Goal: Task Accomplishment & Management: Use online tool/utility

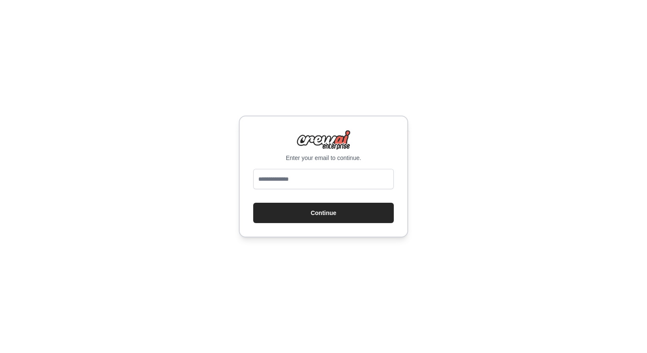
click at [306, 185] on input "email" at bounding box center [323, 179] width 141 height 20
type input "**********"
click at [296, 214] on button "Continue" at bounding box center [323, 213] width 141 height 20
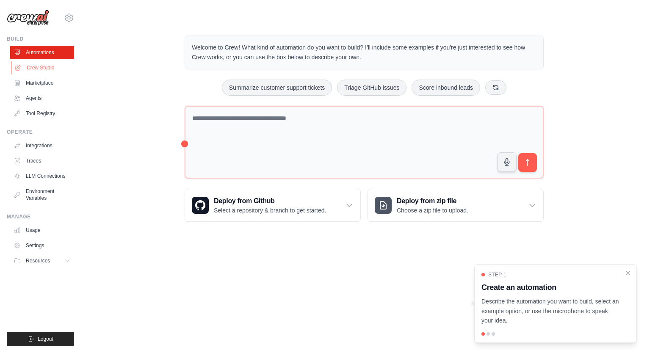
click at [46, 69] on link "Crew Studio" at bounding box center [43, 68] width 64 height 14
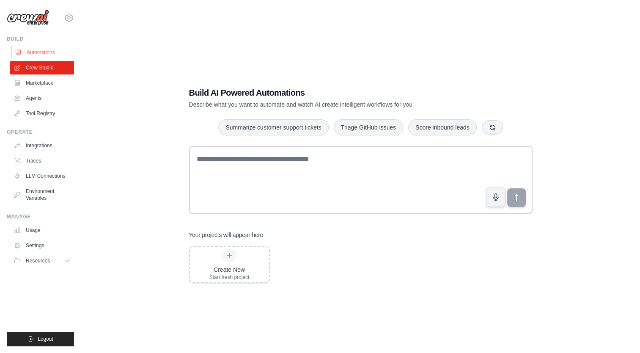
click at [42, 49] on link "Automations" at bounding box center [43, 53] width 64 height 14
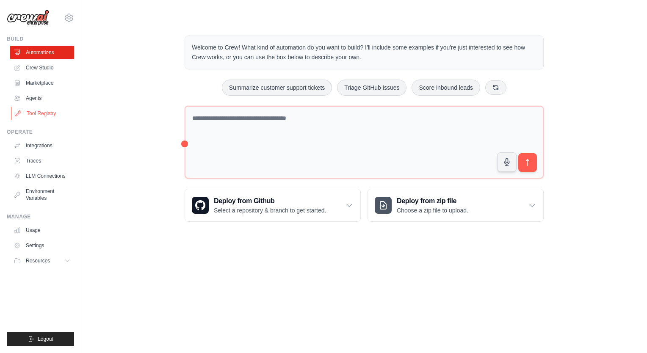
click at [54, 116] on link "Tool Registry" at bounding box center [43, 114] width 64 height 14
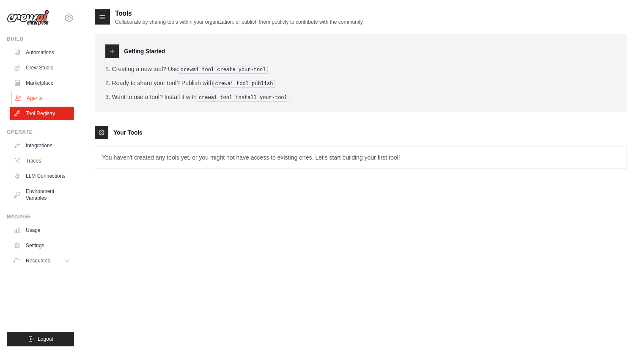
click at [39, 101] on link "Agents" at bounding box center [43, 98] width 64 height 14
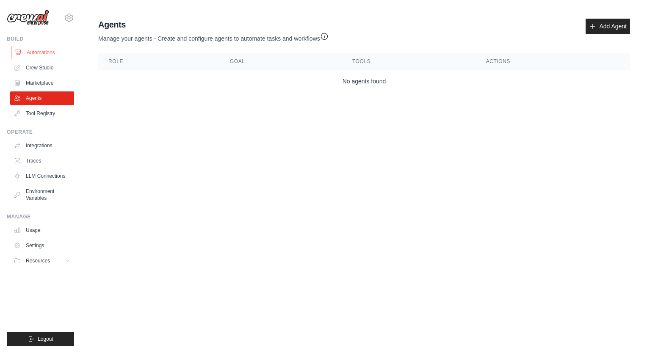
click at [37, 53] on link "Automations" at bounding box center [43, 53] width 64 height 14
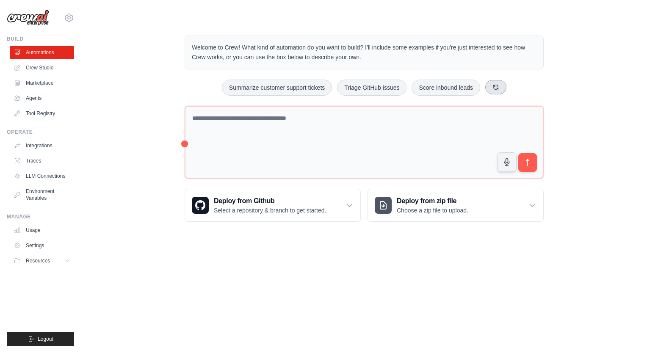
click at [494, 86] on icon at bounding box center [496, 87] width 5 height 5
click at [356, 82] on button "Create email marketing campaigns" at bounding box center [347, 88] width 106 height 16
click at [527, 162] on icon "submit" at bounding box center [527, 162] width 9 height 9
click at [41, 96] on link "Agents" at bounding box center [43, 98] width 64 height 14
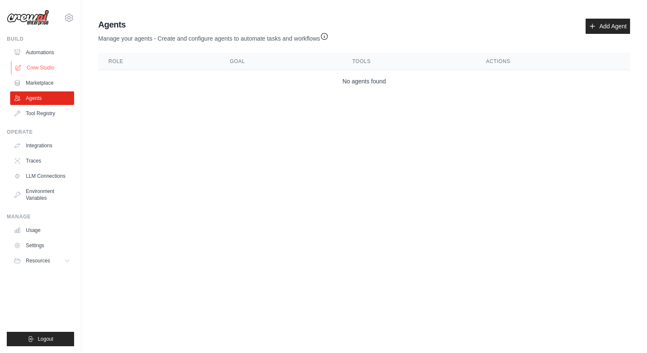
click at [43, 71] on link "Crew Studio" at bounding box center [43, 68] width 64 height 14
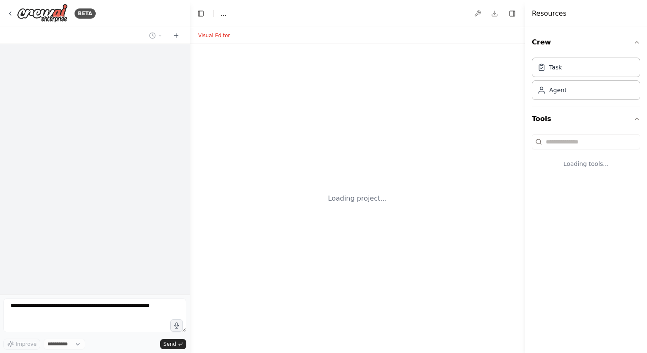
select select "****"
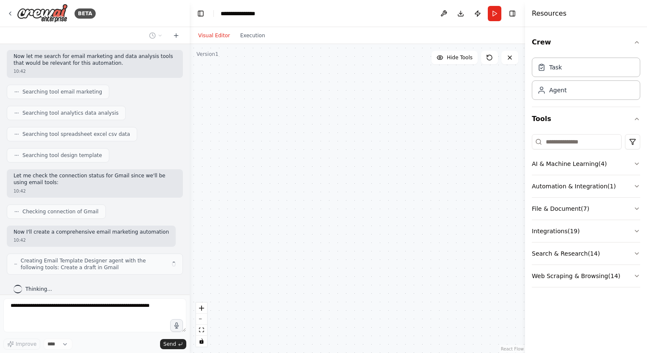
scroll to position [133, 0]
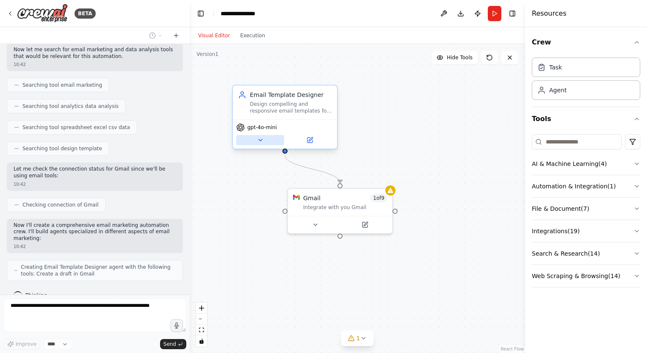
click at [261, 139] on icon at bounding box center [260, 140] width 3 height 2
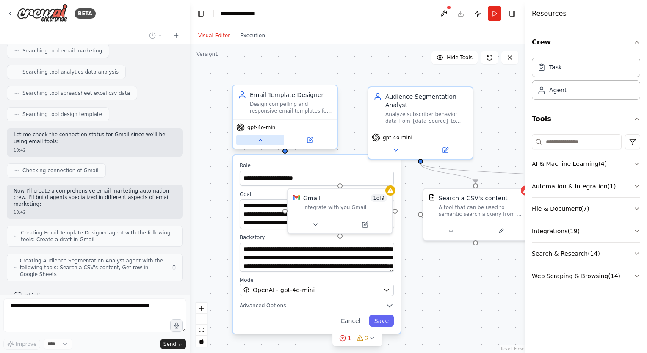
click at [261, 139] on icon at bounding box center [260, 140] width 7 height 7
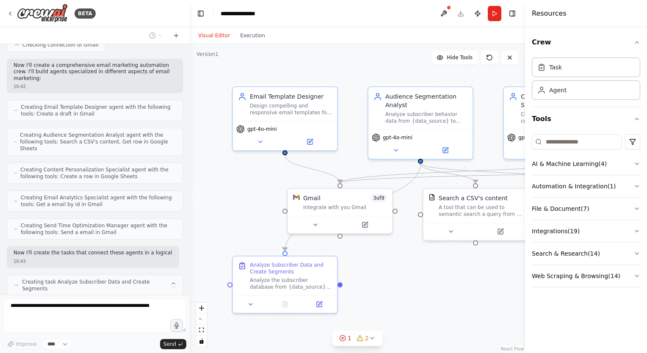
scroll to position [300, 0]
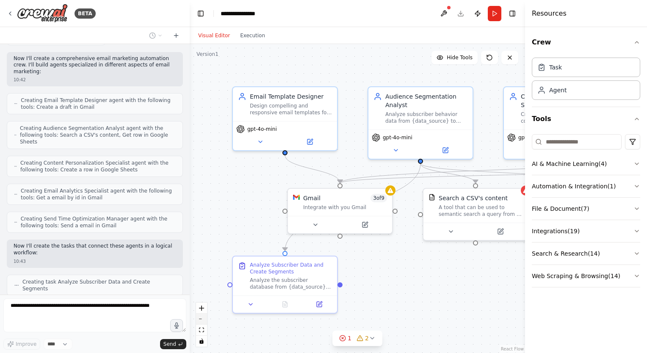
click at [201, 320] on button "zoom out" at bounding box center [201, 319] width 11 height 11
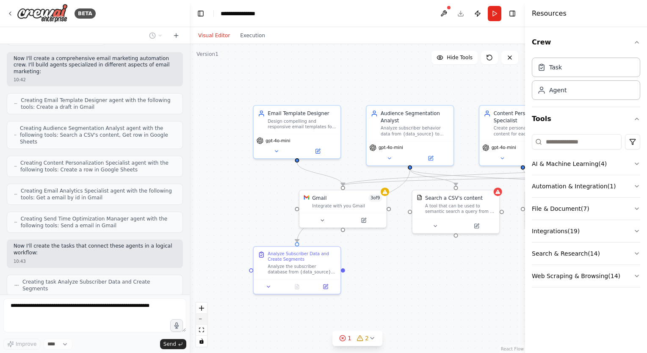
click at [201, 320] on button "zoom out" at bounding box center [201, 319] width 11 height 11
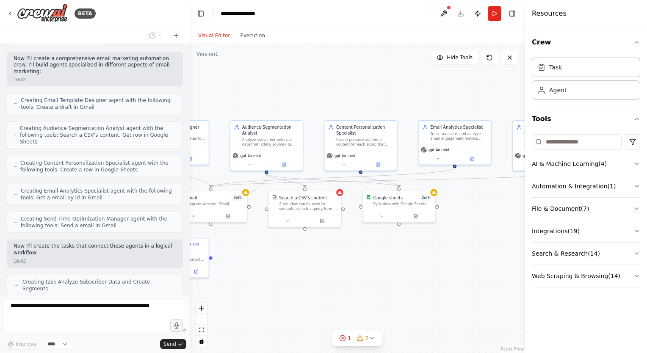
scroll to position [321, 0]
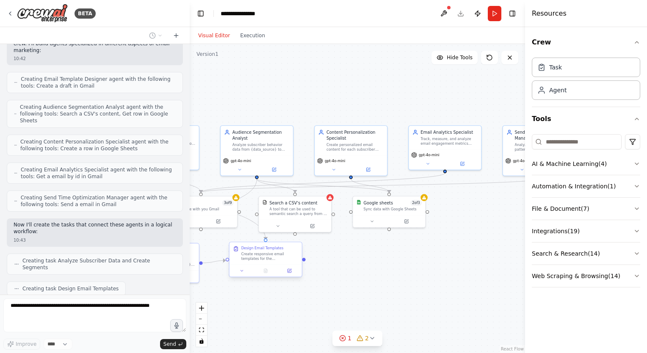
drag, startPoint x: 430, startPoint y: 260, endPoint x: 286, endPoint y: 265, distance: 144.4
click at [286, 265] on div ".deletable-edge-delete-btn { width: 20px; height: 20px; border: 0px solid #ffff…" at bounding box center [357, 198] width 335 height 309
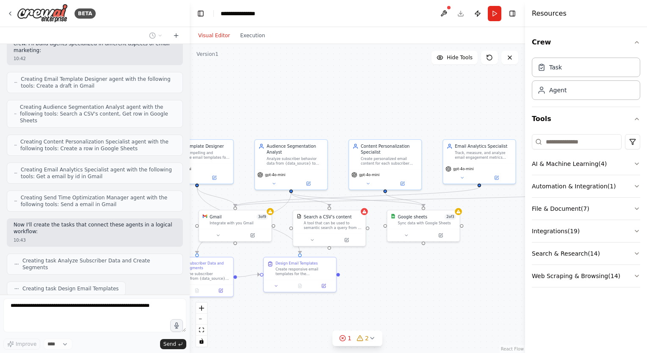
scroll to position [342, 0]
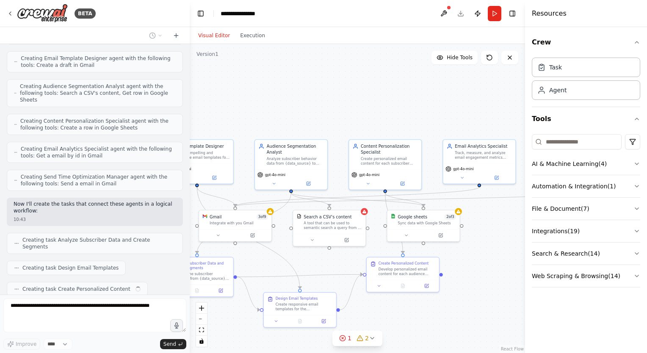
drag, startPoint x: 470, startPoint y: 236, endPoint x: 504, endPoint y: 250, distance: 37.0
click at [504, 250] on div ".deletable-edge-delete-btn { width: 20px; height: 20px; border: 0px solid #ffff…" at bounding box center [357, 198] width 335 height 309
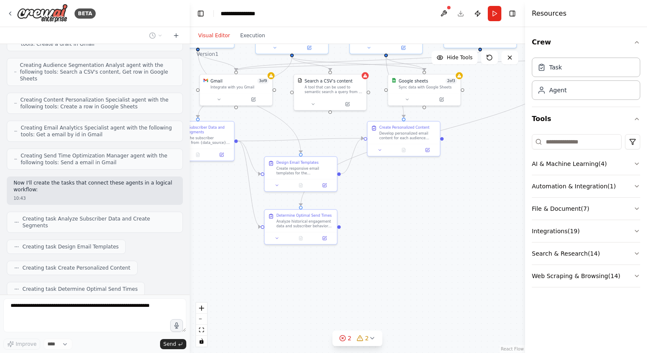
drag, startPoint x: 483, startPoint y: 300, endPoint x: 484, endPoint y: 164, distance: 135.9
click at [484, 164] on div ".deletable-edge-delete-btn { width: 20px; height: 20px; border: 0px solid #ffff…" at bounding box center [357, 198] width 335 height 309
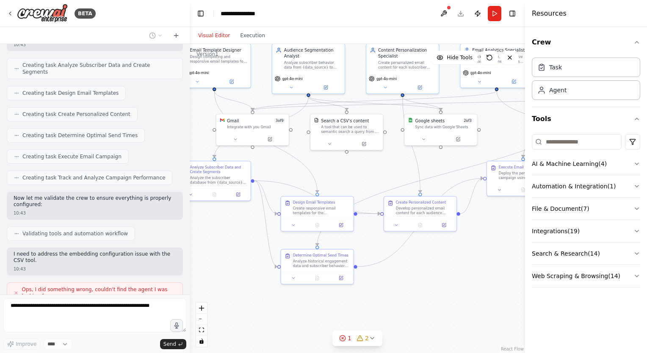
scroll to position [523, 0]
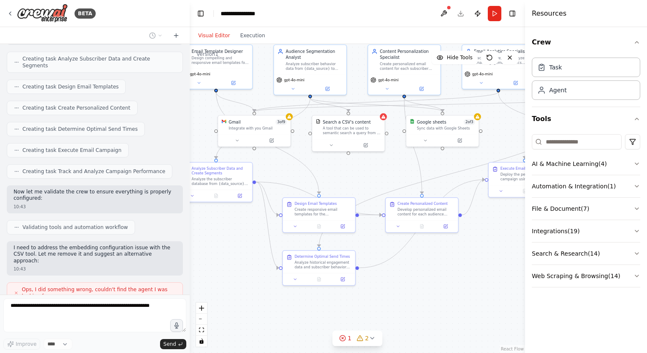
drag, startPoint x: 468, startPoint y: 214, endPoint x: 486, endPoint y: 255, distance: 44.9
click at [486, 255] on div ".deletable-edge-delete-btn { width: 20px; height: 20px; border: 0px solid #ffff…" at bounding box center [357, 198] width 335 height 309
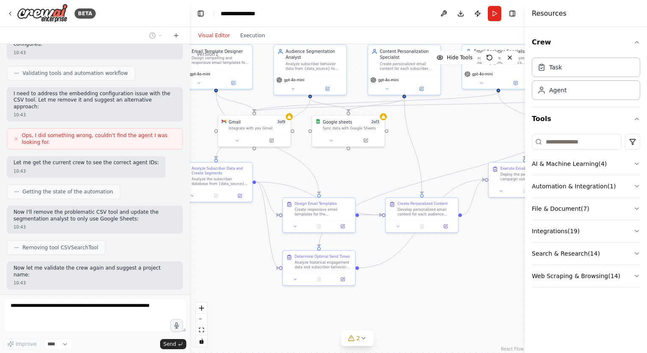
scroll to position [727, 0]
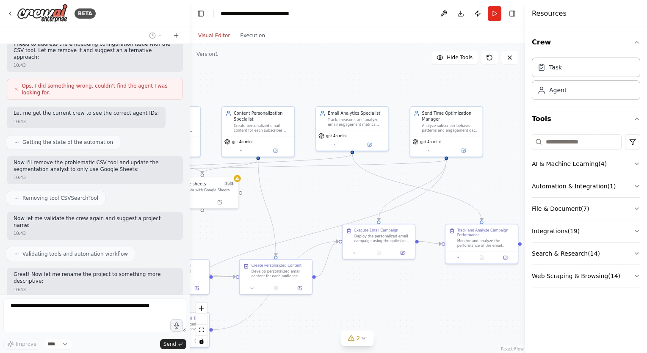
drag, startPoint x: 499, startPoint y: 240, endPoint x: 445, endPoint y: 220, distance: 58.0
click at [442, 221] on div ".deletable-edge-delete-btn { width: 20px; height: 20px; border: 0px solid #ffff…" at bounding box center [357, 198] width 335 height 309
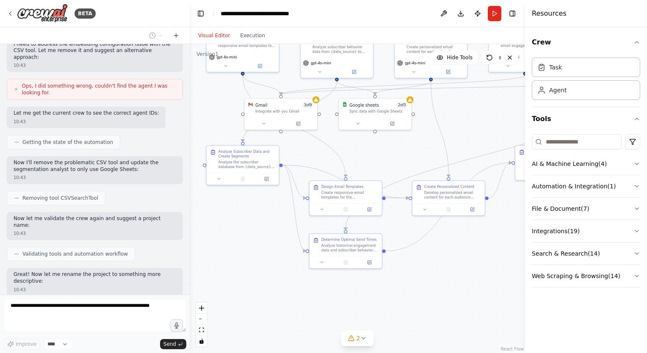
drag, startPoint x: 336, startPoint y: 287, endPoint x: 421, endPoint y: 289, distance: 84.2
click at [421, 289] on div ".deletable-edge-delete-btn { width: 20px; height: 20px; border: 0px solid #ffff…" at bounding box center [357, 198] width 335 height 309
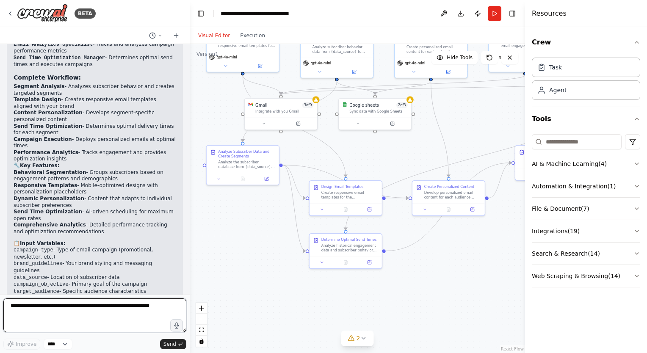
scroll to position [1104, 0]
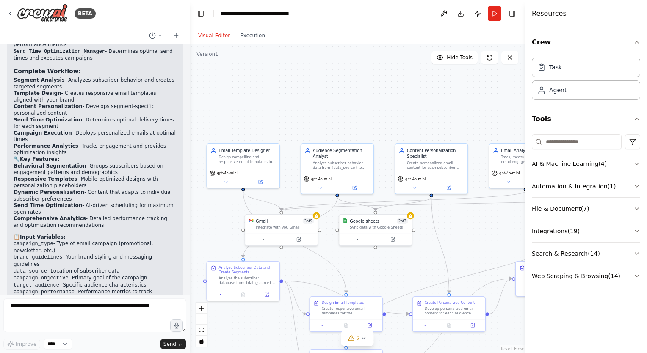
drag, startPoint x: 257, startPoint y: 218, endPoint x: 259, endPoint y: 334, distance: 116.4
click at [259, 334] on div ".deletable-edge-delete-btn { width: 20px; height: 20px; border: 0px solid #ffff…" at bounding box center [357, 198] width 335 height 309
click at [241, 158] on div "Design compelling and responsive email templates for {campaign_type} campaigns …" at bounding box center [248, 158] width 57 height 9
click at [227, 180] on icon at bounding box center [226, 181] width 5 height 5
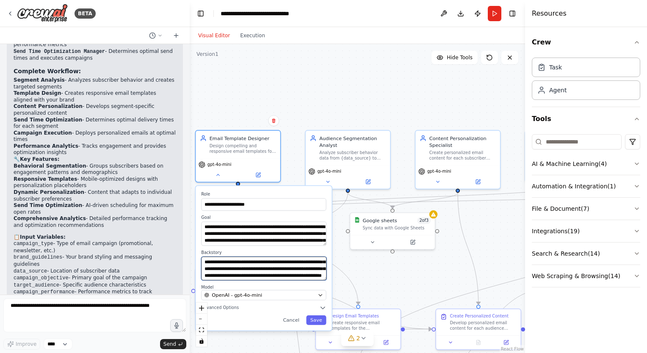
scroll to position [51, 0]
click at [359, 152] on div "Analyze subscriber behavior data from {data_source} to create precise audience …" at bounding box center [352, 154] width 66 height 11
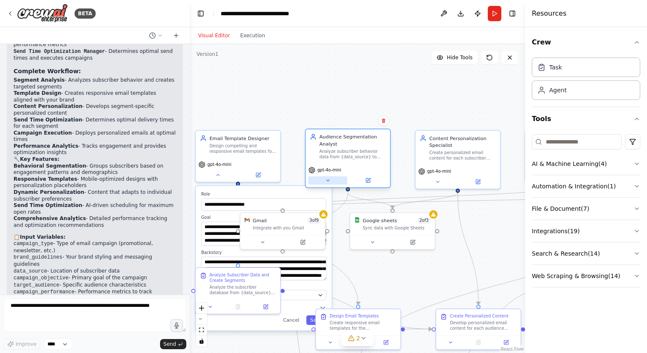
click at [323, 180] on button at bounding box center [327, 181] width 39 height 8
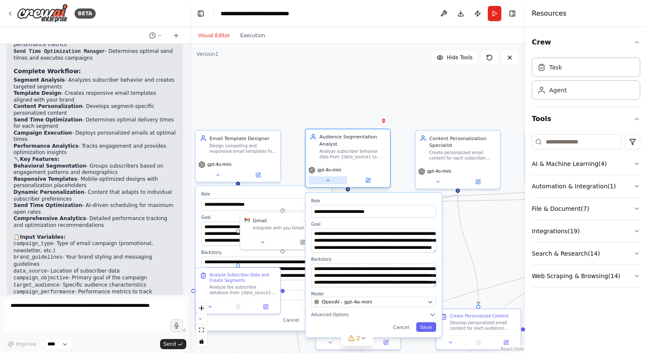
click at [323, 180] on button at bounding box center [327, 181] width 39 height 8
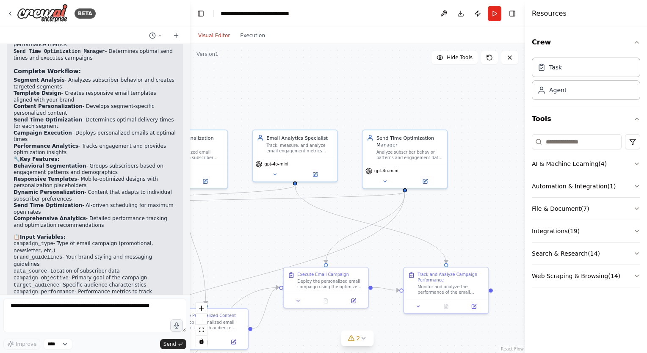
drag, startPoint x: 486, startPoint y: 218, endPoint x: 211, endPoint y: 214, distance: 275.1
click at [211, 214] on div "**********" at bounding box center [357, 198] width 335 height 309
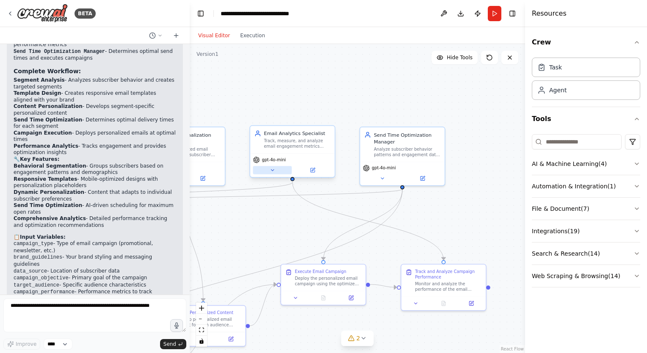
click at [269, 170] on button at bounding box center [272, 170] width 39 height 8
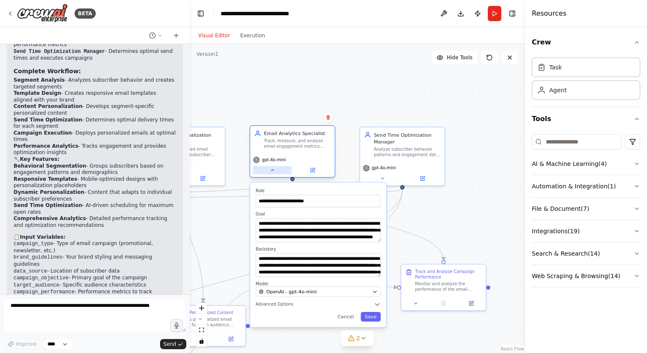
click at [269, 170] on button at bounding box center [272, 170] width 39 height 8
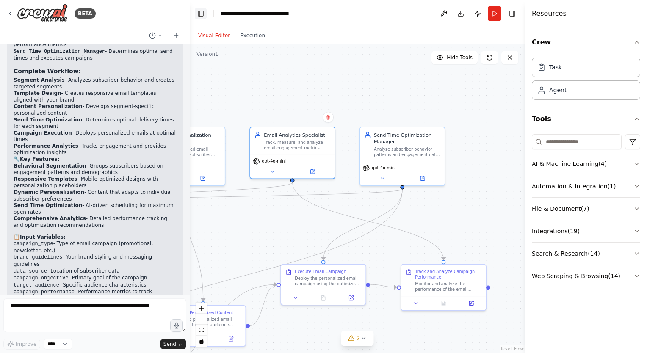
click at [201, 11] on button "Toggle Left Sidebar" at bounding box center [201, 14] width 12 height 12
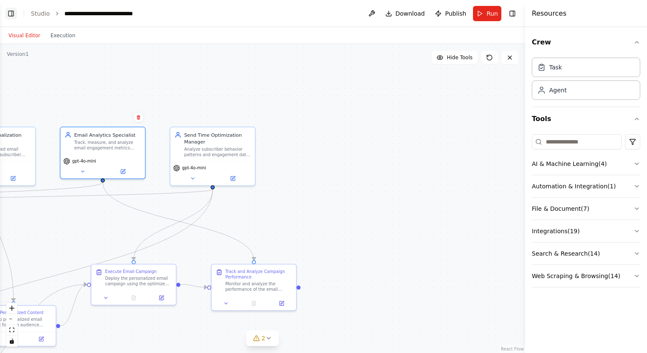
click at [12, 10] on button "Toggle Left Sidebar" at bounding box center [11, 14] width 12 height 12
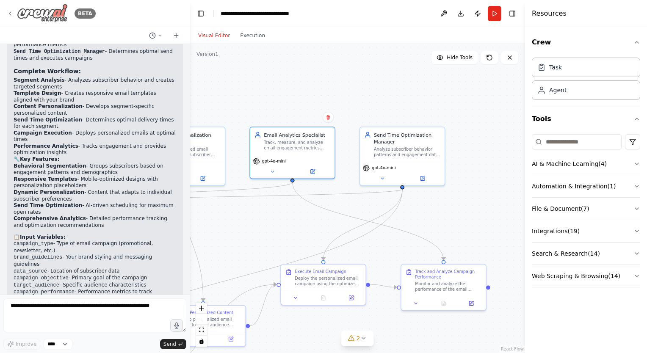
click at [7, 12] on icon at bounding box center [10, 13] width 7 height 7
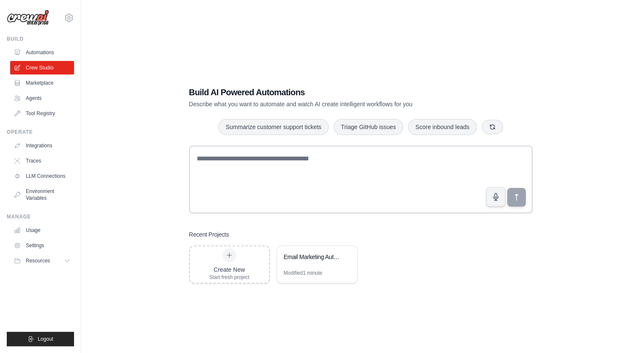
click at [38, 84] on link "Marketplace" at bounding box center [42, 83] width 64 height 14
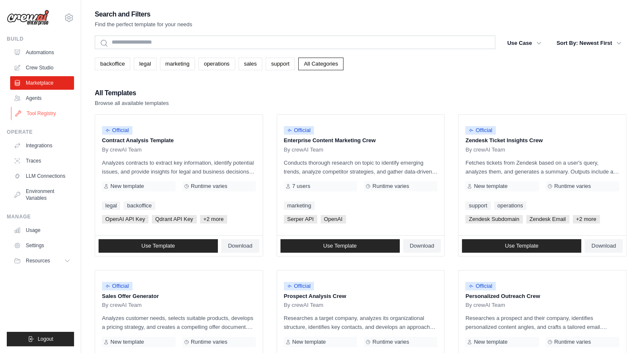
click at [41, 116] on link "Tool Registry" at bounding box center [43, 114] width 64 height 14
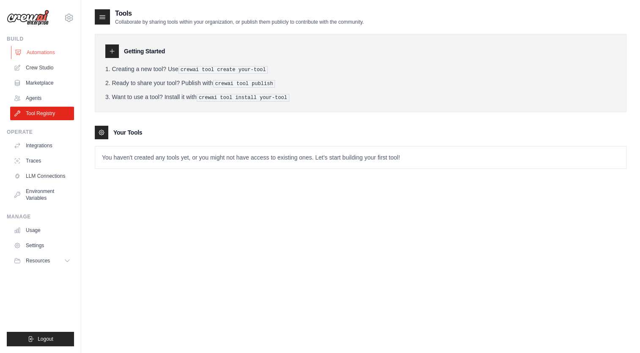
click at [41, 54] on link "Automations" at bounding box center [43, 53] width 64 height 14
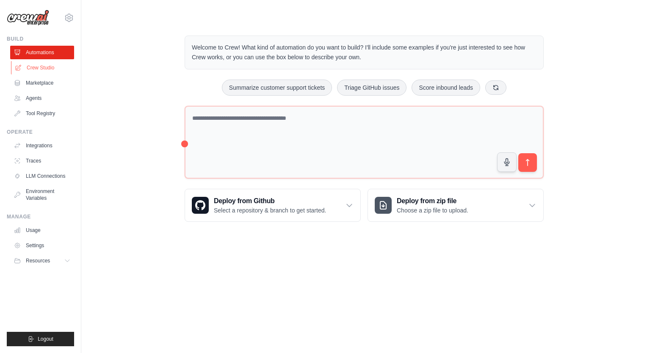
click at [44, 68] on link "Crew Studio" at bounding box center [43, 68] width 64 height 14
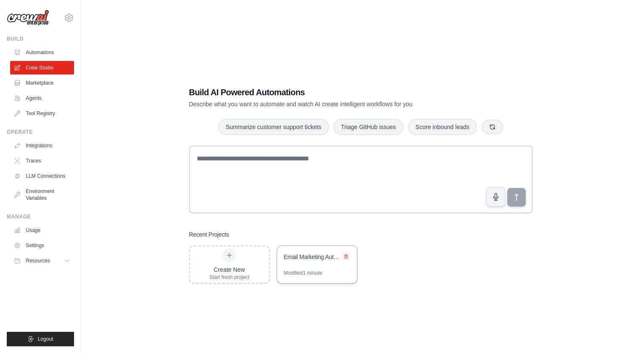
click at [347, 256] on icon at bounding box center [346, 256] width 5 height 5
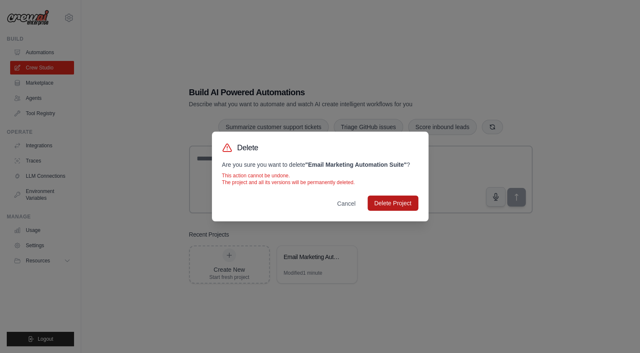
click at [389, 203] on button "Delete Project" at bounding box center [393, 203] width 51 height 15
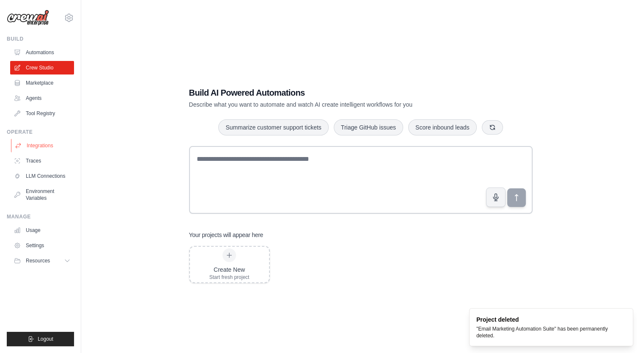
click at [42, 145] on link "Integrations" at bounding box center [43, 146] width 64 height 14
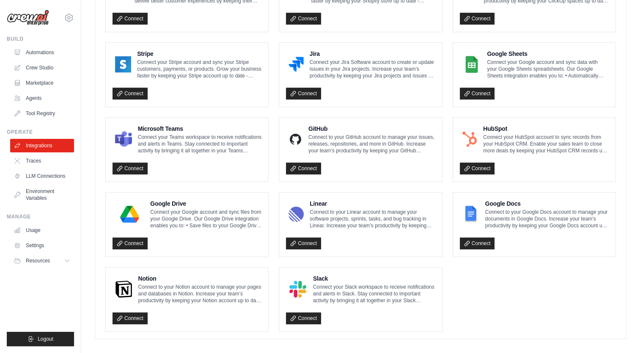
scroll to position [437, 0]
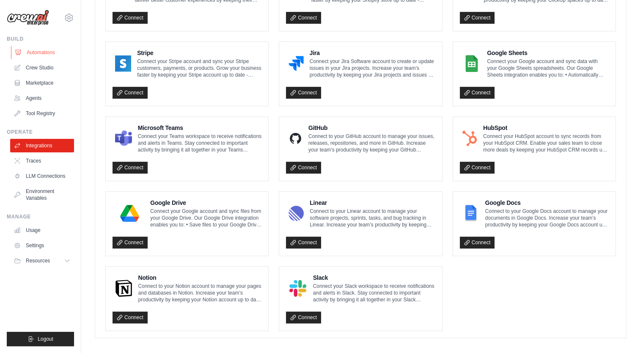
click at [44, 51] on link "Automations" at bounding box center [43, 53] width 64 height 14
click at [44, 79] on link "Marketplace" at bounding box center [43, 83] width 64 height 14
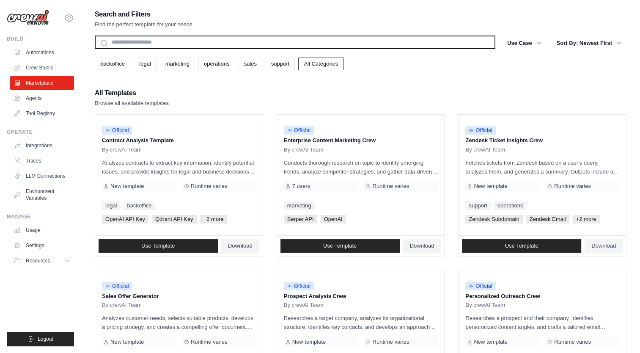
click at [257, 45] on input "text" at bounding box center [295, 43] width 401 height 14
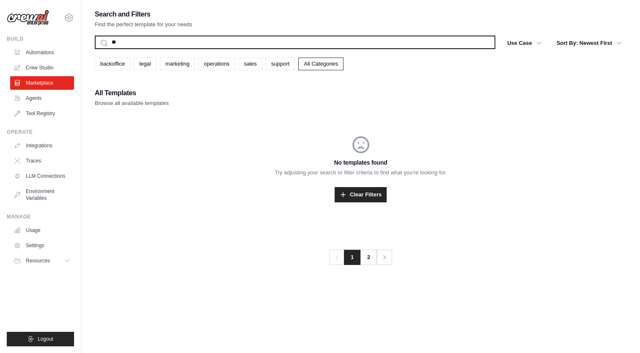
type input "*"
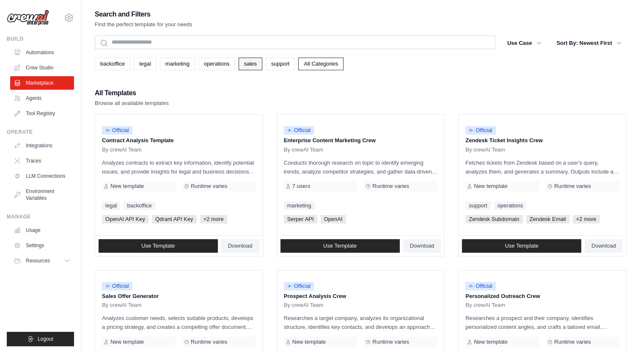
click at [244, 66] on link "sales" at bounding box center [251, 64] width 24 height 13
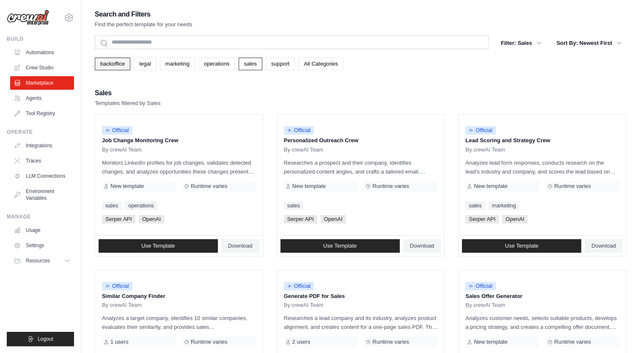
click at [111, 64] on link "backoffice" at bounding box center [113, 64] width 36 height 13
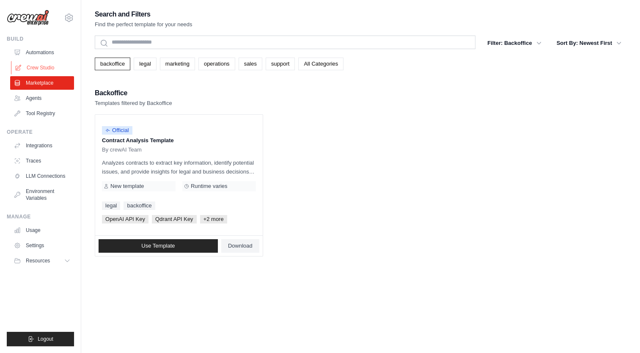
click at [34, 69] on link "Crew Studio" at bounding box center [43, 68] width 64 height 14
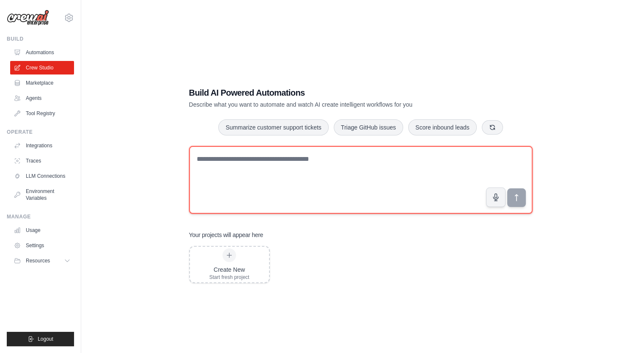
click at [287, 163] on textarea at bounding box center [361, 180] width 344 height 68
drag, startPoint x: 288, startPoint y: 162, endPoint x: 173, endPoint y: 166, distance: 115.2
click at [173, 166] on div "**********" at bounding box center [361, 184] width 532 height 353
paste textarea "**********"
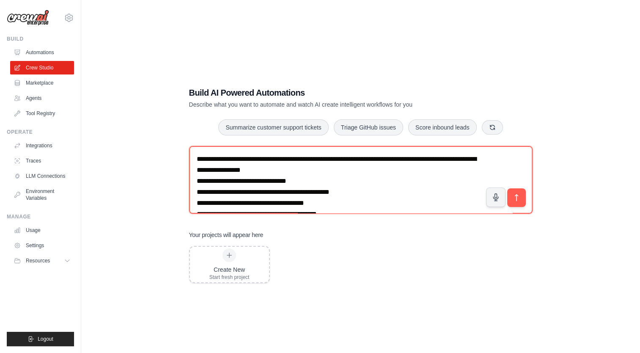
scroll to position [60, 0]
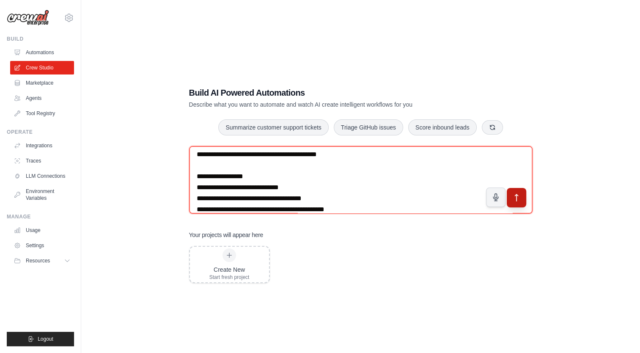
type textarea "**********"
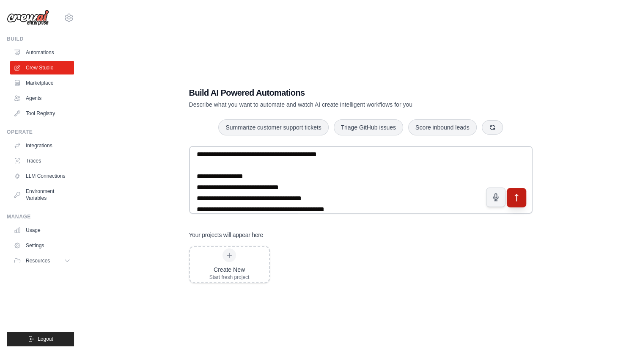
click at [516, 200] on icon "submit" at bounding box center [516, 197] width 9 height 9
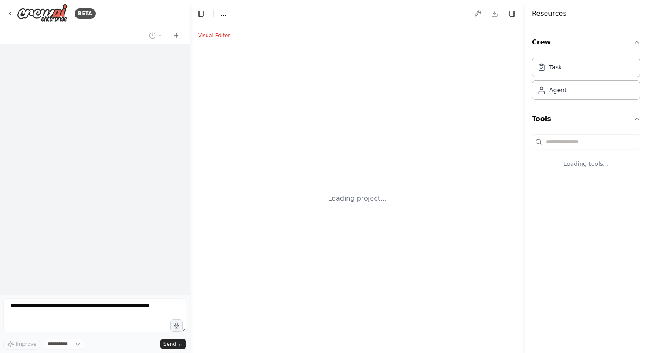
select select "****"
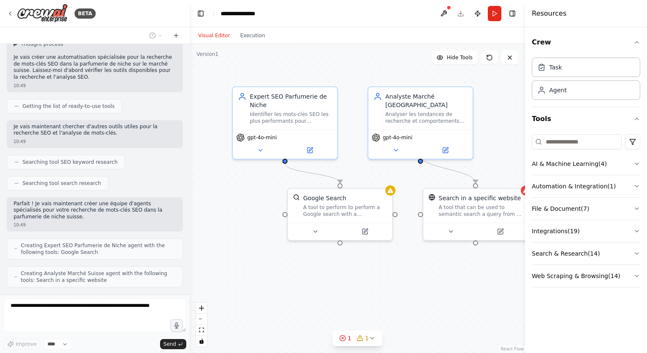
scroll to position [151, 0]
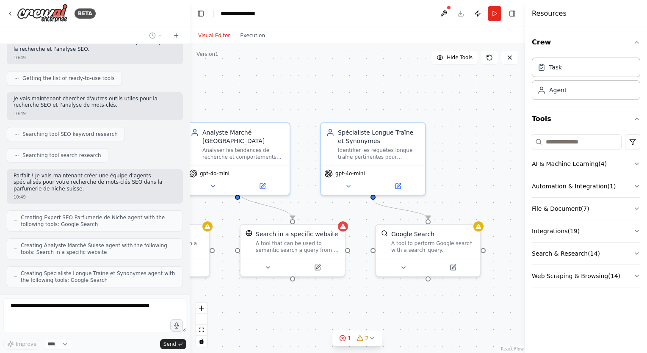
drag, startPoint x: 437, startPoint y: 274, endPoint x: 254, endPoint y: 309, distance: 186.2
click at [254, 309] on div ".deletable-edge-delete-btn { width: 20px; height: 20px; border: 0px solid #ffff…" at bounding box center [357, 198] width 335 height 309
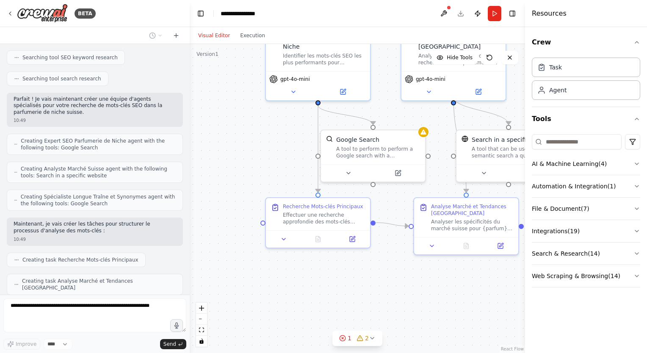
scroll to position [248, 0]
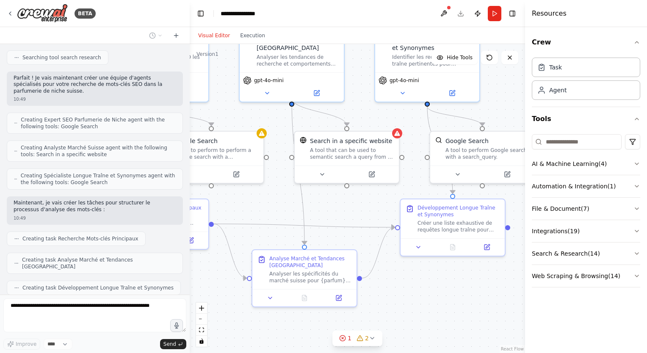
drag, startPoint x: 307, startPoint y: 193, endPoint x: 359, endPoint y: 101, distance: 105.6
click at [359, 101] on div ".deletable-edge-delete-btn { width: 20px; height: 20px; border: 0px solid #ffff…" at bounding box center [357, 198] width 335 height 309
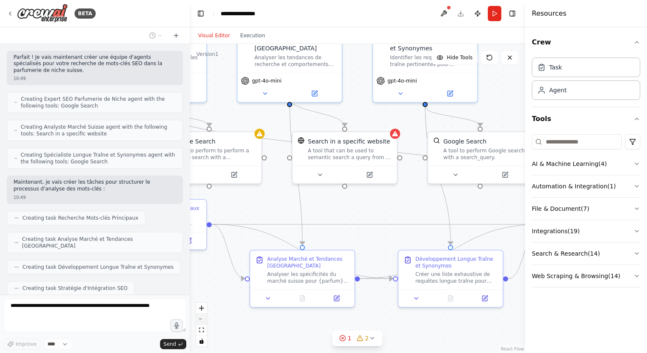
click at [202, 321] on button "zoom out" at bounding box center [201, 319] width 11 height 11
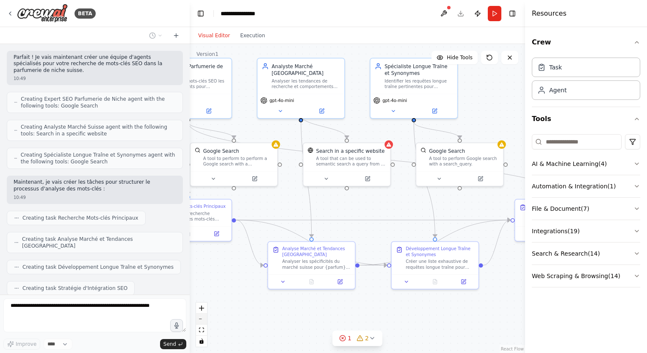
click at [202, 321] on button "zoom out" at bounding box center [201, 319] width 11 height 11
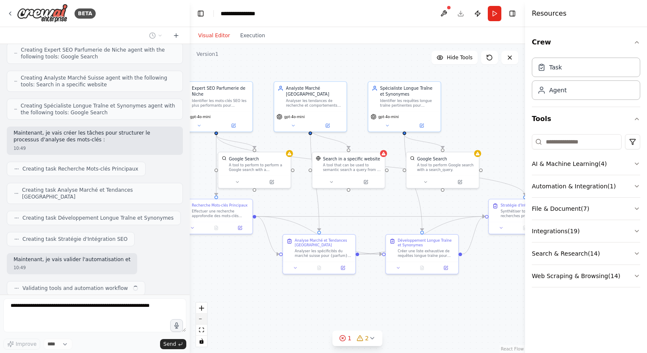
click at [202, 321] on button "zoom out" at bounding box center [201, 319] width 11 height 11
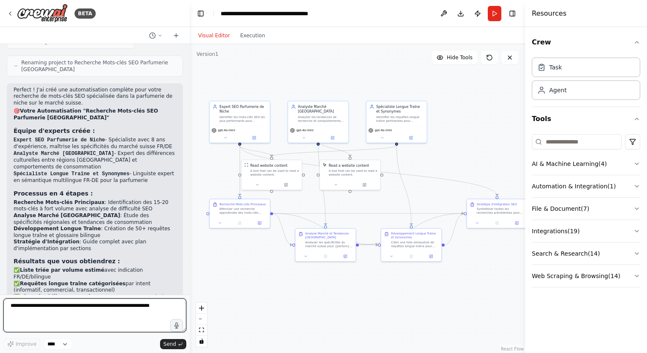
scroll to position [957, 0]
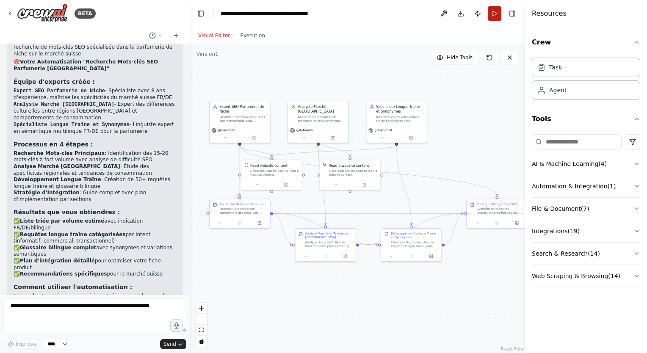
click at [495, 14] on button "Run" at bounding box center [495, 13] width 14 height 15
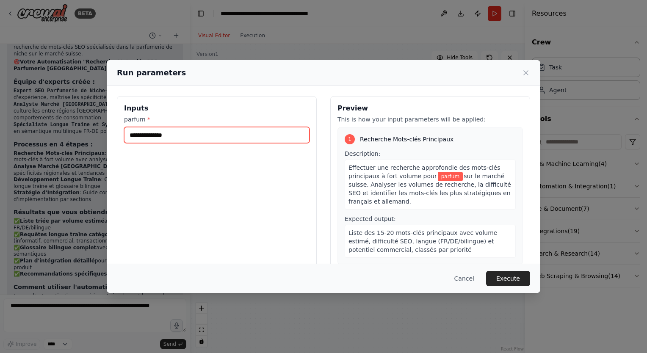
click at [204, 135] on input "parfum *" at bounding box center [216, 135] width 185 height 16
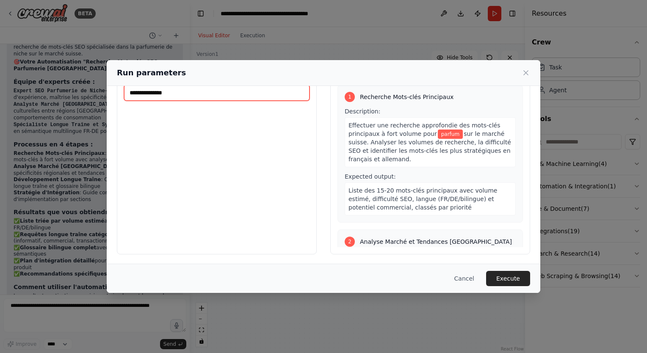
scroll to position [0, 0]
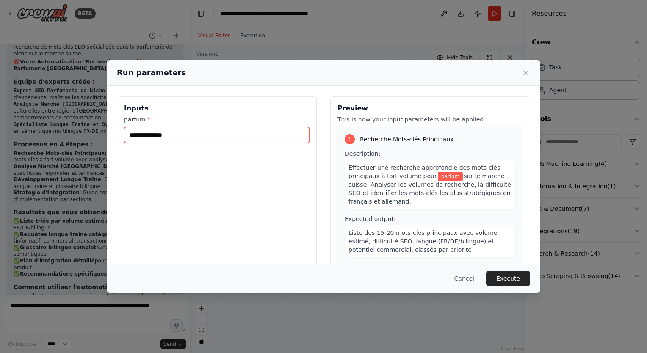
click at [201, 138] on input "parfum *" at bounding box center [216, 135] width 185 height 16
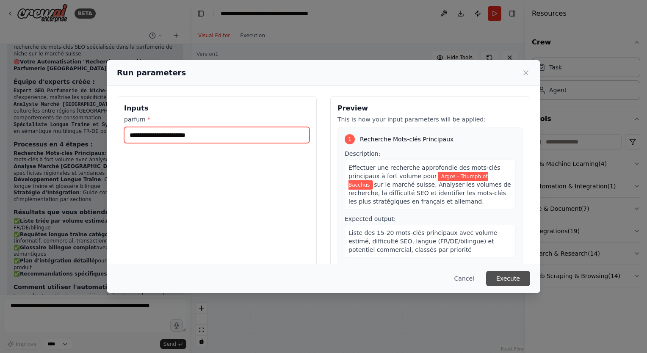
type input "**********"
click at [512, 280] on button "Execute" at bounding box center [508, 278] width 44 height 15
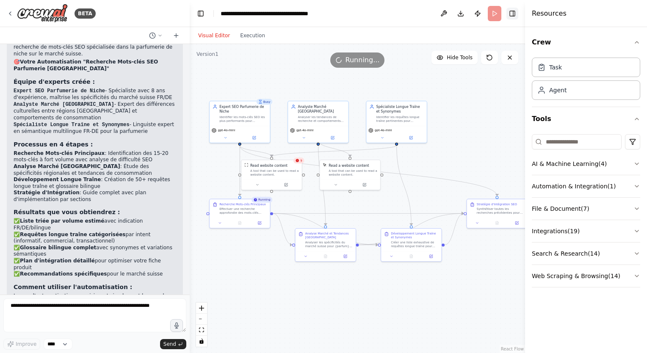
click at [515, 16] on button "Toggle Right Sidebar" at bounding box center [512, 14] width 12 height 12
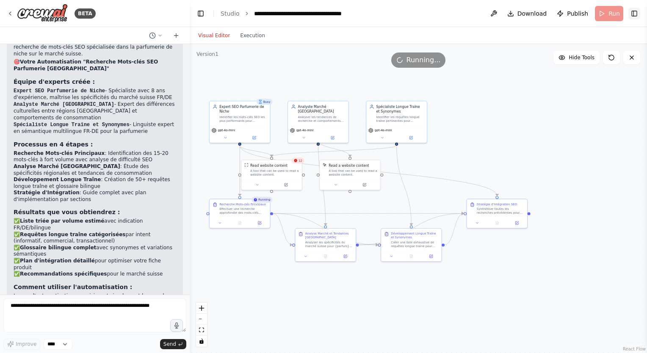
click at [632, 14] on button "Toggle Right Sidebar" at bounding box center [634, 14] width 12 height 12
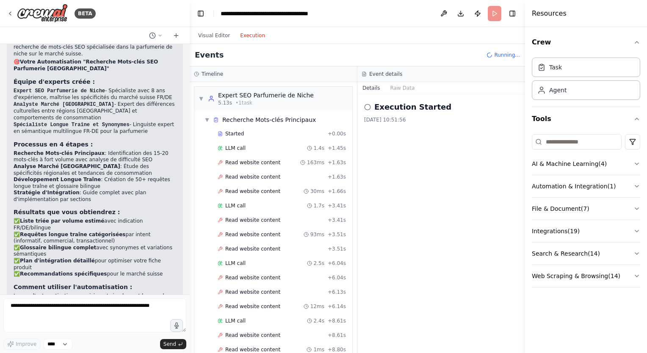
click at [251, 36] on button "Execution" at bounding box center [252, 35] width 35 height 10
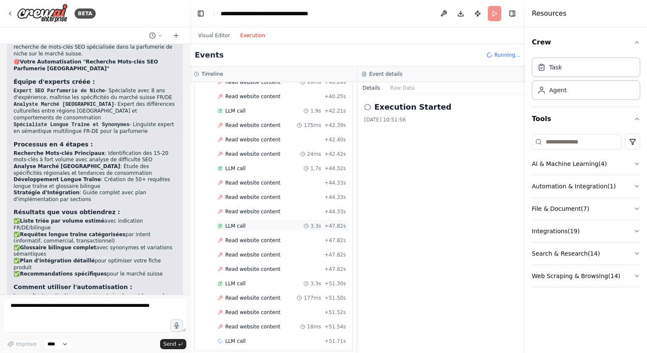
scroll to position [1088, 0]
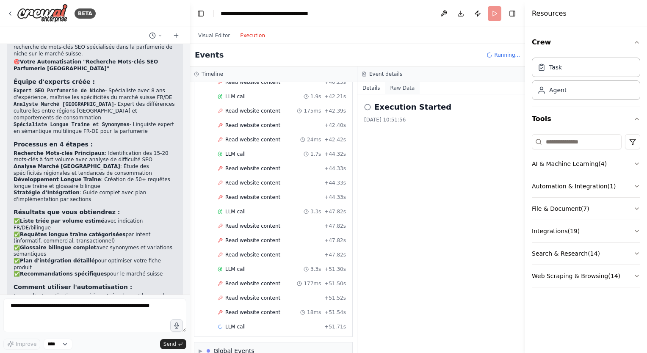
click at [395, 87] on button "Raw Data" at bounding box center [402, 88] width 35 height 12
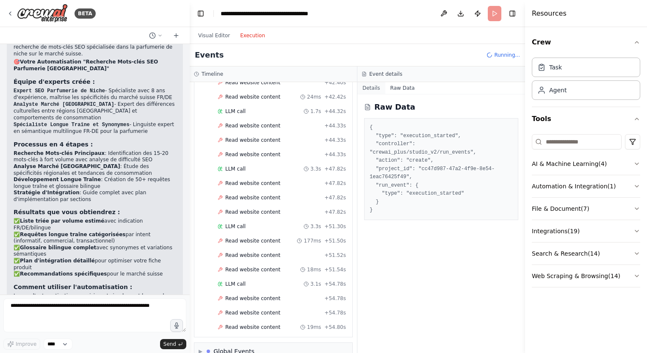
click at [372, 88] on button "Details" at bounding box center [371, 88] width 28 height 12
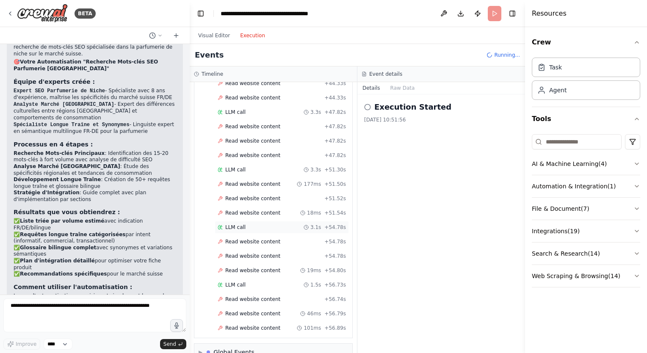
scroll to position [1202, 0]
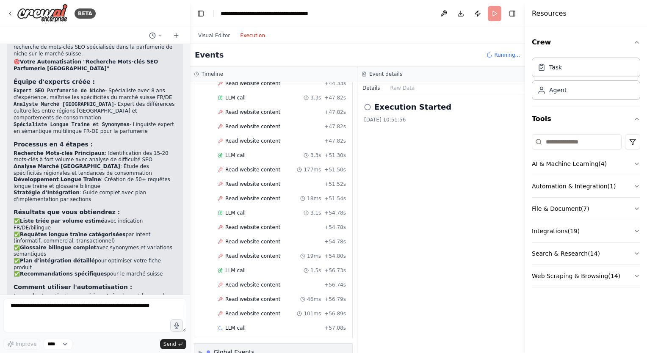
click at [259, 344] on div "▶ Global Events" at bounding box center [273, 352] width 158 height 17
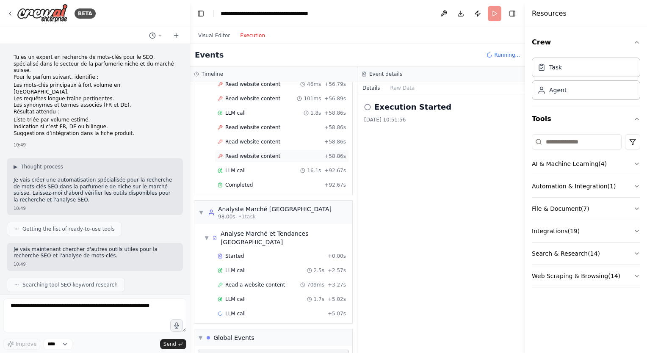
scroll to position [1448, 0]
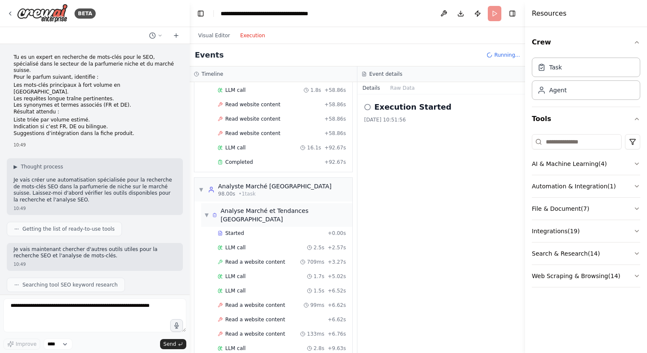
click at [206, 212] on span "▼" at bounding box center [206, 215] width 4 height 7
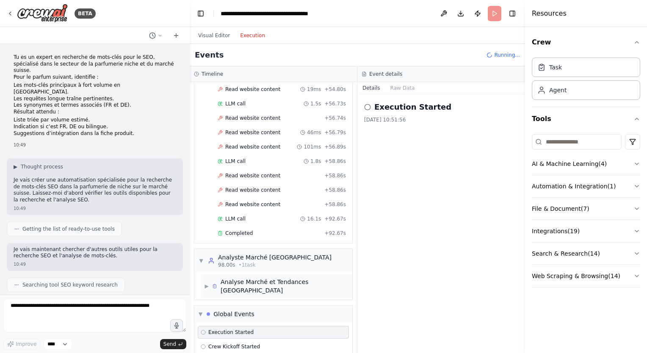
click at [208, 283] on span "▶" at bounding box center [206, 286] width 4 height 7
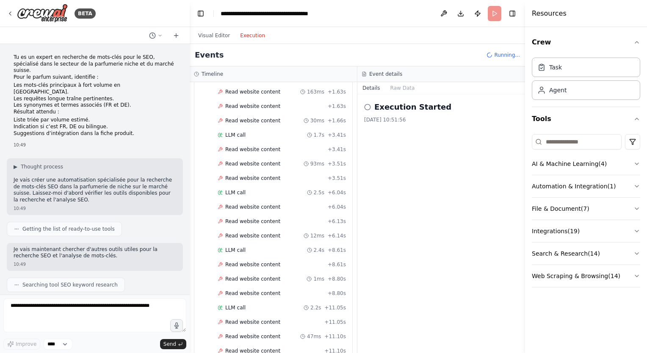
scroll to position [0, 0]
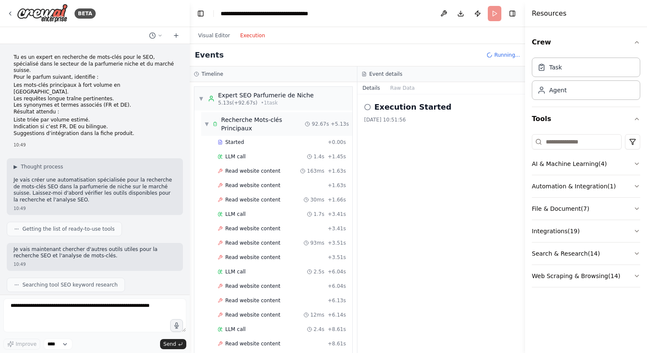
click at [206, 123] on span "▼" at bounding box center [206, 124] width 5 height 7
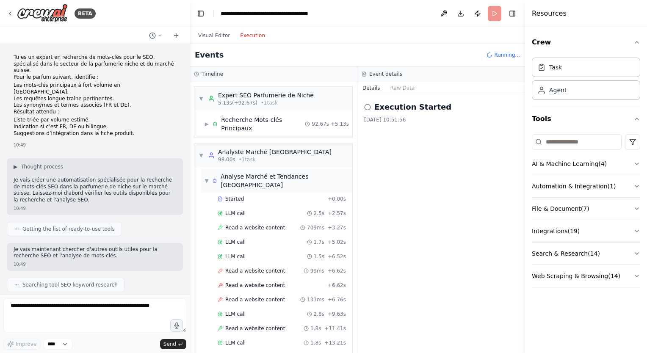
click at [206, 177] on span "▼" at bounding box center [206, 180] width 4 height 7
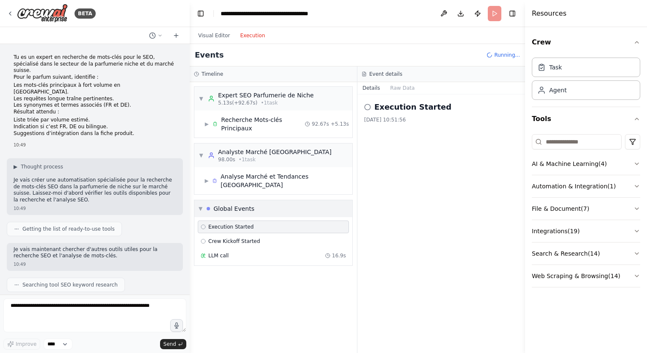
click at [201, 205] on span "▼" at bounding box center [201, 208] width 4 height 7
click at [207, 177] on span "▶" at bounding box center [206, 180] width 4 height 7
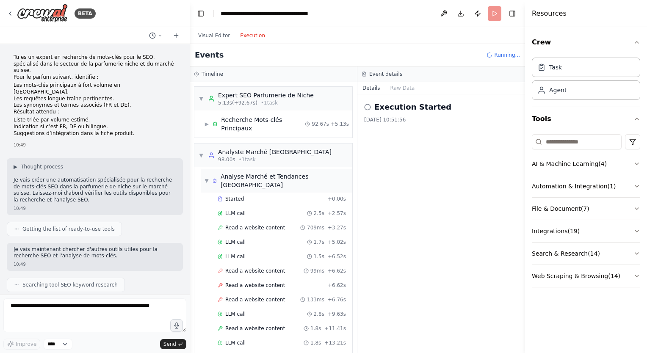
click at [207, 177] on span "▼" at bounding box center [206, 180] width 4 height 7
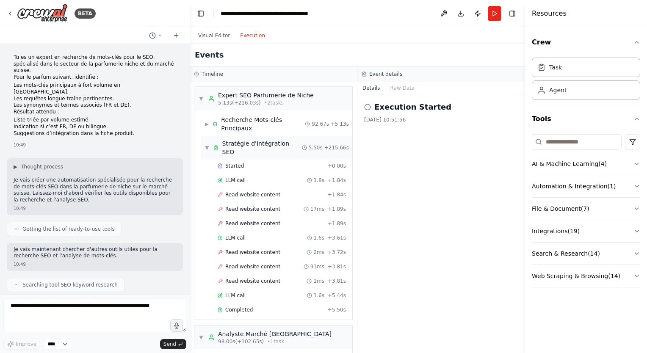
click at [205, 144] on span "▼" at bounding box center [206, 147] width 5 height 7
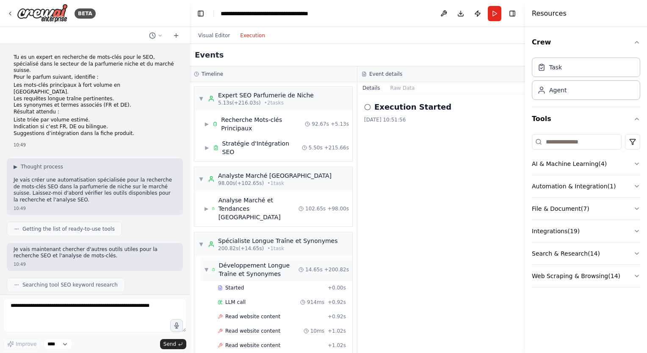
click at [206, 266] on span "▼" at bounding box center [206, 269] width 4 height 7
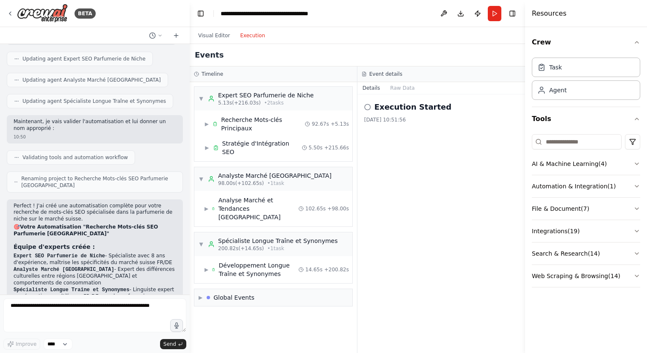
scroll to position [957, 0]
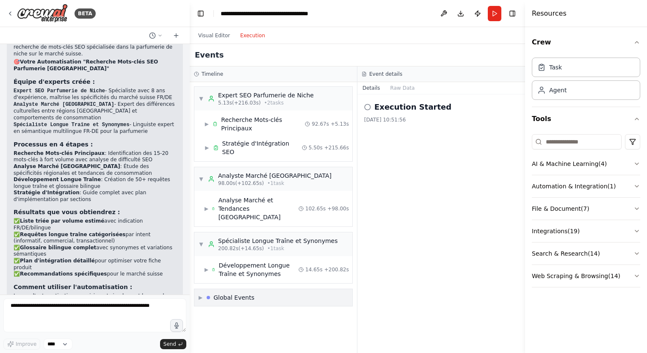
click at [202, 294] on span "▶" at bounding box center [201, 297] width 4 height 7
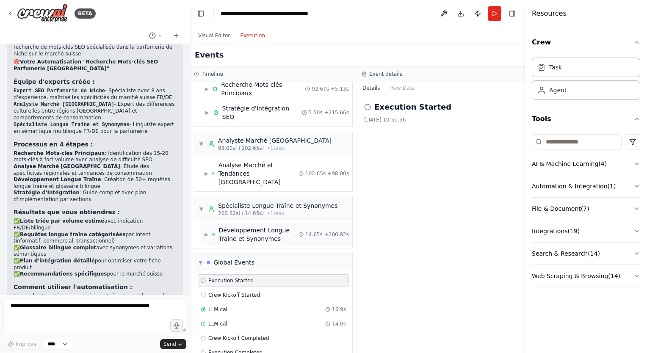
scroll to position [0, 0]
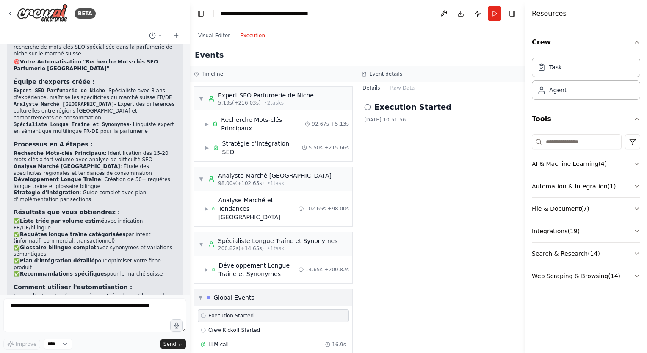
click at [200, 294] on span "▼" at bounding box center [201, 297] width 4 height 7
click at [212, 29] on div "Visual Editor Execution" at bounding box center [231, 35] width 77 height 17
click at [213, 35] on button "Visual Editor" at bounding box center [214, 35] width 42 height 10
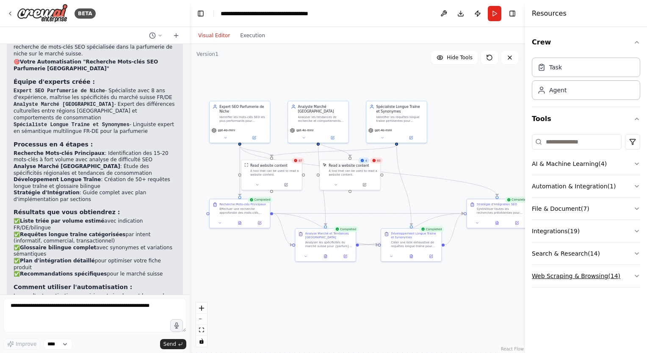
click at [597, 278] on button "Web Scraping & Browsing ( 14 )" at bounding box center [586, 276] width 108 height 22
click at [590, 273] on button "Web Scraping & Browsing ( 14 )" at bounding box center [586, 276] width 108 height 22
click at [298, 163] on div "87" at bounding box center [298, 160] width 13 height 6
click at [284, 170] on div "A tool that can be used to read a website content." at bounding box center [274, 172] width 49 height 8
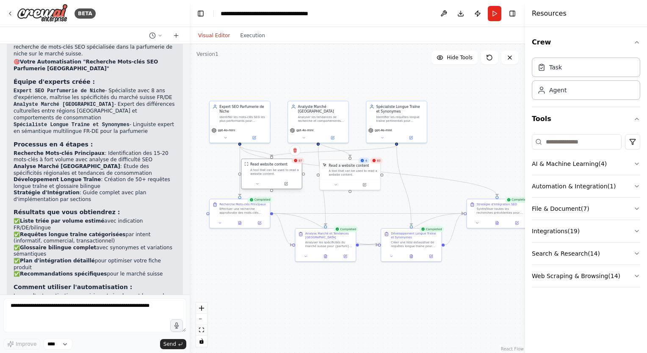
click at [252, 187] on div at bounding box center [271, 184] width 60 height 10
click at [255, 184] on icon at bounding box center [257, 184] width 4 height 4
click at [334, 182] on icon at bounding box center [336, 184] width 4 height 4
click at [389, 224] on button "Cancel" at bounding box center [387, 224] width 17 height 7
click at [311, 226] on button "Cancel" at bounding box center [309, 224] width 17 height 7
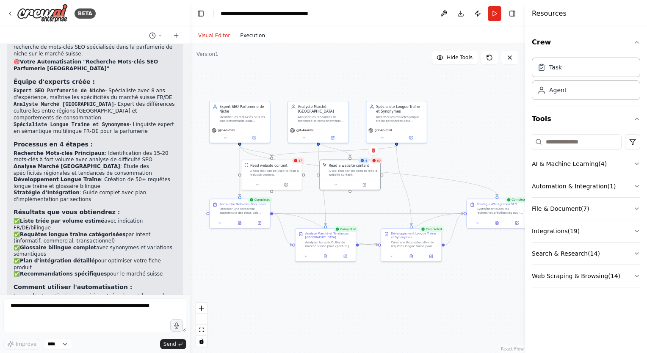
click at [238, 38] on button "Execution" at bounding box center [252, 35] width 35 height 10
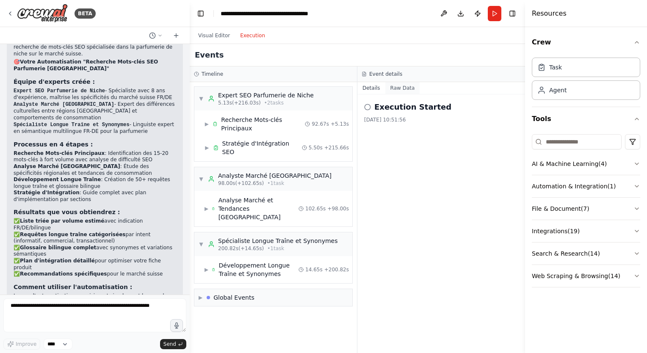
click at [408, 89] on button "Raw Data" at bounding box center [402, 88] width 35 height 12
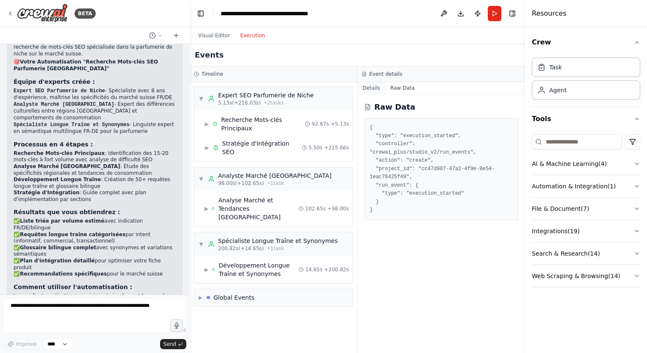
click at [369, 89] on button "Details" at bounding box center [371, 88] width 28 height 12
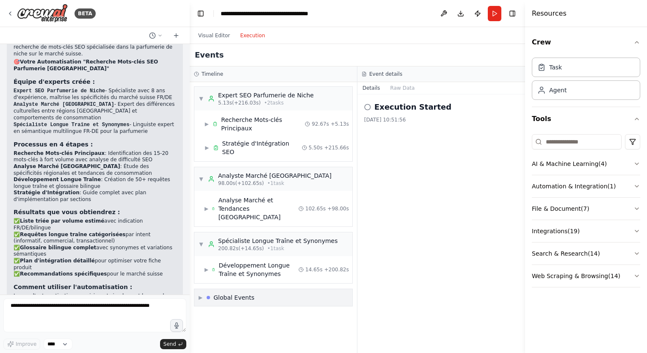
click at [242, 289] on div "▶ Global Events" at bounding box center [273, 297] width 158 height 17
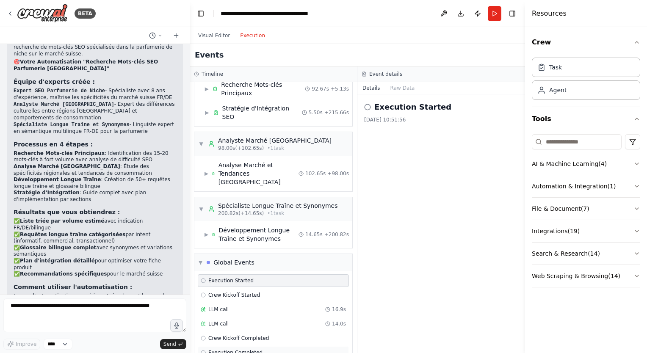
click at [234, 349] on span "Execution Completed" at bounding box center [235, 352] width 54 height 7
click at [245, 335] on span "Crew Kickoff Completed" at bounding box center [238, 338] width 61 height 7
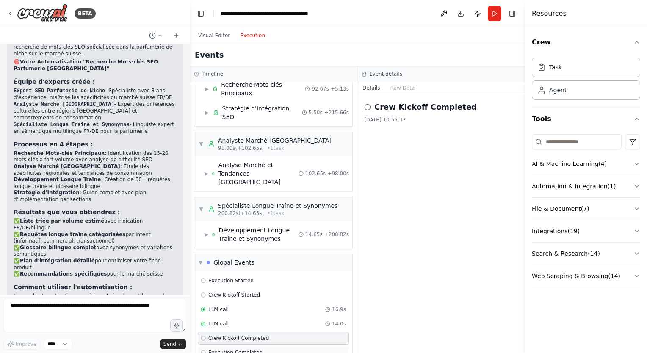
click at [245, 349] on span "Execution Completed" at bounding box center [235, 352] width 54 height 7
click at [9, 13] on icon at bounding box center [10, 13] width 7 height 7
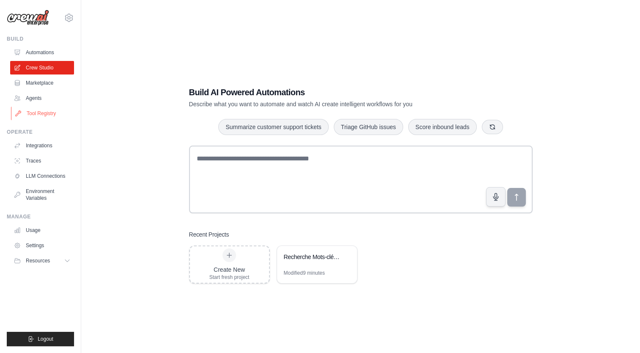
click at [43, 111] on link "Tool Registry" at bounding box center [43, 114] width 64 height 14
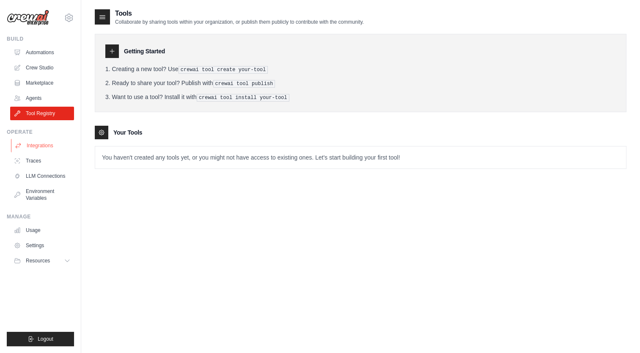
click at [53, 145] on link "Integrations" at bounding box center [43, 146] width 64 height 14
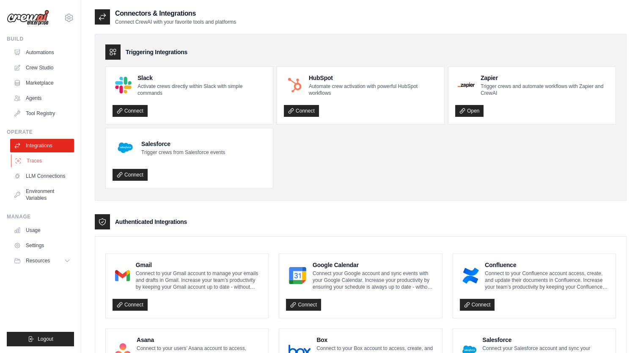
click at [42, 160] on link "Traces" at bounding box center [43, 161] width 64 height 14
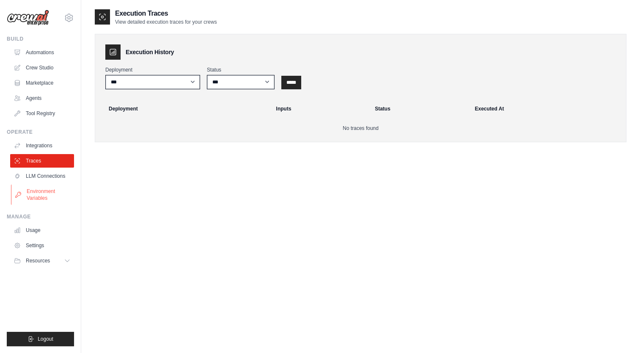
click at [49, 200] on link "Environment Variables" at bounding box center [43, 195] width 64 height 20
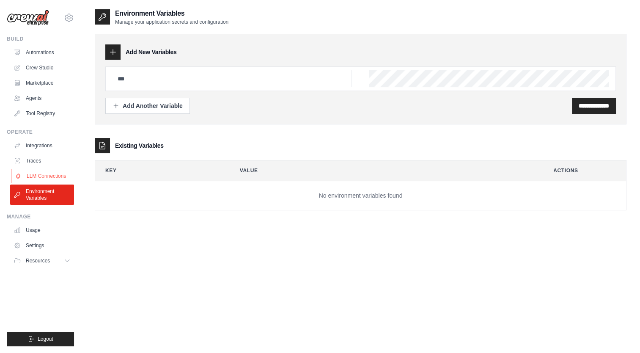
click at [54, 173] on link "LLM Connections" at bounding box center [43, 176] width 64 height 14
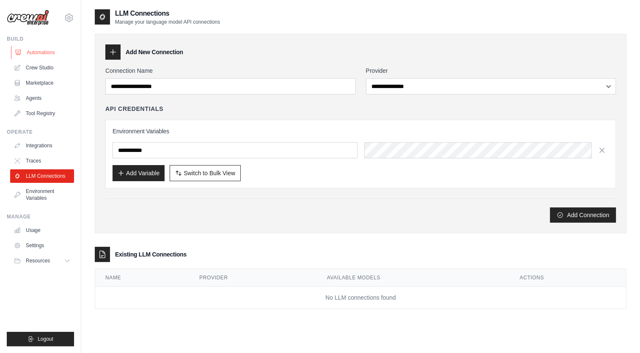
click at [42, 53] on link "Automations" at bounding box center [43, 53] width 64 height 14
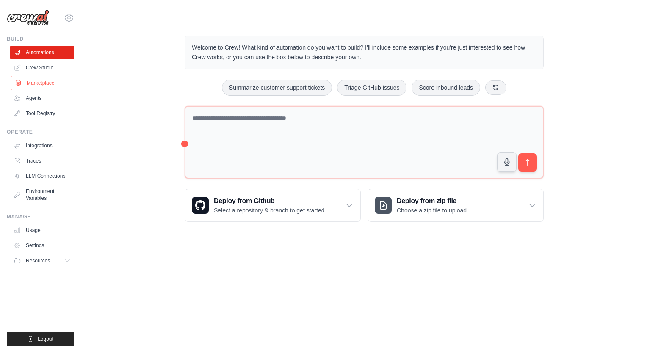
click at [46, 78] on link "Marketplace" at bounding box center [43, 83] width 64 height 14
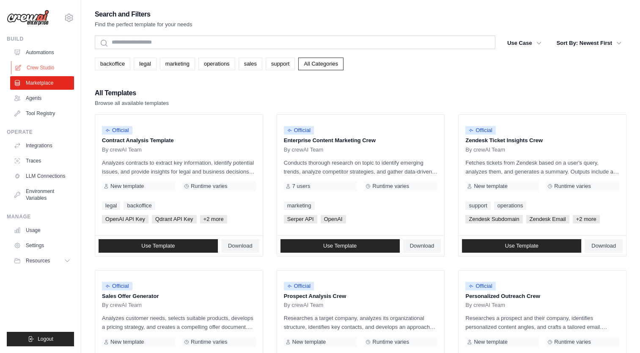
click at [37, 66] on link "Crew Studio" at bounding box center [43, 68] width 64 height 14
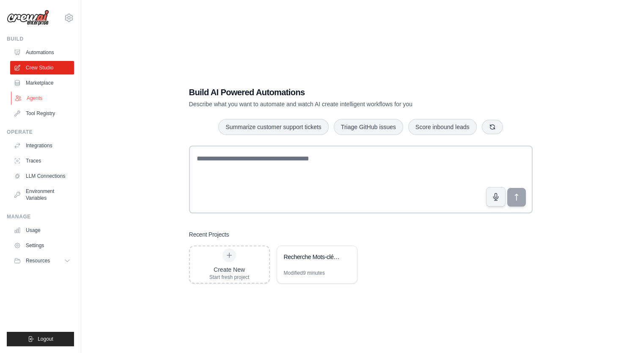
click at [36, 99] on link "Agents" at bounding box center [43, 98] width 64 height 14
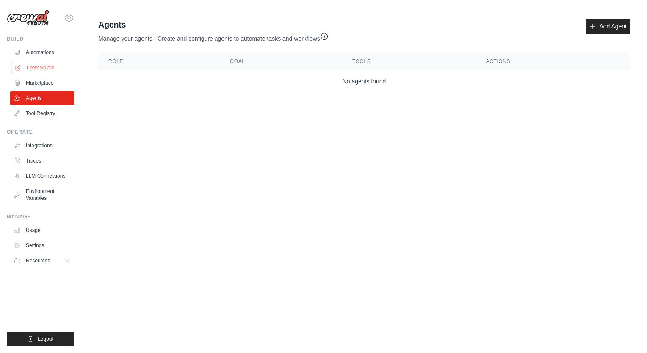
click at [42, 63] on link "Crew Studio" at bounding box center [43, 68] width 64 height 14
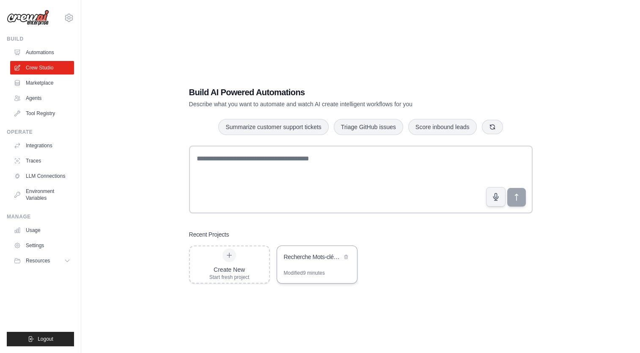
click at [317, 268] on div "Recherche Mots-clés SEO Parfumerie [GEOGRAPHIC_DATA]" at bounding box center [317, 258] width 80 height 24
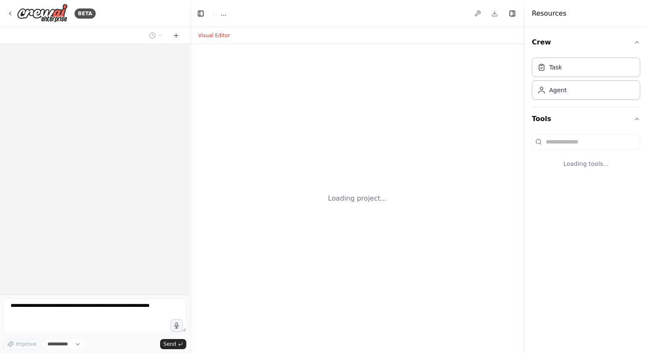
select select "****"
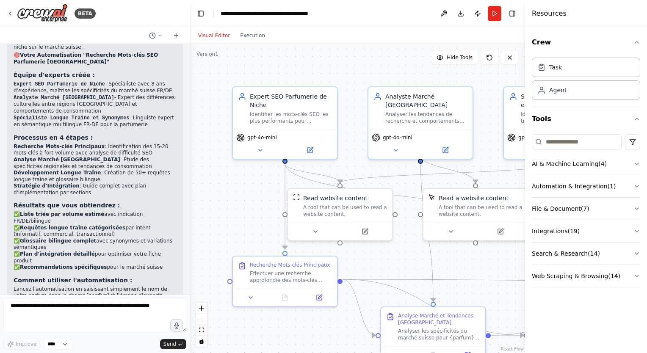
scroll to position [957, 0]
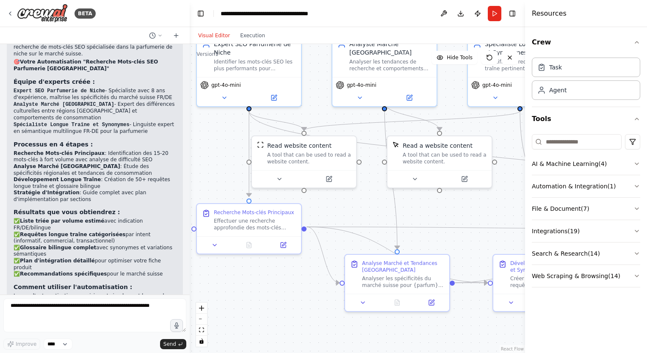
drag, startPoint x: 379, startPoint y: 260, endPoint x: 343, endPoint y: 207, distance: 63.6
click at [343, 207] on div ".deletable-edge-delete-btn { width: 20px; height: 20px; border: 0px solid #ffff…" at bounding box center [357, 198] width 335 height 309
click at [325, 179] on icon at bounding box center [328, 177] width 7 height 7
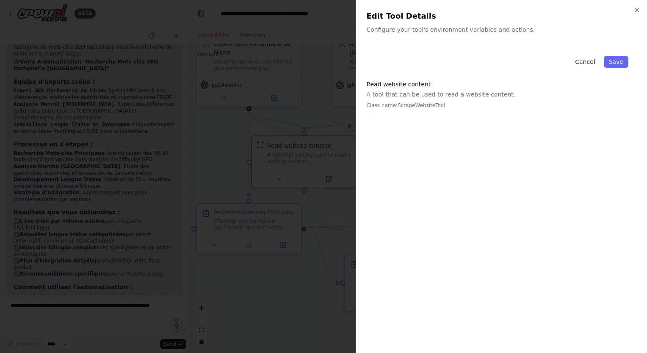
click at [585, 60] on button "Cancel" at bounding box center [585, 62] width 30 height 12
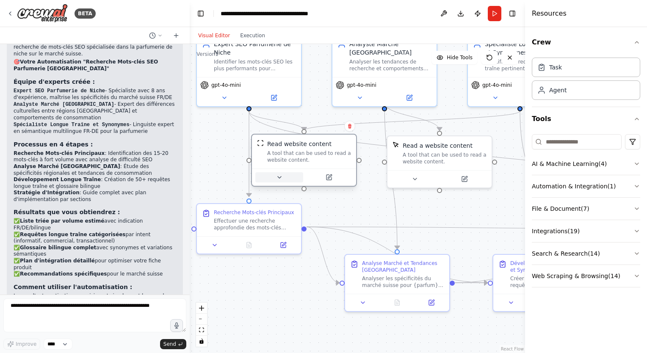
click at [297, 176] on button at bounding box center [279, 177] width 48 height 10
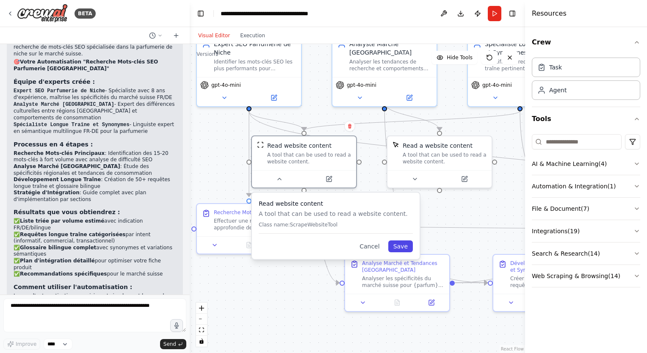
click at [401, 249] on button "Save" at bounding box center [400, 246] width 25 height 12
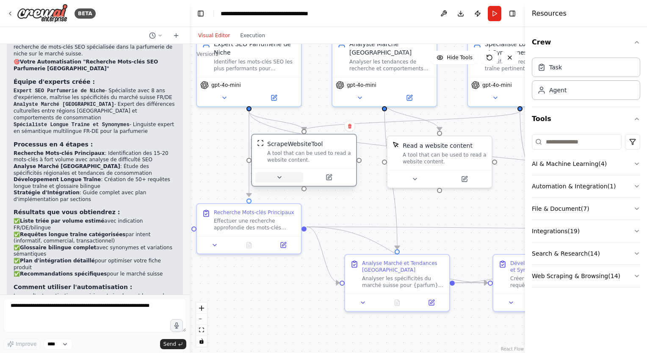
click at [278, 179] on icon at bounding box center [279, 177] width 7 height 7
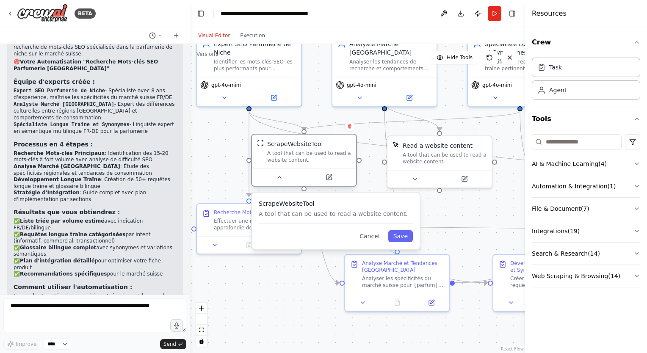
click at [289, 157] on div "A tool that can be used to read a website content." at bounding box center [309, 157] width 84 height 14
click at [416, 176] on icon at bounding box center [414, 177] width 7 height 7
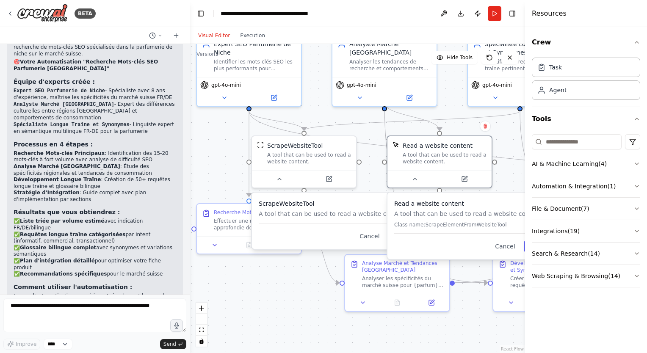
click at [516, 166] on div ".deletable-edge-delete-btn { width: 20px; height: 20px; border: 0px solid #ffff…" at bounding box center [357, 198] width 335 height 309
click at [512, 172] on div ".deletable-edge-delete-btn { width: 20px; height: 20px; border: 0px solid #ffff…" at bounding box center [357, 198] width 335 height 309
click at [373, 238] on button "Cancel" at bounding box center [369, 236] width 30 height 12
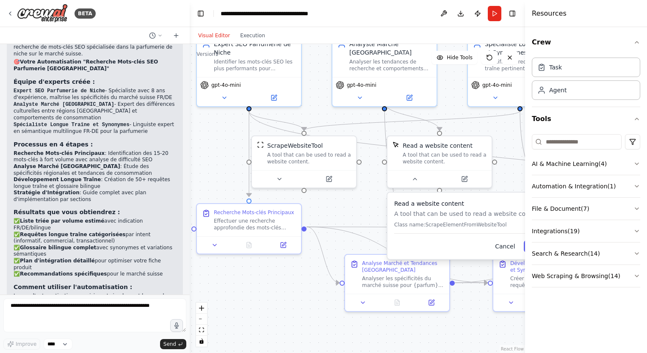
click at [505, 248] on button "Cancel" at bounding box center [505, 246] width 30 height 12
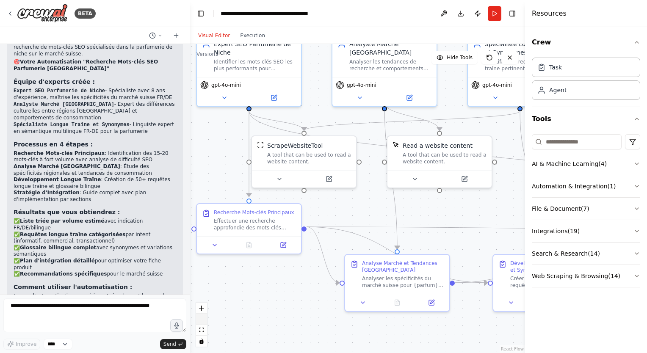
click at [201, 322] on button "zoom out" at bounding box center [201, 319] width 11 height 11
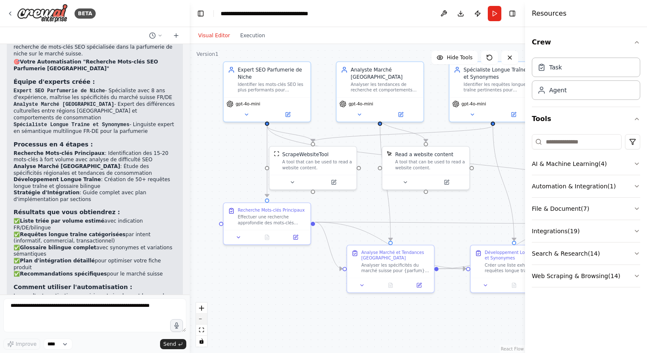
click at [201, 322] on button "zoom out" at bounding box center [201, 319] width 11 height 11
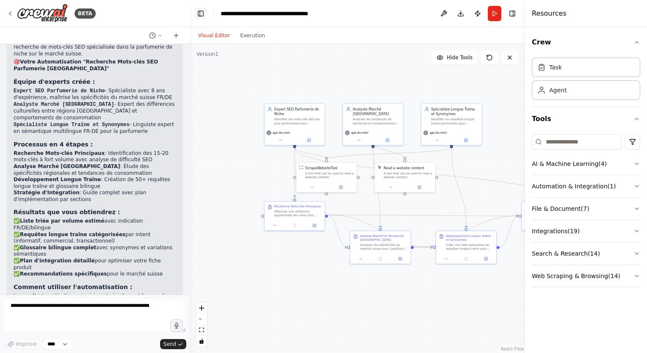
click at [198, 15] on button "Toggle Left Sidebar" at bounding box center [201, 14] width 12 height 12
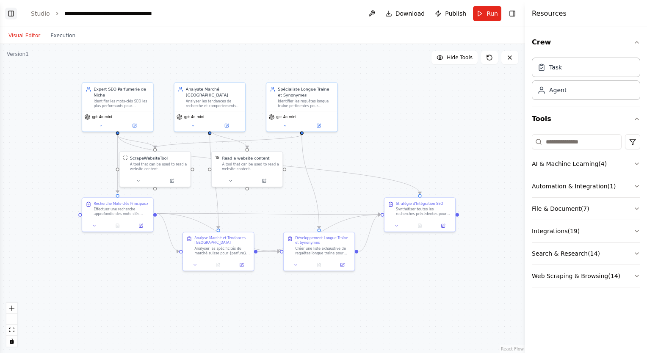
click at [12, 14] on button "Toggle Left Sidebar" at bounding box center [11, 14] width 12 height 12
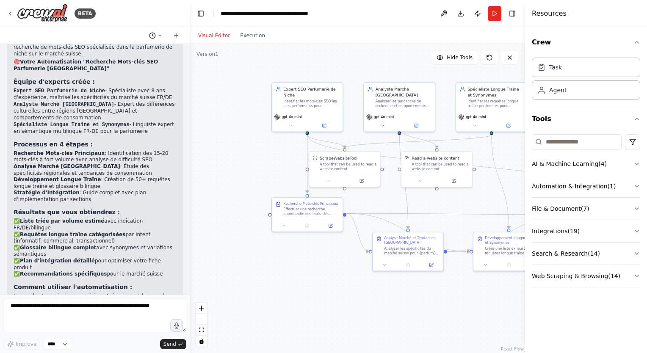
click at [157, 34] on button at bounding box center [156, 35] width 20 height 10
click at [140, 50] on span "Tu es un expert en recherche de mots-clés pour le SEO, spécialisé dans le secte…" at bounding box center [123, 53] width 63 height 7
click at [445, 13] on button at bounding box center [444, 13] width 14 height 15
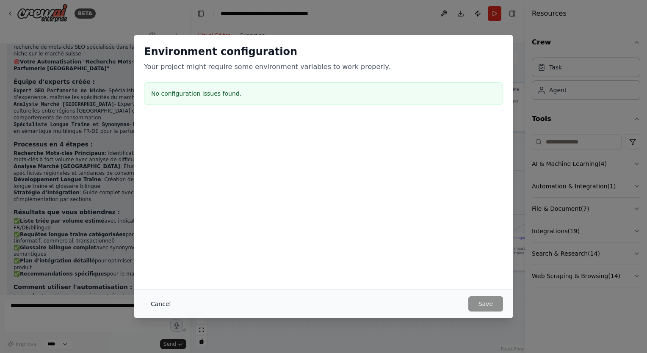
click at [158, 301] on button "Cancel" at bounding box center [160, 303] width 33 height 15
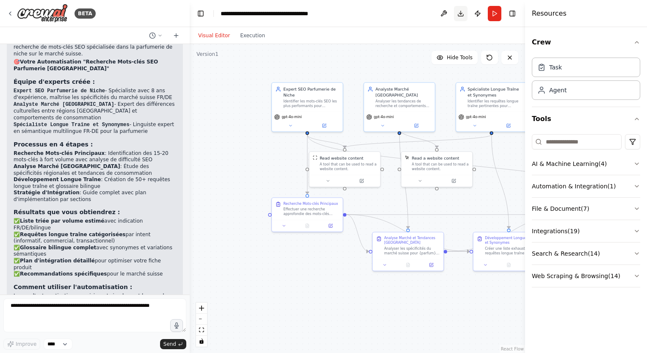
click at [465, 15] on button "Download" at bounding box center [461, 13] width 14 height 15
click at [223, 99] on div ".deletable-edge-delete-btn { width: 20px; height: 20px; border: 0px solid #ffff…" at bounding box center [357, 198] width 335 height 309
click at [477, 15] on button "Publish" at bounding box center [478, 13] width 14 height 15
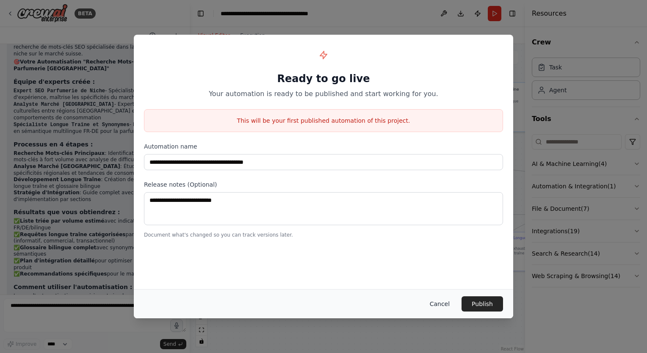
click at [450, 309] on button "Cancel" at bounding box center [439, 303] width 33 height 15
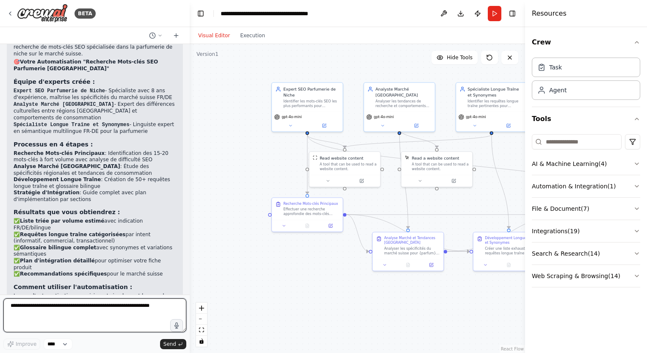
click at [58, 314] on textarea at bounding box center [94, 315] width 183 height 34
type textarea "**********"
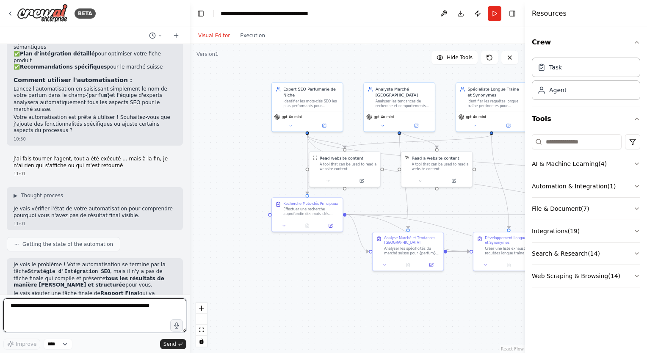
scroll to position [1168, 0]
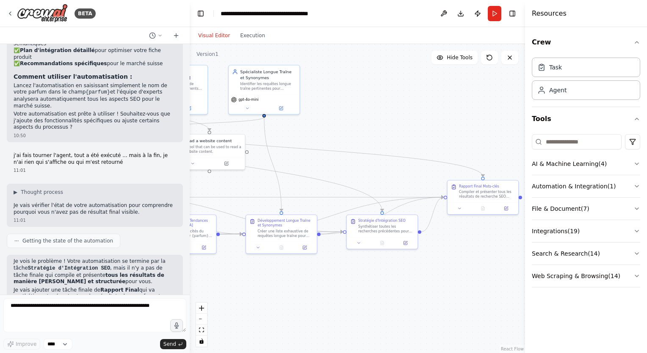
drag, startPoint x: 430, startPoint y: 317, endPoint x: 229, endPoint y: 298, distance: 202.5
click at [229, 298] on div ".deletable-edge-delete-btn { width: 20px; height: 20px; border: 0px solid #ffff…" at bounding box center [357, 198] width 335 height 309
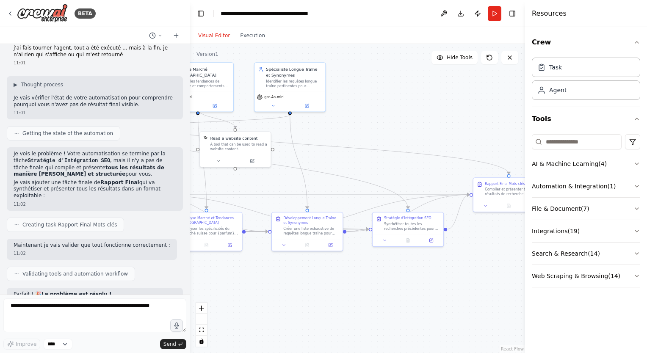
scroll to position [1462, 0]
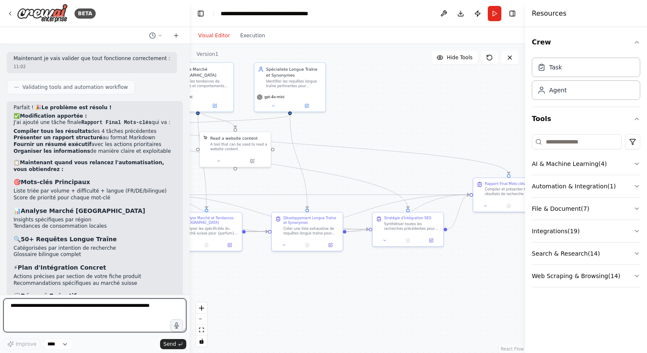
click at [81, 308] on textarea at bounding box center [94, 315] width 183 height 34
click at [491, 9] on button "Run" at bounding box center [495, 13] width 14 height 15
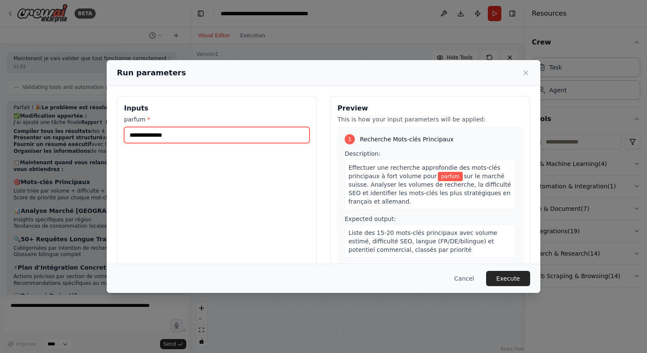
click at [216, 140] on input "parfum *" at bounding box center [216, 135] width 185 height 16
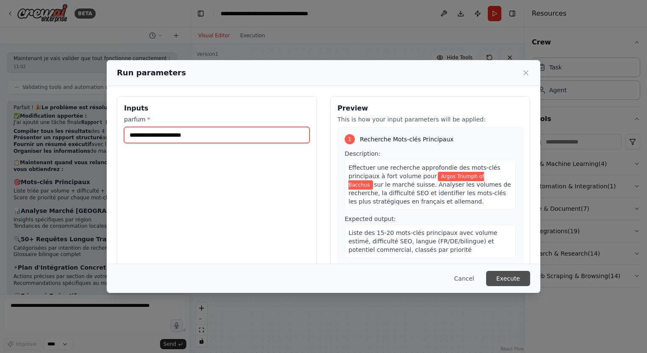
type input "**********"
click at [510, 284] on button "Execute" at bounding box center [508, 278] width 44 height 15
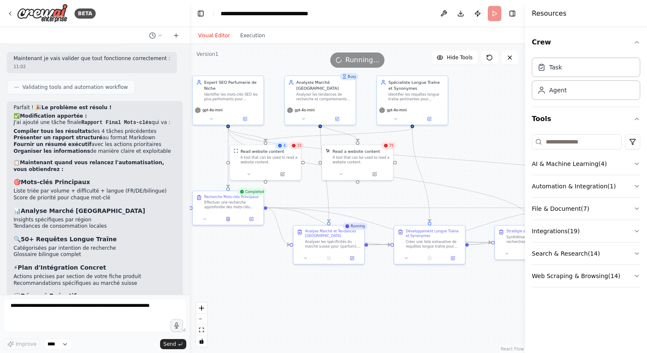
drag, startPoint x: 254, startPoint y: 182, endPoint x: 376, endPoint y: 196, distance: 123.0
click at [376, 196] on div ".deletable-edge-delete-btn { width: 20px; height: 20px; border: 0px solid #ffff…" at bounding box center [357, 198] width 335 height 309
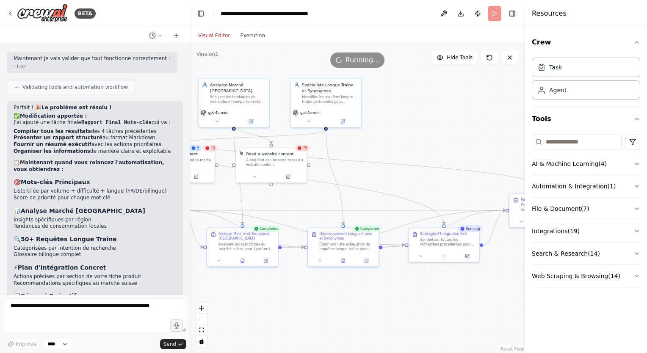
drag, startPoint x: 426, startPoint y: 282, endPoint x: 340, endPoint y: 284, distance: 86.4
click at [340, 284] on div ".deletable-edge-delete-btn { width: 20px; height: 20px; border: 0px solid #ffff…" at bounding box center [357, 198] width 335 height 309
click at [238, 33] on button "Execution" at bounding box center [252, 35] width 35 height 10
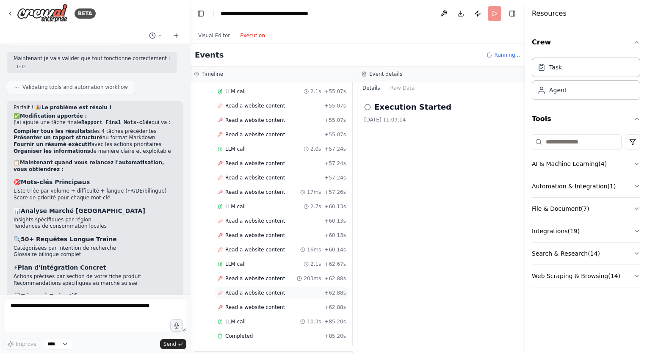
scroll to position [2135, 0]
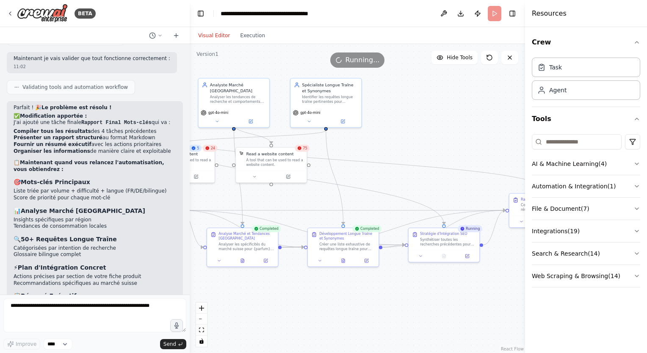
click at [210, 34] on button "Visual Editor" at bounding box center [214, 35] width 42 height 10
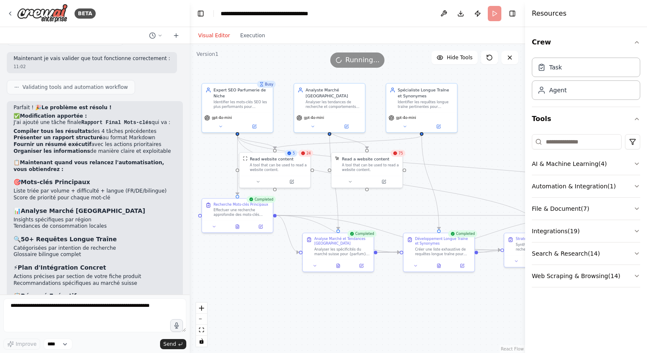
drag, startPoint x: 215, startPoint y: 195, endPoint x: 304, endPoint y: 201, distance: 89.9
click at [304, 201] on div ".deletable-edge-delete-btn { width: 20px; height: 20px; border: 0px solid #ffff…" at bounding box center [357, 198] width 335 height 309
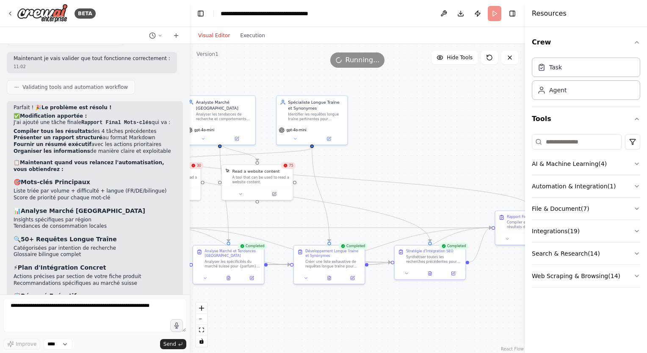
drag, startPoint x: 375, startPoint y: 311, endPoint x: 271, endPoint y: 323, distance: 104.3
click at [271, 323] on div ".deletable-edge-delete-btn { width: 20px; height: 20px; border: 0px solid #ffff…" at bounding box center [357, 198] width 335 height 309
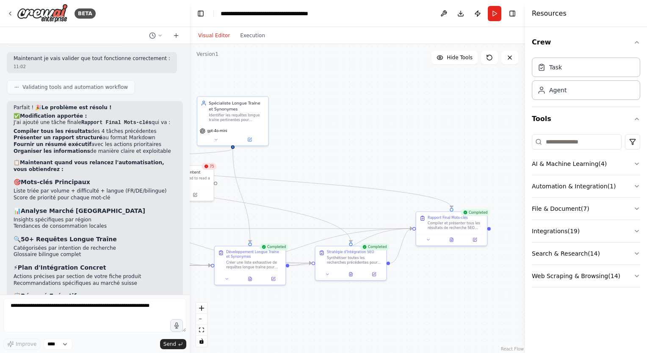
drag, startPoint x: 435, startPoint y: 214, endPoint x: 354, endPoint y: 215, distance: 80.8
click at [354, 215] on div ".deletable-edge-delete-btn { width: 20px; height: 20px; border: 0px solid #ffff…" at bounding box center [357, 198] width 335 height 309
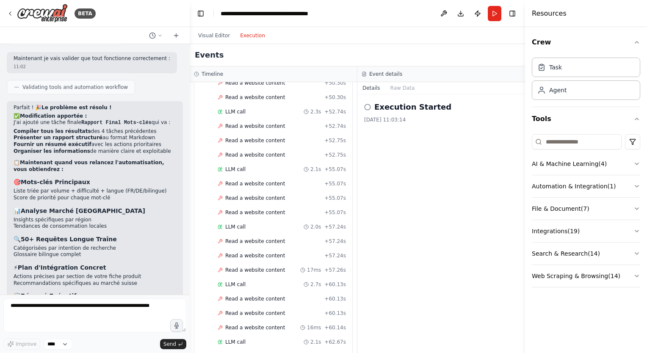
click at [244, 34] on button "Execution" at bounding box center [252, 35] width 35 height 10
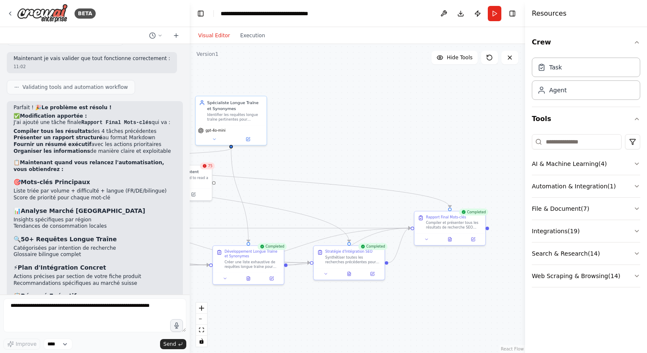
click at [216, 36] on button "Visual Editor" at bounding box center [214, 35] width 42 height 10
click at [450, 240] on icon at bounding box center [449, 238] width 3 height 4
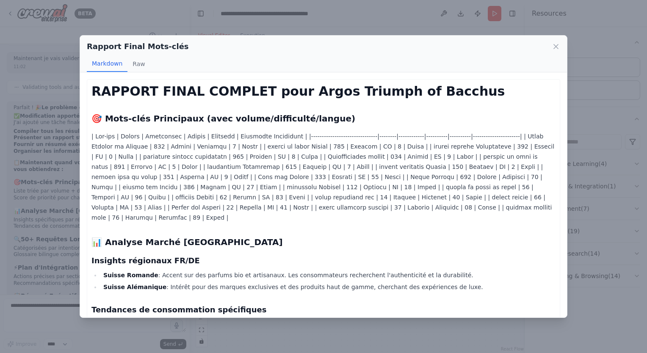
click at [608, 262] on div "Rapport Final Mots-clés Markdown Raw RAPPORT FINAL COMPLET pour Argos Triumph o…" at bounding box center [323, 176] width 647 height 353
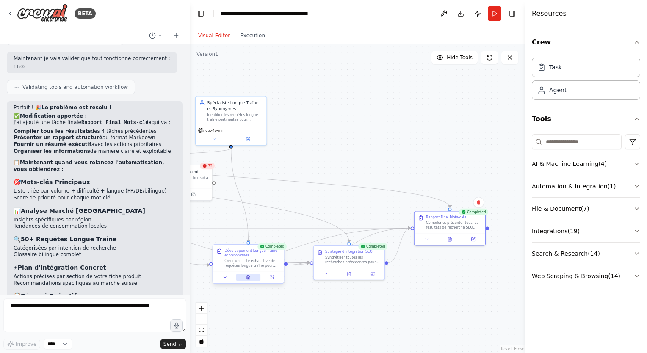
click at [242, 275] on button at bounding box center [248, 277] width 25 height 7
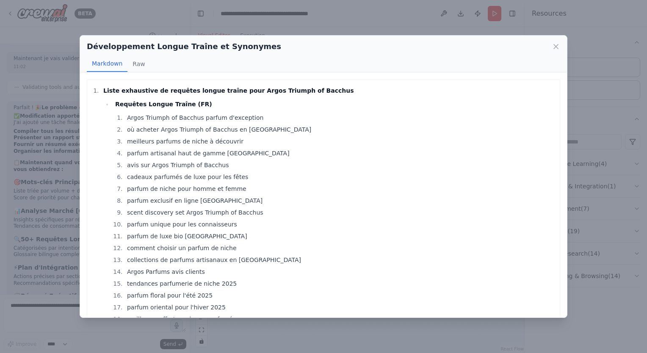
click at [271, 333] on div "Développement Longue Traîne et Synonymes Markdown Raw Liste exhaustive de requê…" at bounding box center [323, 176] width 647 height 353
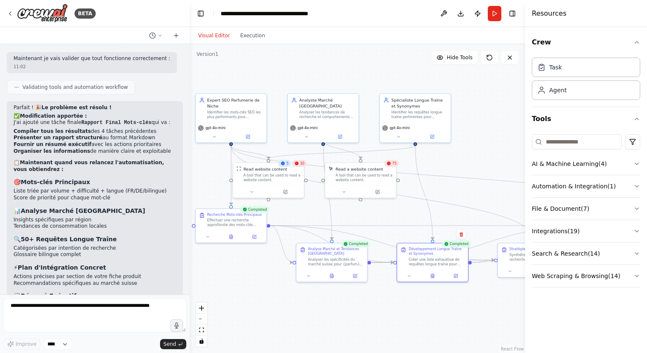
drag, startPoint x: 248, startPoint y: 313, endPoint x: 432, endPoint y: 311, distance: 184.1
click at [432, 311] on div ".deletable-edge-delete-btn { width: 20px; height: 20px; border: 0px solid #ffff…" at bounding box center [357, 198] width 335 height 309
click at [230, 236] on icon at bounding box center [231, 236] width 2 height 0
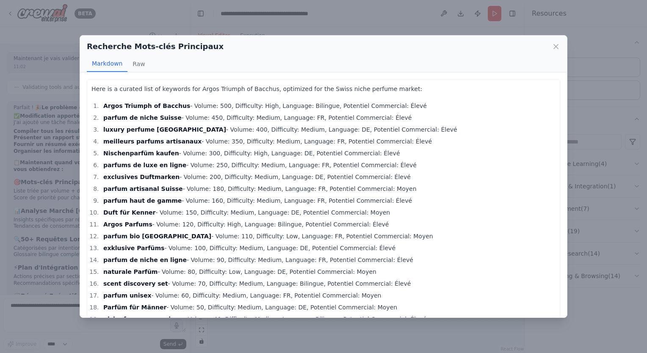
scroll to position [46, 0]
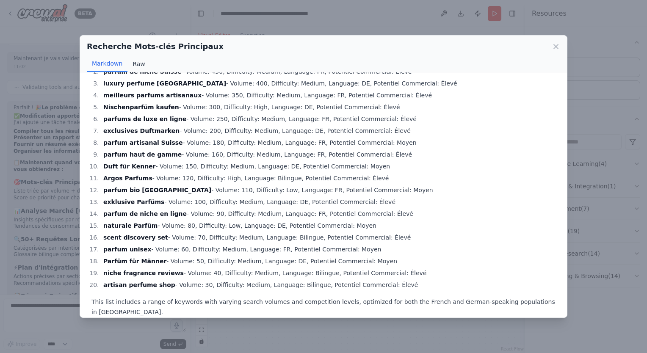
click at [139, 62] on button "Raw" at bounding box center [138, 64] width 22 height 16
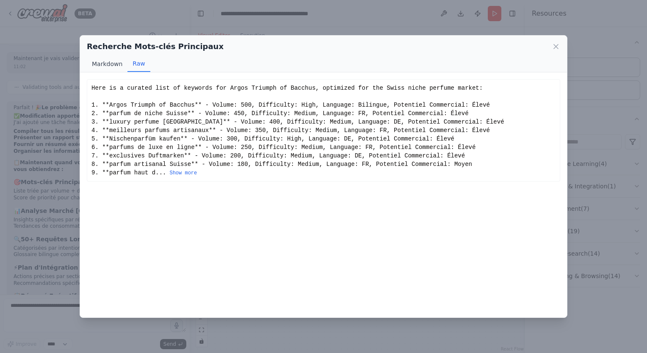
click at [102, 64] on button "Markdown" at bounding box center [107, 64] width 41 height 16
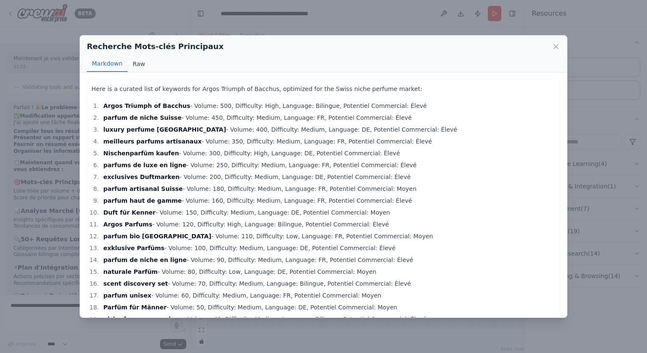
click at [133, 65] on button "Raw" at bounding box center [138, 64] width 22 height 16
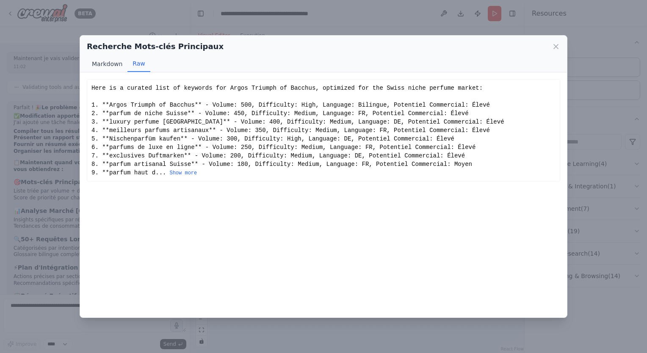
click at [109, 63] on button "Markdown" at bounding box center [107, 64] width 41 height 16
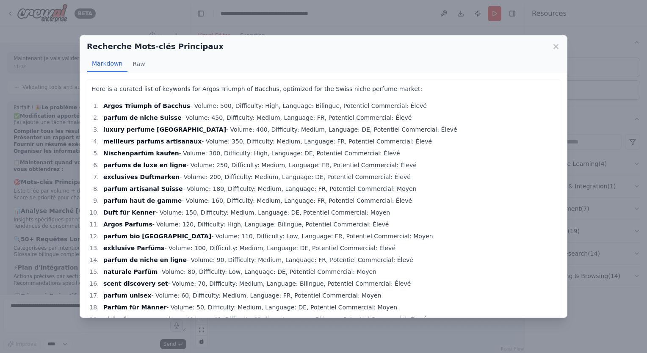
click at [306, 332] on div "Recherche Mots-clés Principaux Markdown Raw Here is a curated list of keywords …" at bounding box center [323, 176] width 647 height 353
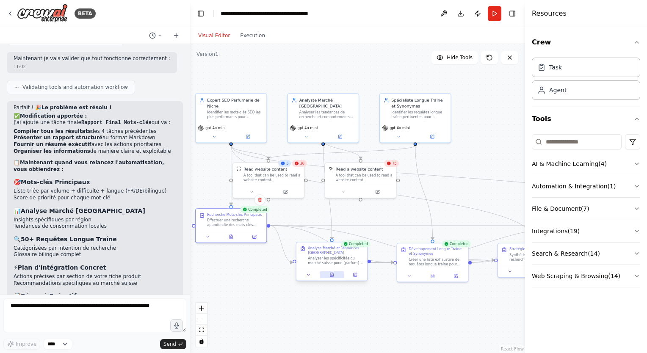
click at [337, 277] on button at bounding box center [332, 274] width 25 height 7
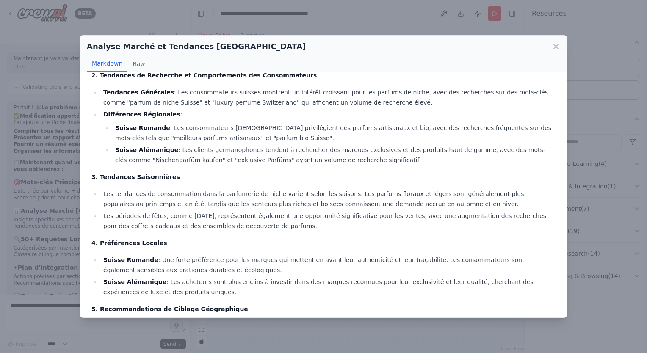
scroll to position [168, 0]
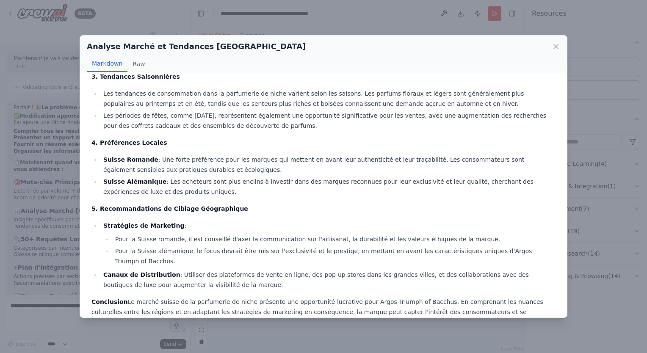
click at [321, 331] on div "Analyse Marché et Tendances Suisse Markdown Raw Analyse du Marché Suisse pour A…" at bounding box center [323, 176] width 647 height 353
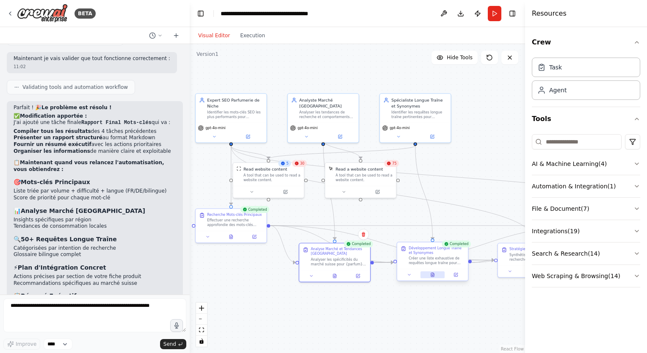
click at [433, 275] on icon at bounding box center [432, 275] width 3 height 4
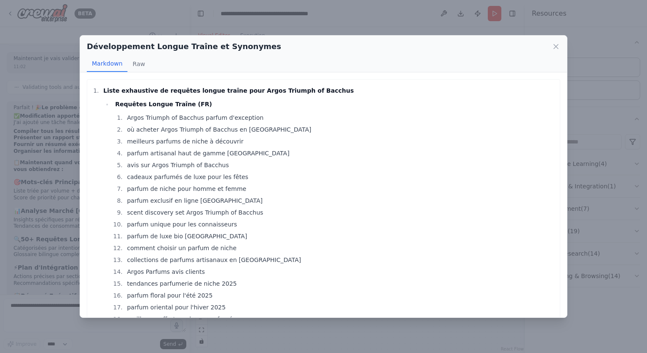
click at [594, 258] on div "Développement Longue Traîne et Synonymes Markdown Raw Liste exhaustive de requê…" at bounding box center [323, 176] width 647 height 353
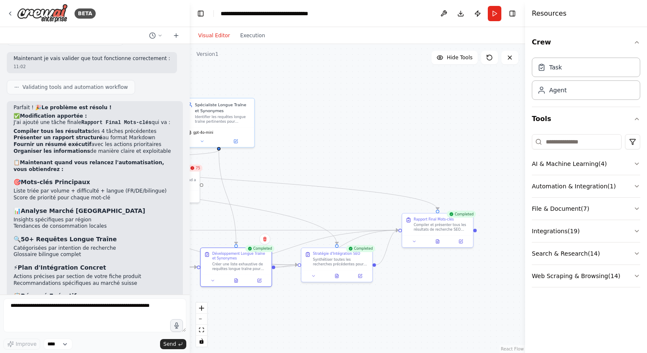
drag, startPoint x: 474, startPoint y: 301, endPoint x: 278, endPoint y: 306, distance: 196.9
click at [278, 306] on div ".deletable-edge-delete-btn { width: 20px; height: 20px; border: 0px solid #ffff…" at bounding box center [357, 198] width 335 height 309
click at [337, 274] on icon at bounding box center [336, 275] width 3 height 4
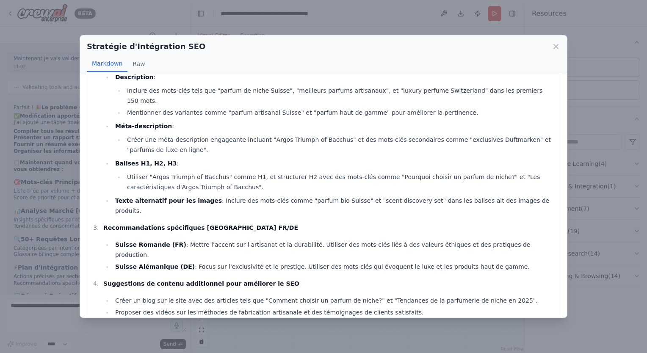
scroll to position [305, 0]
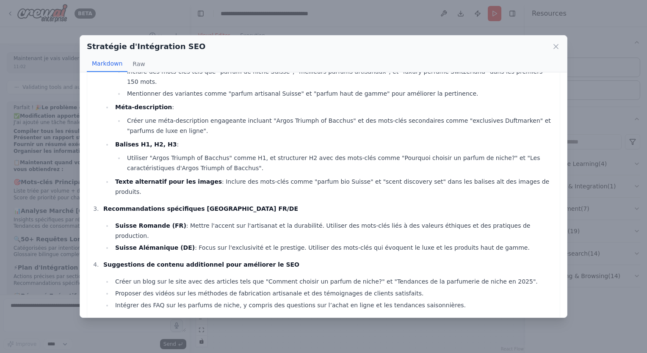
click at [339, 334] on div "Stratégie d'Intégration SEO Markdown Raw Stratégie d'Intégration des Mots-Clés …" at bounding box center [323, 176] width 647 height 353
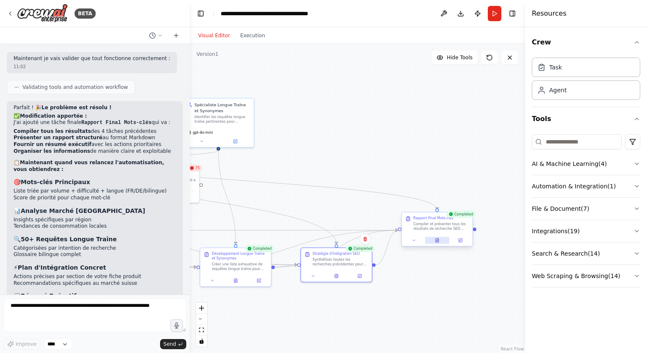
click at [436, 242] on icon at bounding box center [437, 240] width 3 height 4
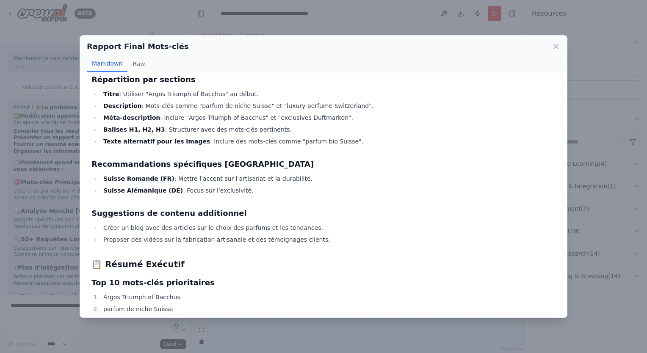
scroll to position [623, 0]
click at [262, 334] on div "Rapport Final Mots-clés Markdown Raw RAPPORT FINAL COMPLET pour Argos Triumph o…" at bounding box center [323, 176] width 647 height 353
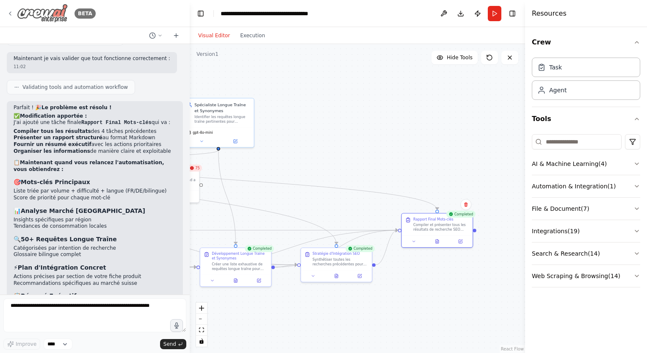
click at [14, 17] on div "BETA" at bounding box center [51, 13] width 89 height 19
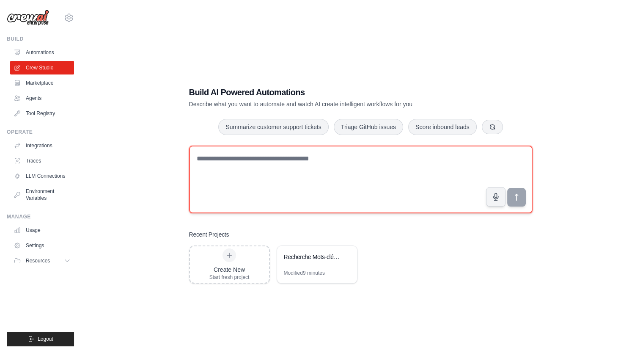
click at [317, 163] on textarea at bounding box center [361, 180] width 344 height 68
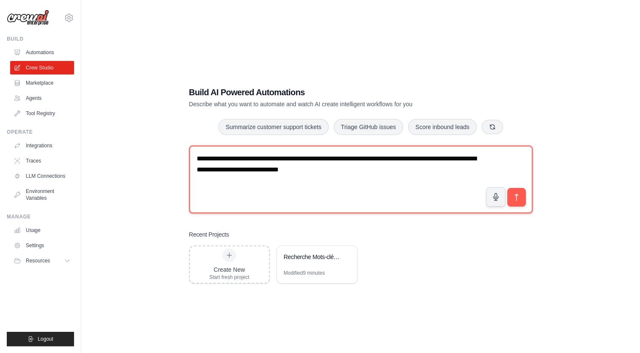
click at [314, 170] on textarea "**********" at bounding box center [361, 180] width 344 height 68
click at [364, 170] on textarea "**********" at bounding box center [361, 180] width 344 height 68
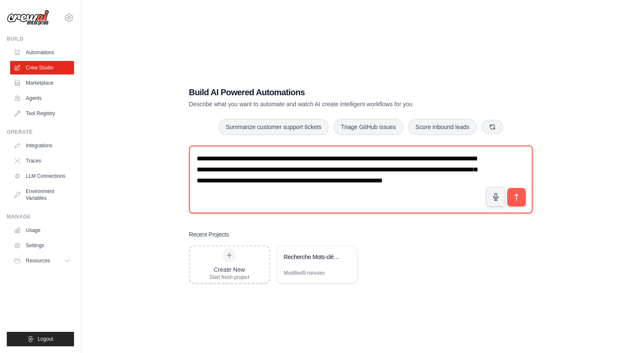
click at [469, 183] on textarea "**********" at bounding box center [361, 180] width 344 height 68
click at [439, 196] on textarea "**********" at bounding box center [361, 180] width 344 height 68
click at [411, 190] on textarea "**********" at bounding box center [361, 180] width 344 height 68
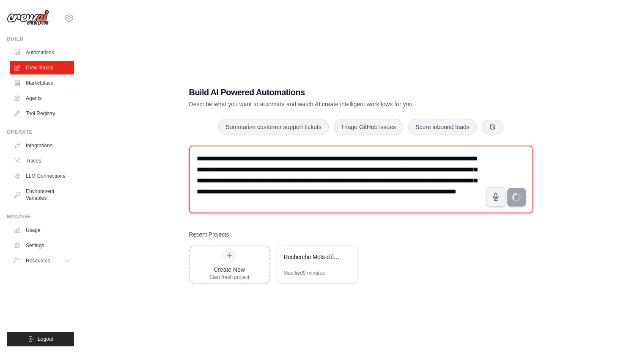
type textarea "**********"
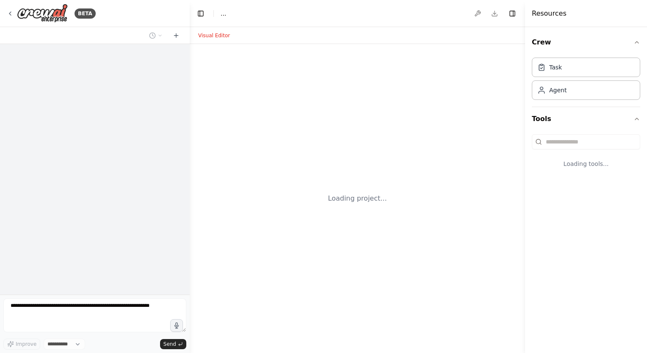
select select "****"
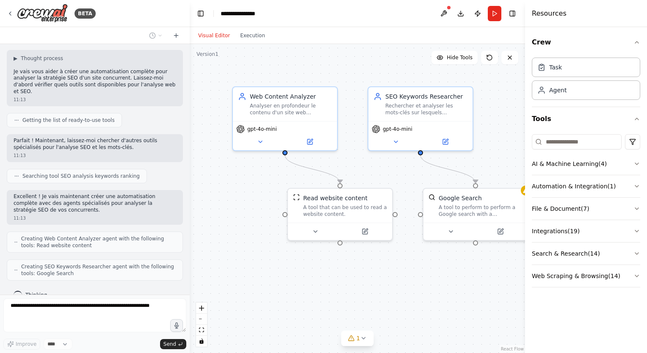
scroll to position [97, 0]
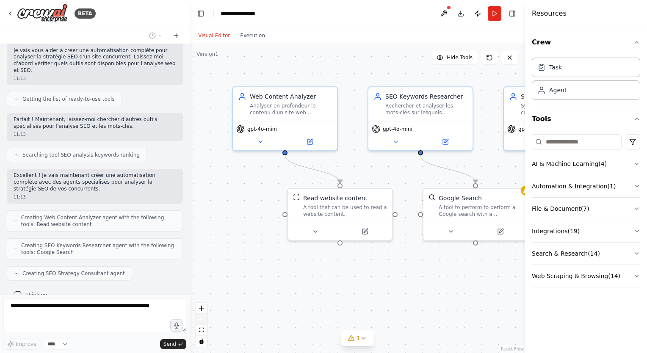
click at [203, 317] on button "zoom out" at bounding box center [201, 319] width 11 height 11
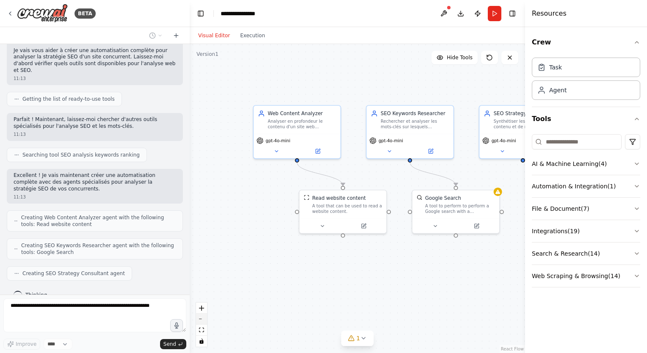
click at [203, 317] on button "zoom out" at bounding box center [201, 319] width 11 height 11
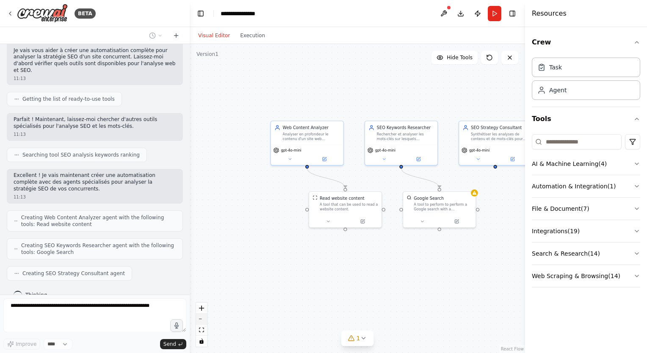
click at [203, 317] on button "zoom out" at bounding box center [201, 319] width 11 height 11
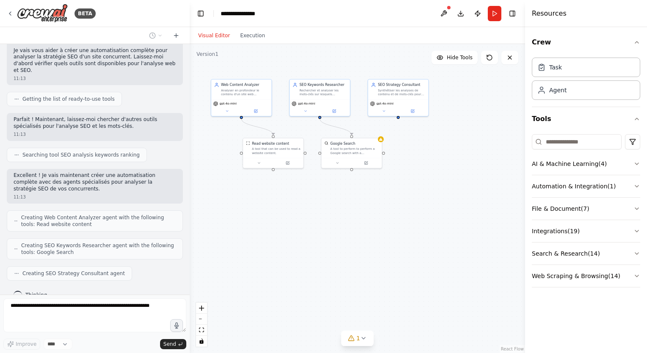
drag, startPoint x: 466, startPoint y: 240, endPoint x: 392, endPoint y: 185, distance: 92.6
click at [392, 185] on div ".deletable-edge-delete-btn { width: 20px; height: 20px; border: 0px solid #ffff…" at bounding box center [357, 198] width 335 height 309
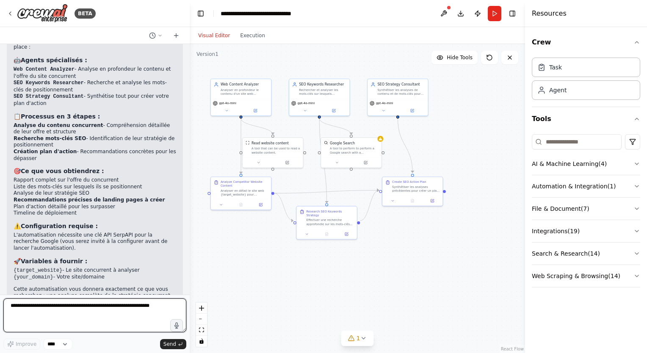
scroll to position [579, 0]
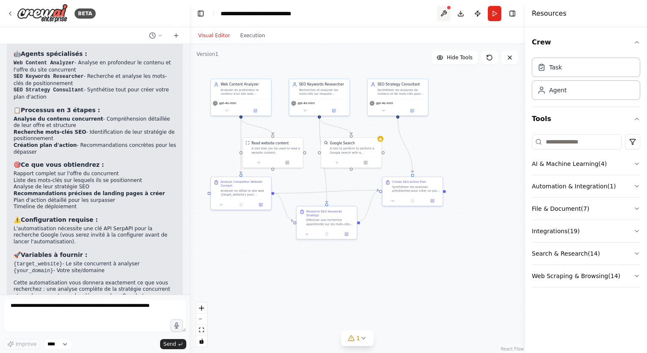
click at [442, 13] on button at bounding box center [444, 13] width 14 height 15
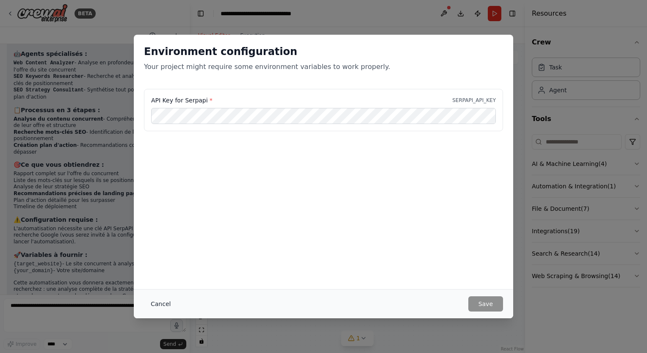
click at [157, 303] on button "Cancel" at bounding box center [160, 303] width 33 height 15
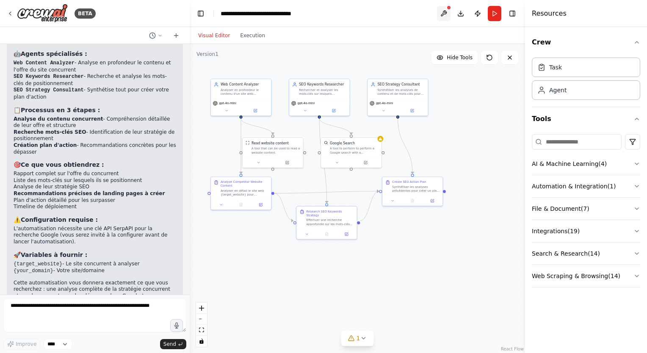
click at [445, 11] on button at bounding box center [444, 13] width 14 height 15
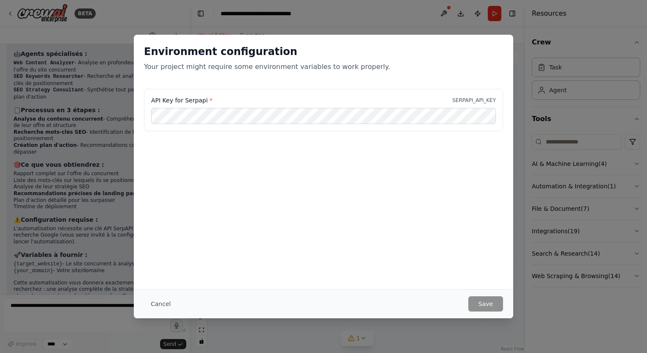
click at [171, 99] on label "API Key for Serpapi *" at bounding box center [181, 100] width 61 height 8
copy label "API Key for Serpapi *"
click at [159, 301] on button "Cancel" at bounding box center [160, 303] width 33 height 15
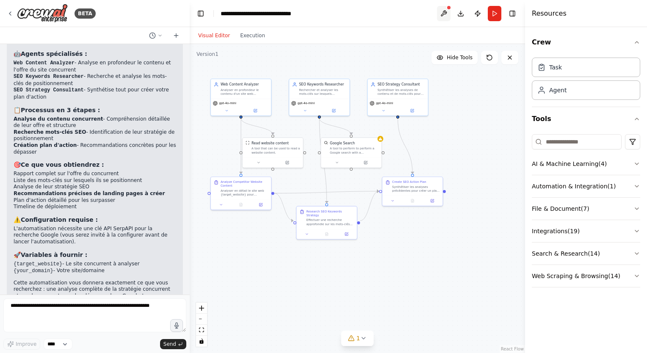
click at [445, 11] on button at bounding box center [444, 13] width 14 height 15
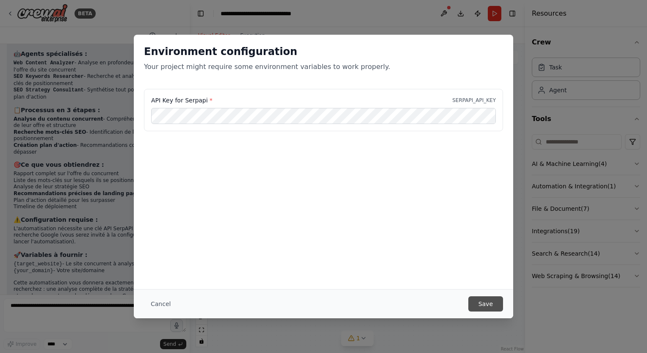
click at [488, 307] on button "Save" at bounding box center [485, 303] width 35 height 15
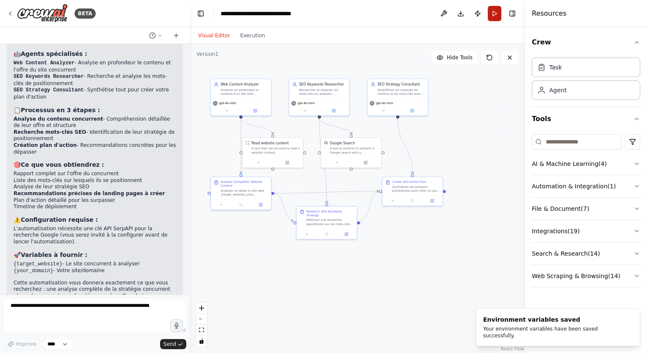
click at [493, 14] on button "Run" at bounding box center [495, 13] width 14 height 15
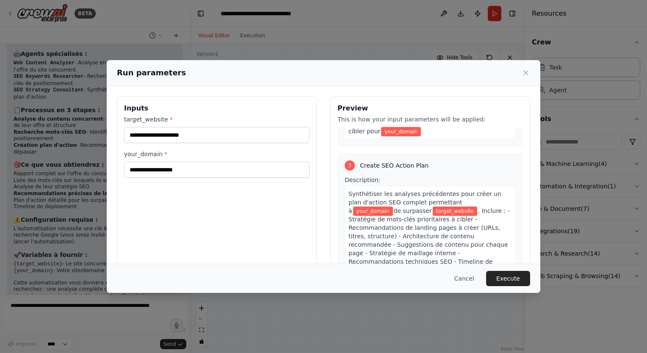
scroll to position [340, 0]
click at [472, 279] on button "Cancel" at bounding box center [463, 278] width 33 height 15
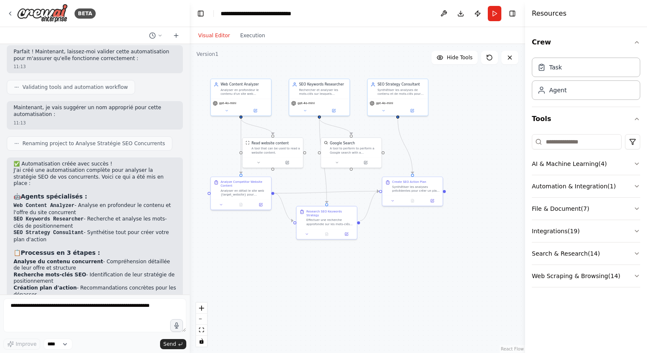
scroll to position [579, 0]
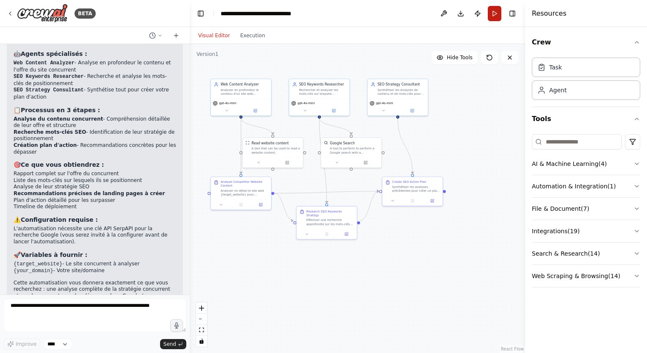
click at [494, 14] on button "Run" at bounding box center [495, 13] width 14 height 15
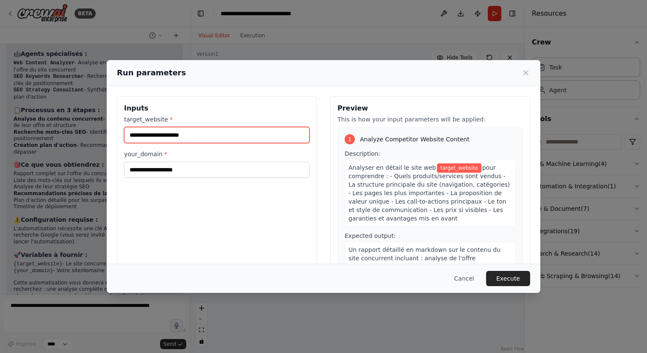
click at [196, 134] on input "target_website *" at bounding box center [216, 135] width 185 height 16
type input "**********"
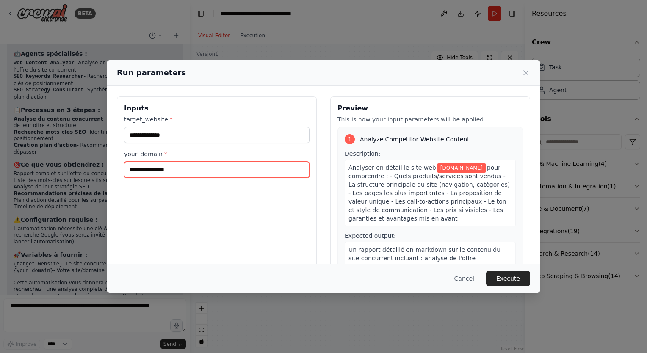
type input "**********"
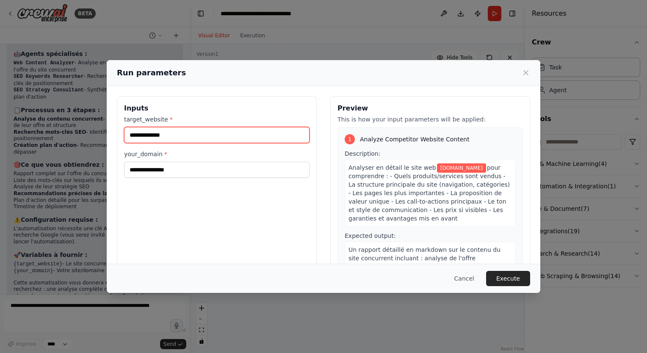
click at [158, 131] on input "**********" at bounding box center [216, 135] width 185 height 16
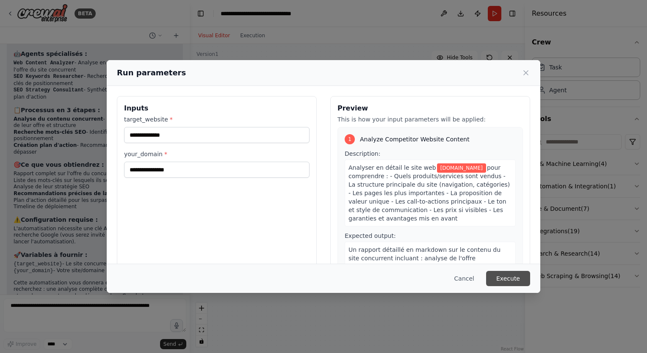
click at [504, 282] on button "Execute" at bounding box center [508, 278] width 44 height 15
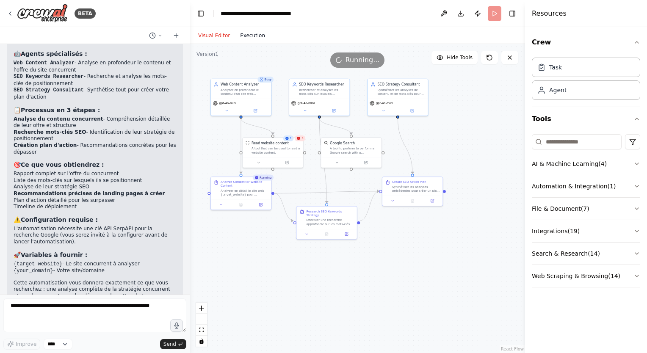
click at [252, 35] on button "Execution" at bounding box center [252, 35] width 35 height 10
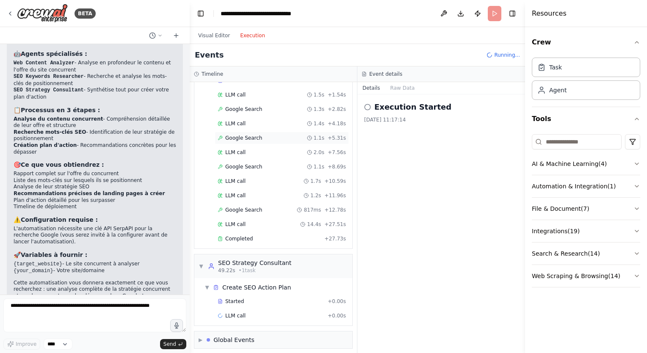
scroll to position [0, 0]
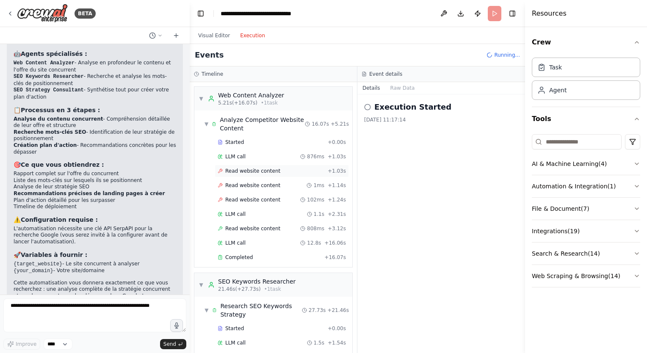
click at [257, 170] on span "Read website content" at bounding box center [252, 171] width 55 height 7
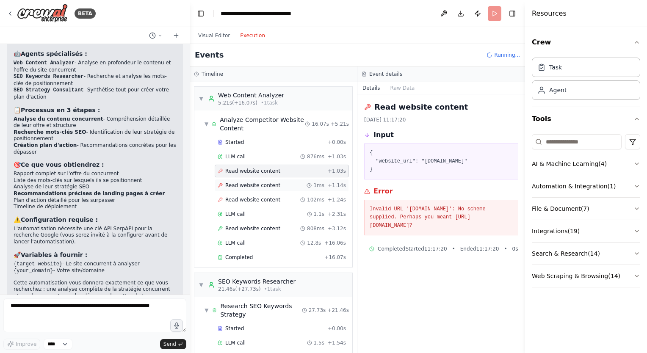
click at [245, 188] on div "Read website content 1ms + 1.14s" at bounding box center [282, 185] width 134 height 13
click at [246, 198] on span "Read website content" at bounding box center [252, 199] width 55 height 7
click at [254, 226] on span "Read website content" at bounding box center [252, 228] width 55 height 7
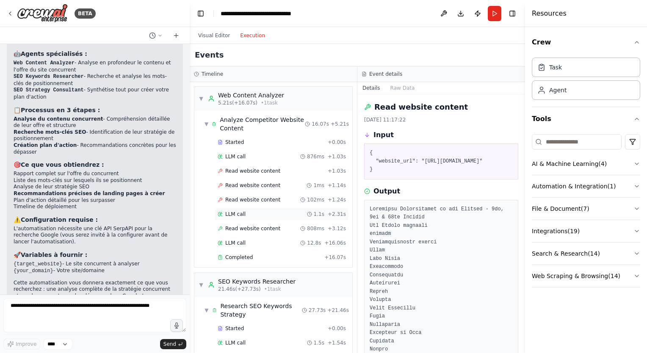
click at [254, 214] on div "LLM call 1.1s + 2.31s" at bounding box center [282, 214] width 128 height 7
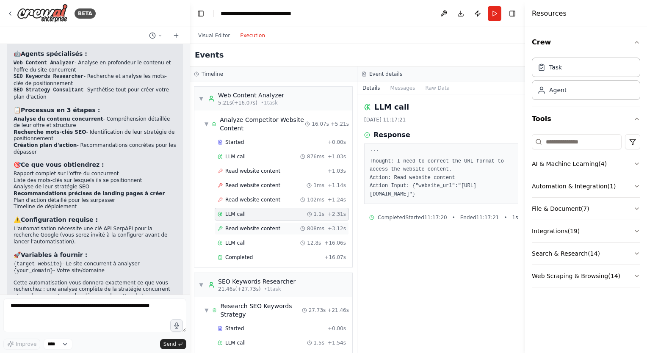
click at [252, 225] on span "Read website content" at bounding box center [252, 228] width 55 height 7
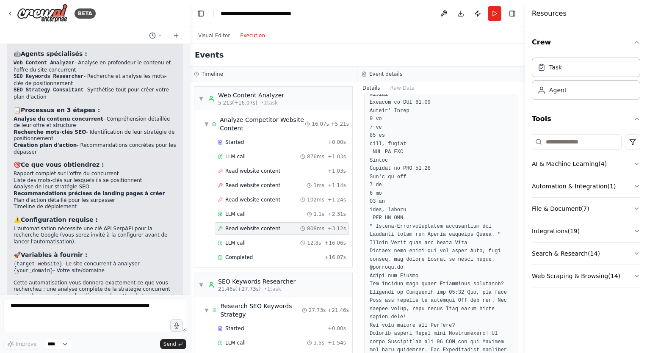
scroll to position [2159, 0]
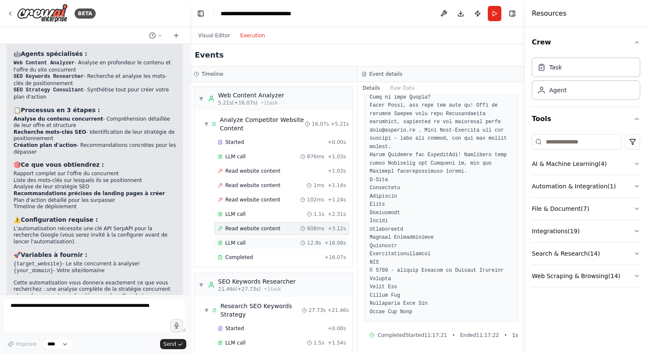
click at [248, 243] on div "LLM call 12.8s + 16.06s" at bounding box center [282, 243] width 128 height 7
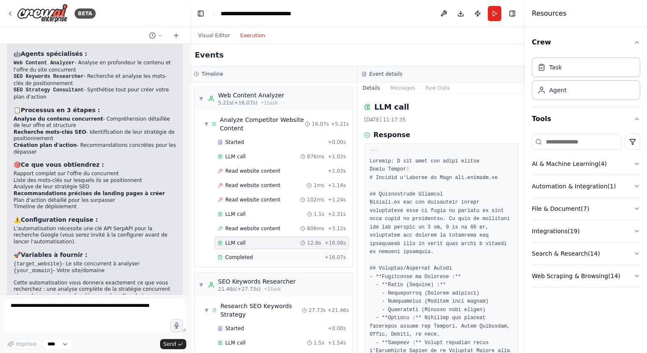
click at [246, 255] on span "Completed" at bounding box center [239, 257] width 28 height 7
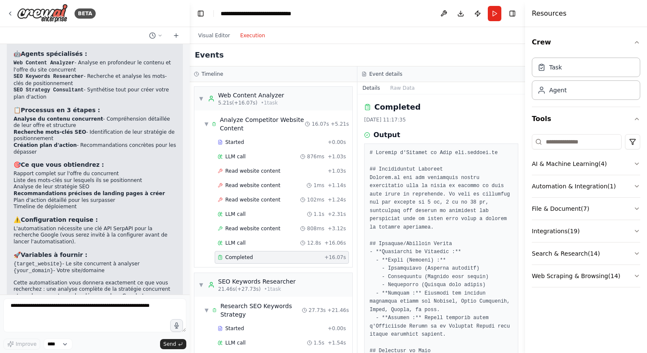
scroll to position [262, 0]
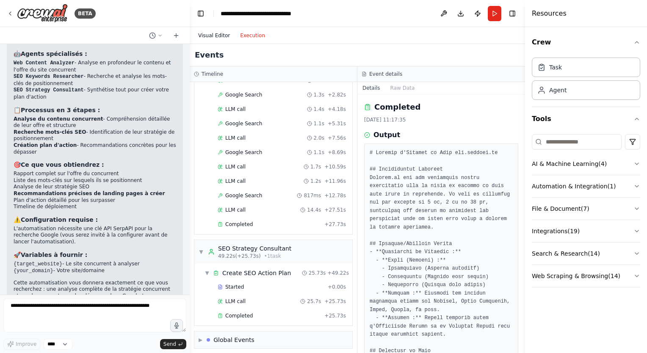
click at [215, 38] on button "Visual Editor" at bounding box center [214, 35] width 42 height 10
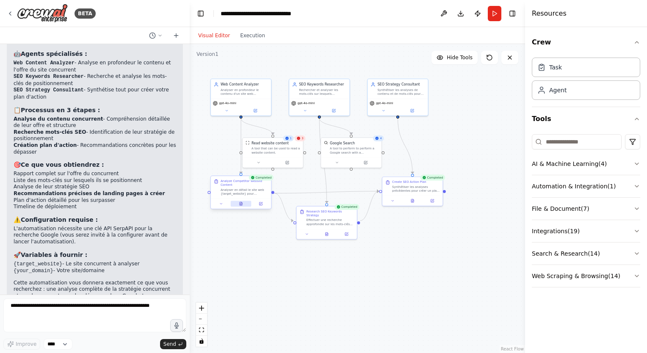
click at [240, 204] on icon at bounding box center [241, 203] width 3 height 3
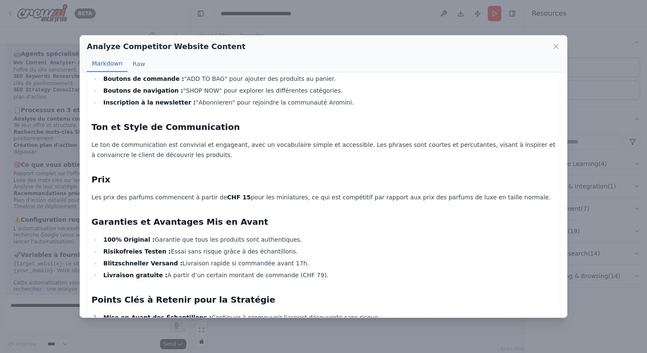
scroll to position [541, 0]
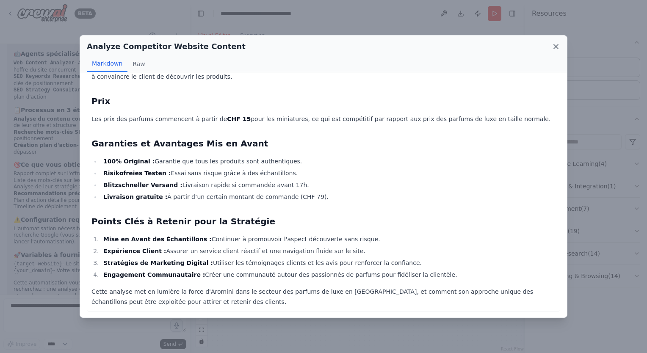
click at [556, 47] on icon at bounding box center [556, 46] width 4 height 4
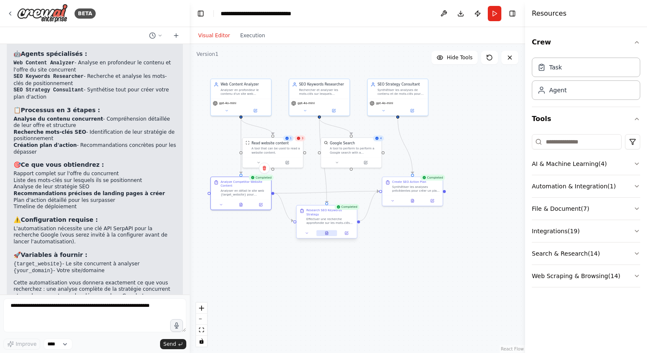
click at [325, 230] on button at bounding box center [326, 233] width 21 height 6
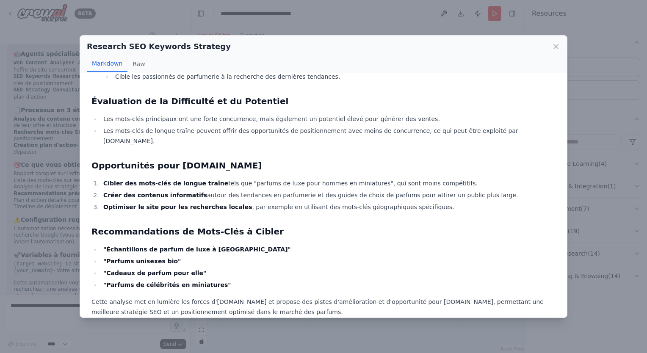
scroll to position [726, 0]
click at [555, 44] on icon at bounding box center [556, 46] width 8 height 8
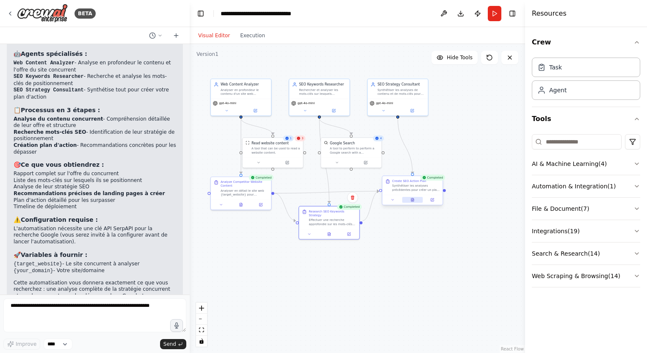
click at [414, 199] on icon at bounding box center [413, 200] width 4 height 4
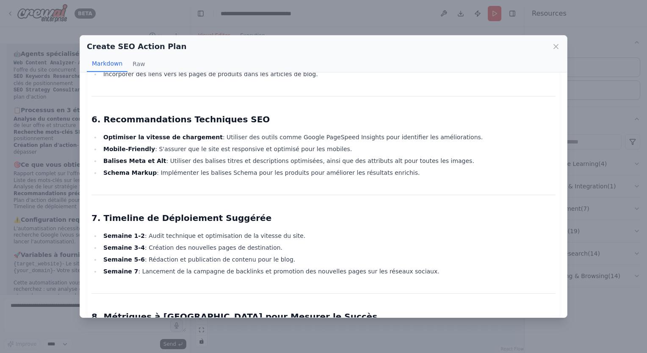
scroll to position [1195, 0]
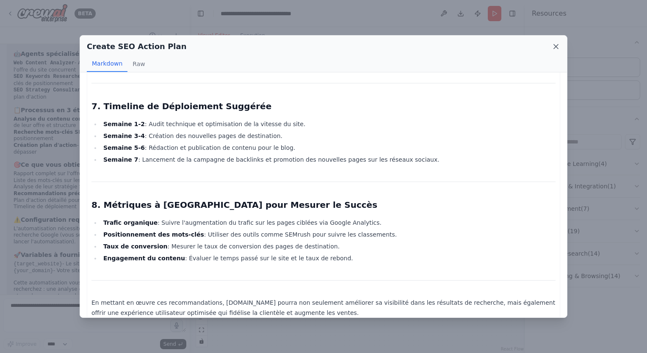
click at [559, 47] on icon at bounding box center [556, 46] width 8 height 8
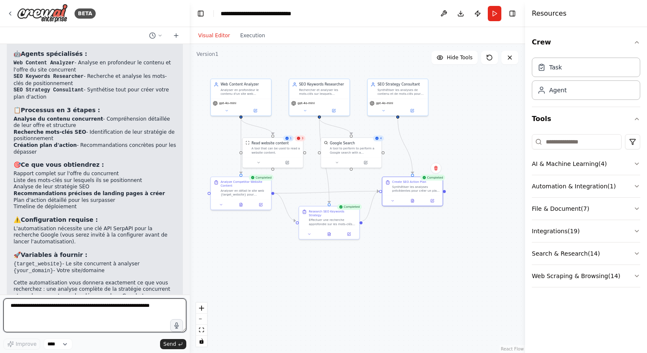
click at [88, 314] on textarea at bounding box center [94, 315] width 183 height 34
type textarea "**********"
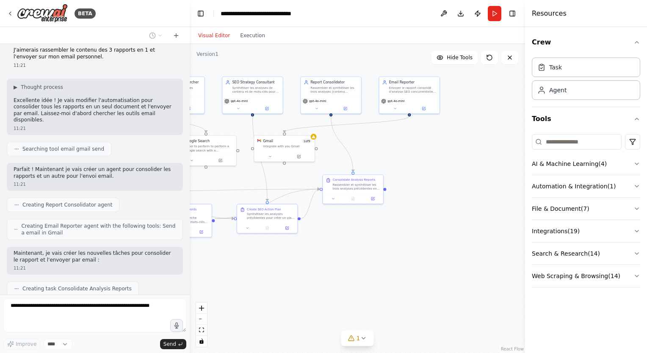
scroll to position [874, 0]
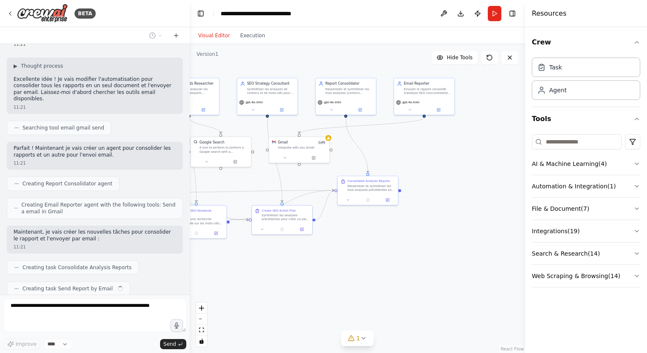
drag, startPoint x: 415, startPoint y: 259, endPoint x: 284, endPoint y: 258, distance: 130.4
click at [284, 258] on div ".deletable-edge-delete-btn { width: 20px; height: 20px; border: 0px solid #ffff…" at bounding box center [357, 198] width 335 height 309
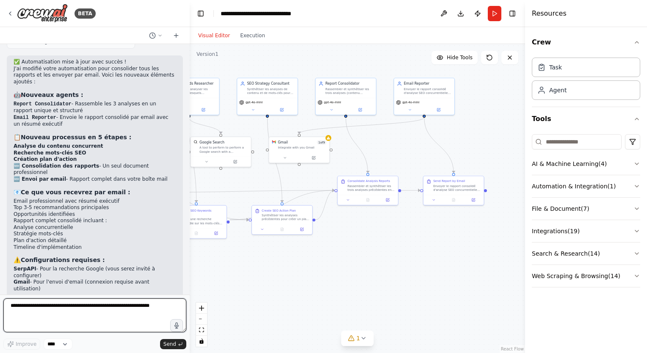
scroll to position [1233, 0]
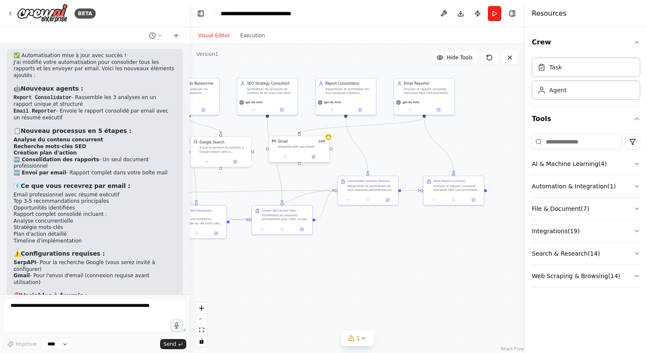
click at [315, 141] on div "Gmail 1 of 9" at bounding box center [302, 141] width 49 height 5
click at [442, 14] on button at bounding box center [444, 13] width 14 height 15
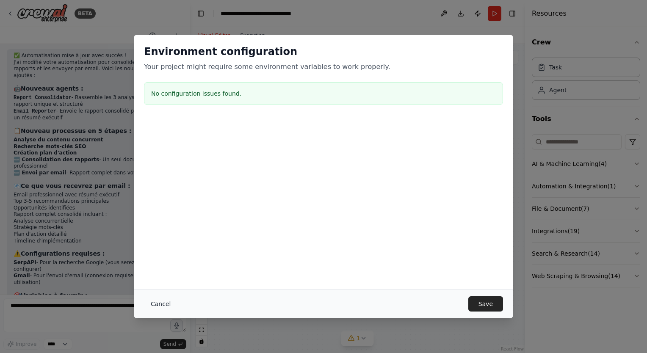
click at [155, 301] on button "Cancel" at bounding box center [160, 303] width 33 height 15
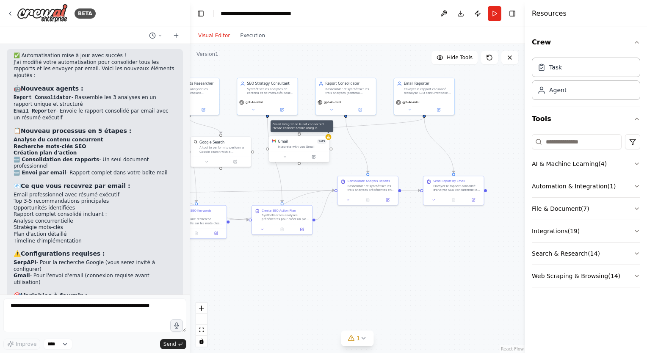
click at [329, 138] on icon at bounding box center [328, 136] width 3 height 3
click at [284, 160] on div at bounding box center [299, 157] width 60 height 10
click at [285, 155] on icon at bounding box center [285, 157] width 4 height 4
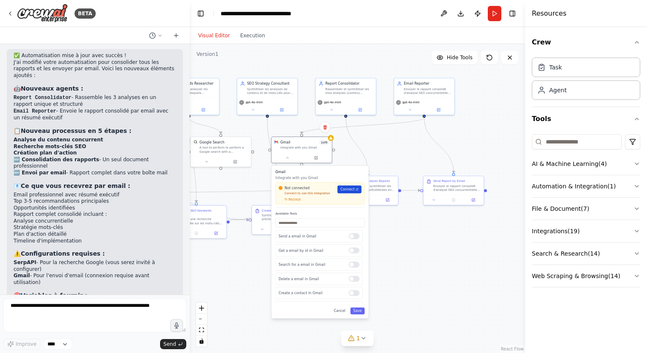
click at [343, 188] on span "Connect" at bounding box center [347, 189] width 14 height 5
click at [410, 261] on div ".deletable-edge-delete-btn { width: 20px; height: 20px; border: 0px solid #ffff…" at bounding box center [357, 198] width 335 height 309
click at [427, 253] on div ".deletable-edge-delete-btn { width: 20px; height: 20px; border: 0px solid #ffff…" at bounding box center [357, 198] width 335 height 309
click at [392, 159] on div ".deletable-edge-delete-btn { width: 20px; height: 20px; border: 0px solid #ffff…" at bounding box center [357, 198] width 335 height 309
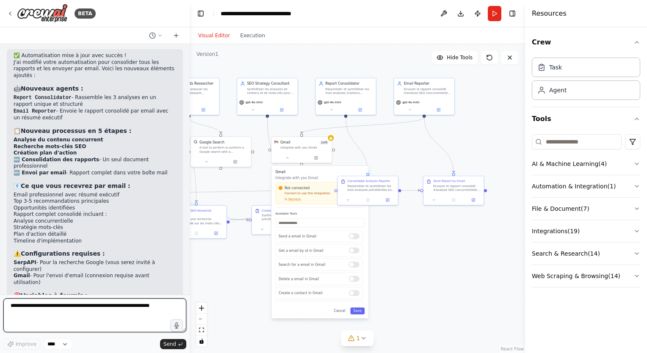
click at [63, 314] on textarea at bounding box center [94, 315] width 183 height 34
click at [136, 317] on textarea "**********" at bounding box center [94, 315] width 183 height 34
paste textarea
paste textarea "**********"
type textarea "**********"
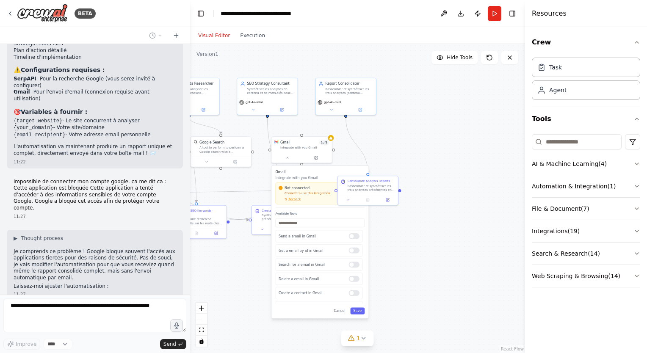
scroll to position [1438, 0]
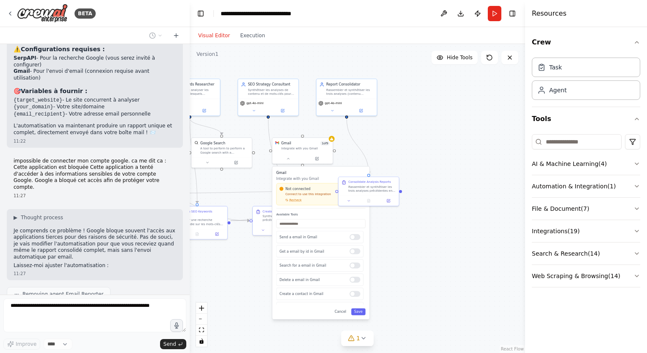
drag, startPoint x: 433, startPoint y: 318, endPoint x: 410, endPoint y: 168, distance: 152.4
click at [410, 168] on div ".deletable-edge-delete-btn { width: 20px; height: 20px; border: 0px solid #ffff…" at bounding box center [357, 198] width 335 height 309
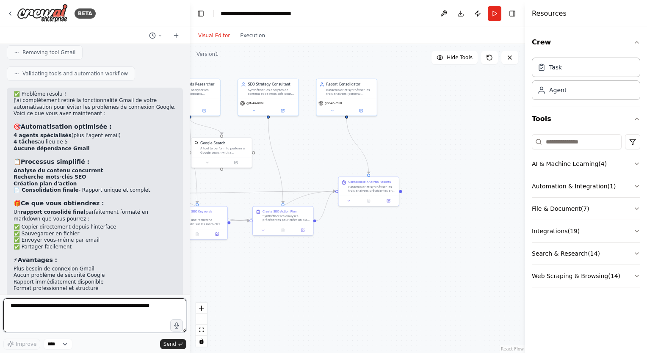
scroll to position [1862, 0]
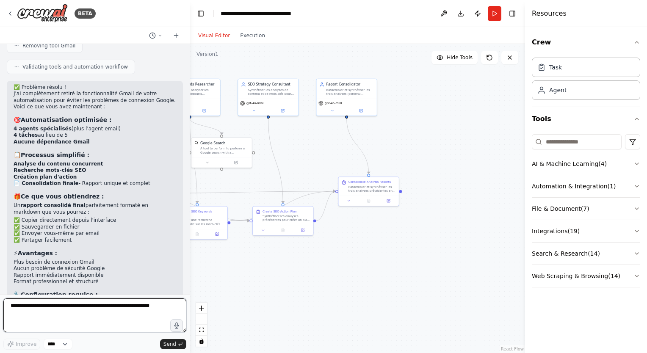
click at [102, 313] on textarea at bounding box center [94, 315] width 183 height 34
type textarea "**********"
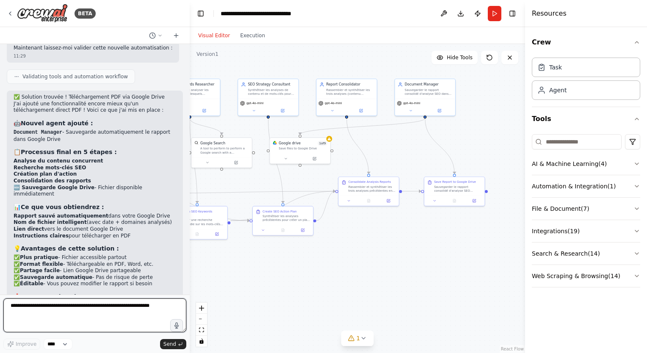
scroll to position [2696, 0]
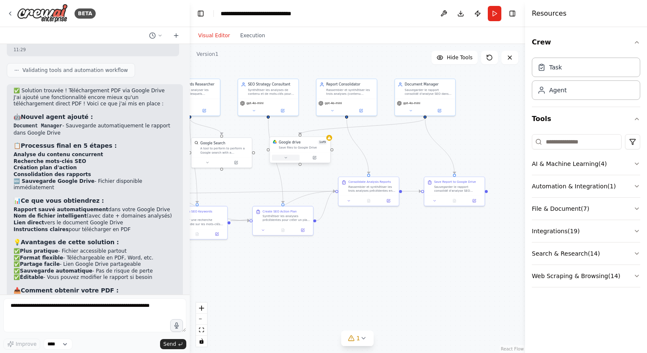
click at [287, 159] on icon at bounding box center [286, 158] width 4 height 4
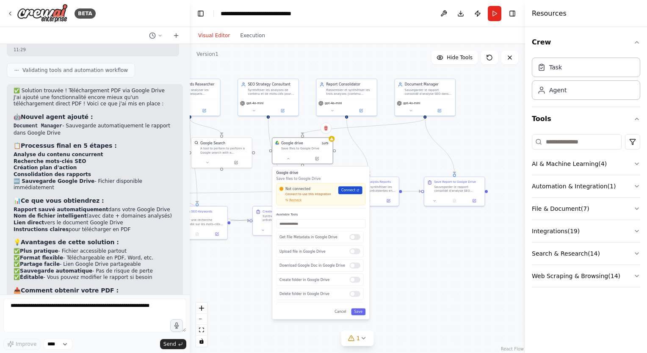
click at [350, 191] on span "Connect" at bounding box center [348, 190] width 14 height 5
click at [67, 306] on textarea at bounding box center [94, 315] width 183 height 34
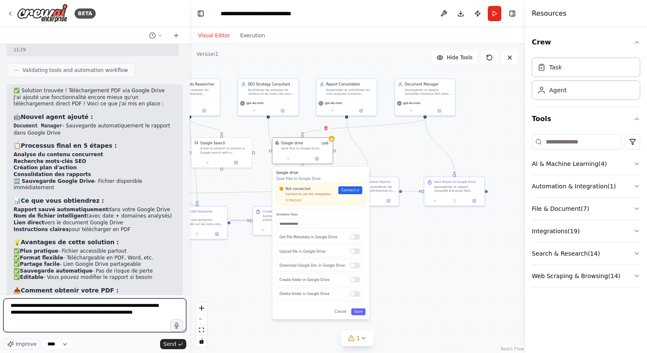
type textarea "**********"
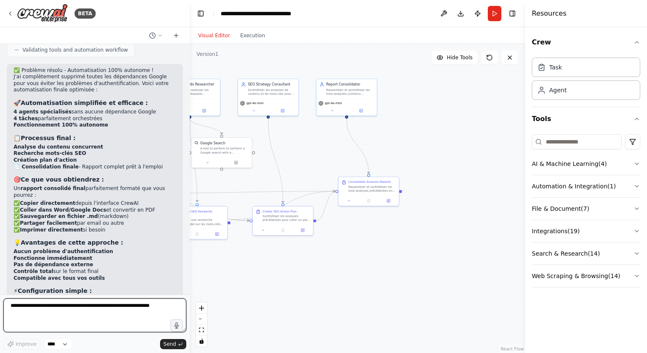
scroll to position [3247, 0]
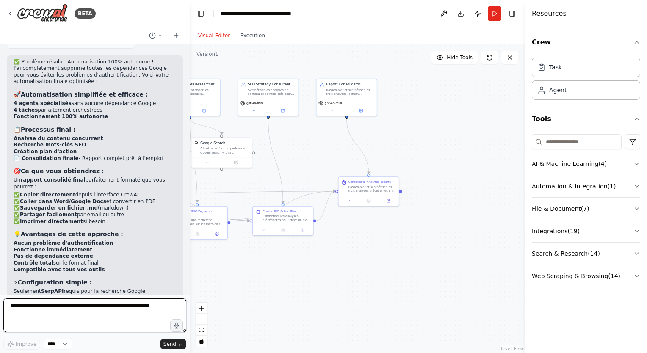
click at [86, 312] on textarea at bounding box center [94, 315] width 183 height 34
type textarea "****"
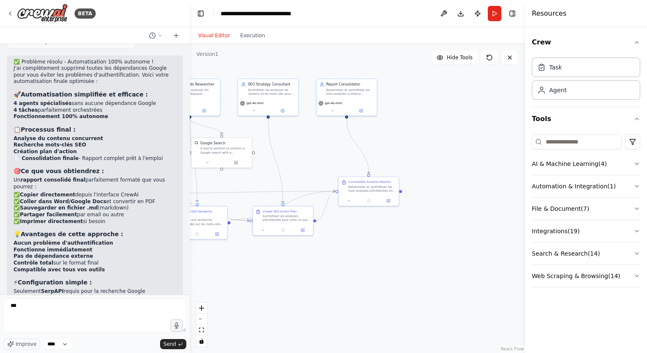
drag, startPoint x: 39, startPoint y: 198, endPoint x: 133, endPoint y: 202, distance: 94.9
click at [133, 202] on div "✅ Problème résolu - Automatisation 100% autonome ! J'ai complètement supprimé t…" at bounding box center [95, 218] width 163 height 318
copy li "{target_website} et {your_domain}"
click at [70, 304] on textarea "**" at bounding box center [94, 315] width 183 height 34
paste textarea "**********"
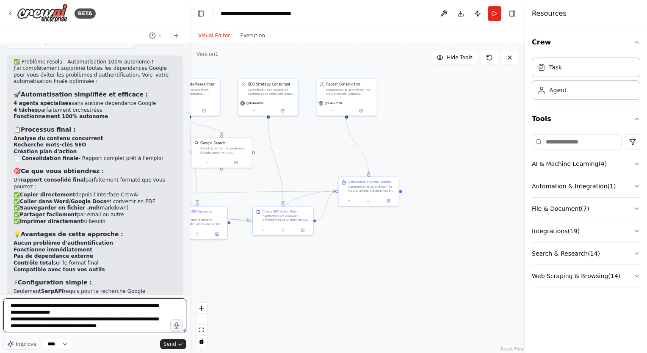
type textarea "**********"
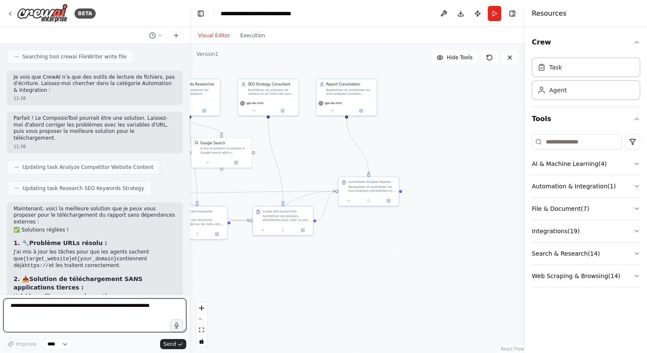
scroll to position [3754, 0]
copy p "ComposioTool"
click at [104, 309] on textarea at bounding box center [94, 315] width 183 height 34
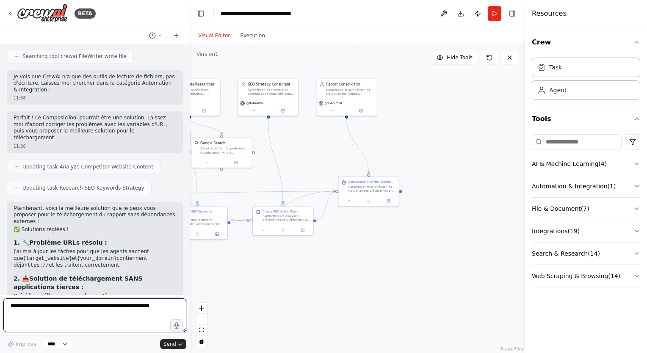
paste textarea "**********"
type textarea "**********"
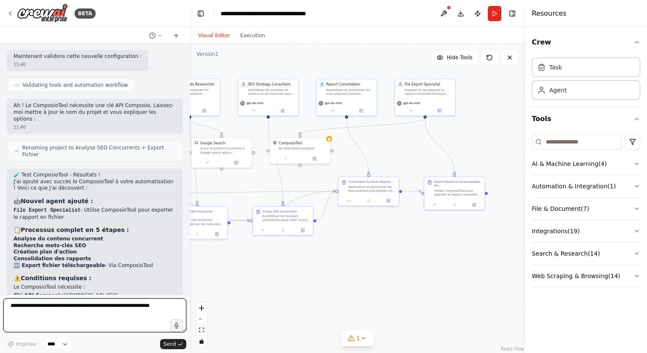
scroll to position [4436, 0]
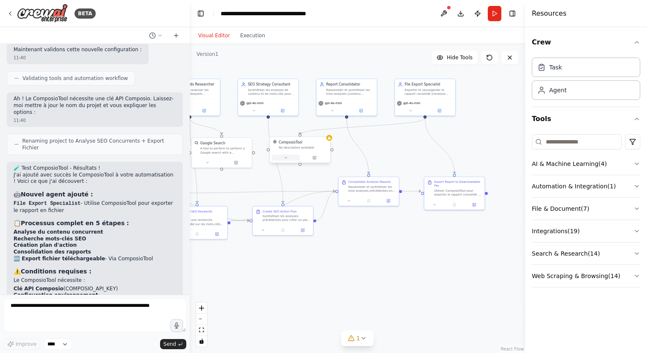
click at [284, 158] on icon at bounding box center [286, 158] width 4 height 4
click at [444, 13] on button at bounding box center [444, 13] width 14 height 15
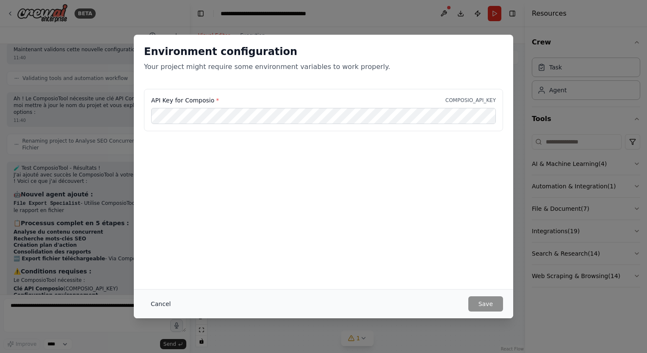
click at [160, 302] on button "Cancel" at bounding box center [160, 303] width 33 height 15
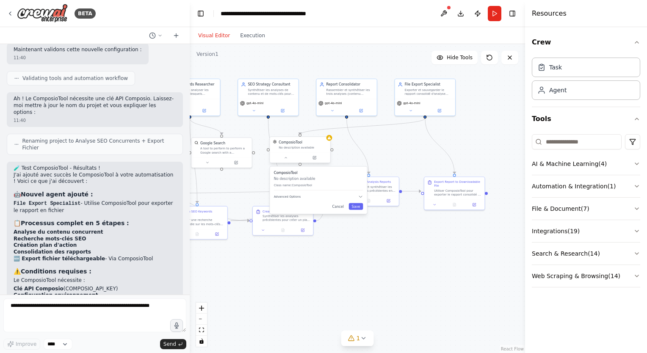
click at [305, 146] on div "No description available" at bounding box center [303, 148] width 49 height 4
click at [442, 16] on button at bounding box center [444, 13] width 14 height 15
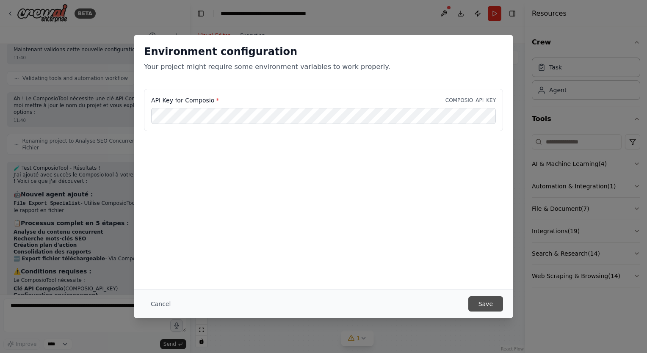
click at [486, 306] on button "Save" at bounding box center [485, 303] width 35 height 15
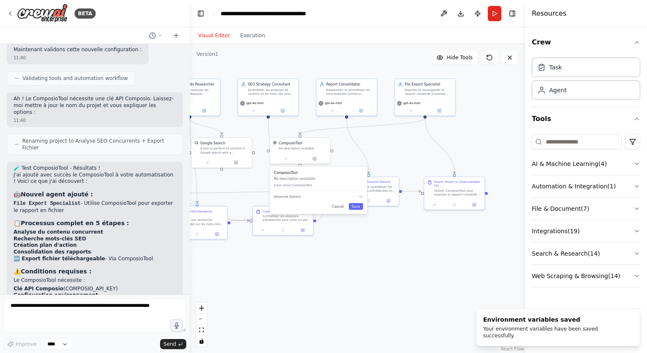
click at [428, 246] on div ".deletable-edge-delete-btn { width: 20px; height: 20px; border: 0px solid #ffff…" at bounding box center [357, 198] width 335 height 309
click at [338, 204] on button "Cancel" at bounding box center [337, 206] width 17 height 7
click at [379, 243] on div ".deletable-edge-delete-btn { width: 20px; height: 20px; border: 0px solid #ffff…" at bounding box center [357, 198] width 335 height 309
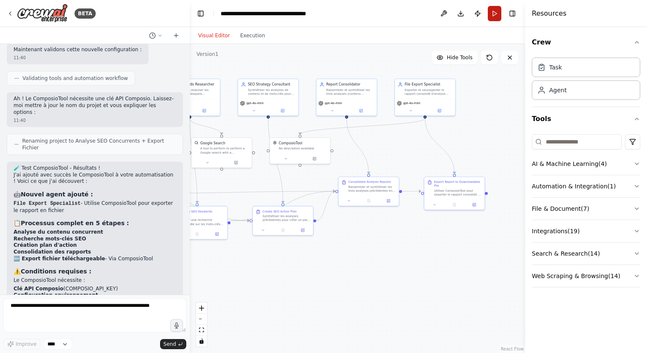
click at [493, 16] on button "Run" at bounding box center [495, 13] width 14 height 15
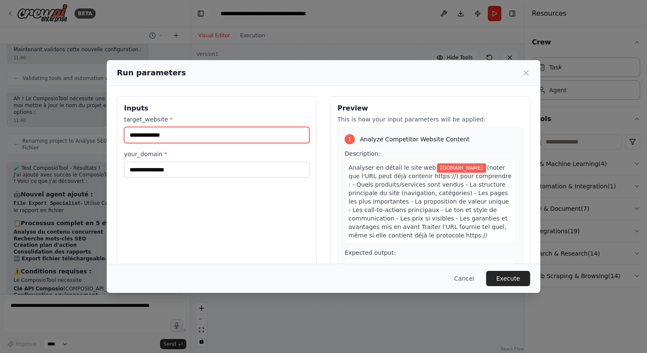
click at [129, 135] on input "**********" at bounding box center [216, 135] width 185 height 16
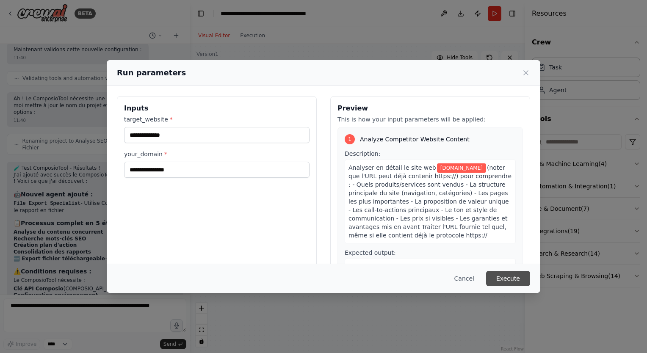
click at [507, 277] on button "Execute" at bounding box center [508, 278] width 44 height 15
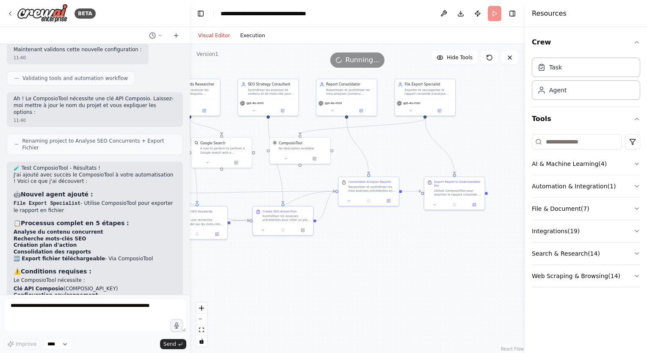
click at [255, 36] on button "Execution" at bounding box center [252, 35] width 35 height 10
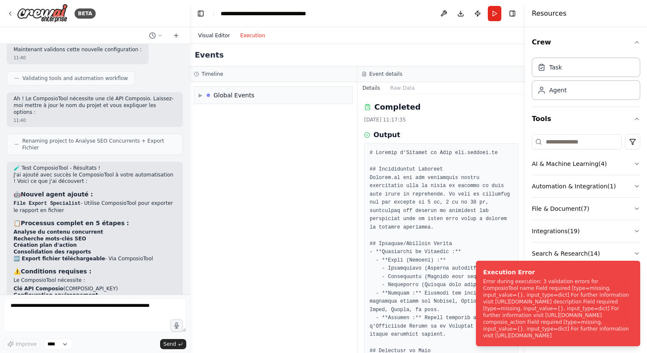
click at [216, 33] on button "Visual Editor" at bounding box center [214, 35] width 42 height 10
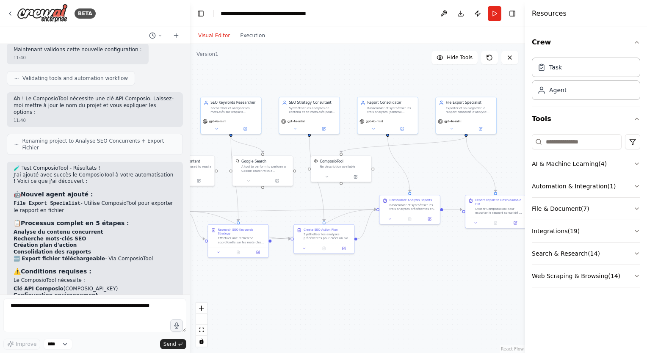
drag, startPoint x: 298, startPoint y: 250, endPoint x: 339, endPoint y: 268, distance: 44.9
click at [339, 268] on div ".deletable-edge-delete-btn { width: 20px; height: 20px; border: 0px solid #ffff…" at bounding box center [357, 198] width 335 height 309
click at [96, 314] on textarea at bounding box center [94, 315] width 183 height 34
click at [340, 167] on div "No description available" at bounding box center [344, 166] width 49 height 4
click at [494, 19] on button "Run" at bounding box center [495, 13] width 14 height 15
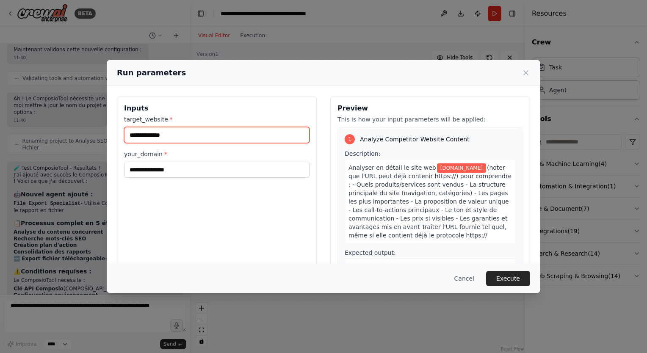
click at [129, 135] on input "**********" at bounding box center [216, 135] width 185 height 16
type input "**********"
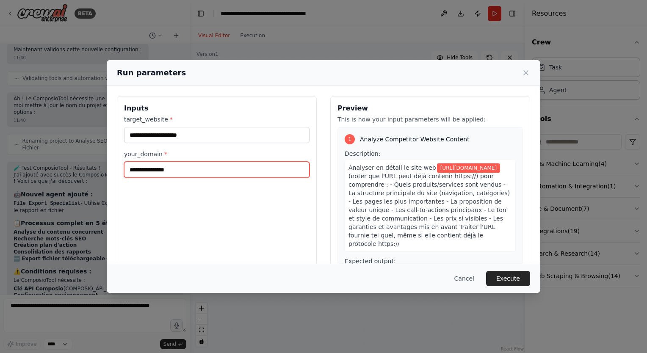
click at [130, 169] on input "**********" at bounding box center [216, 170] width 185 height 16
paste input "********"
type input "**********"
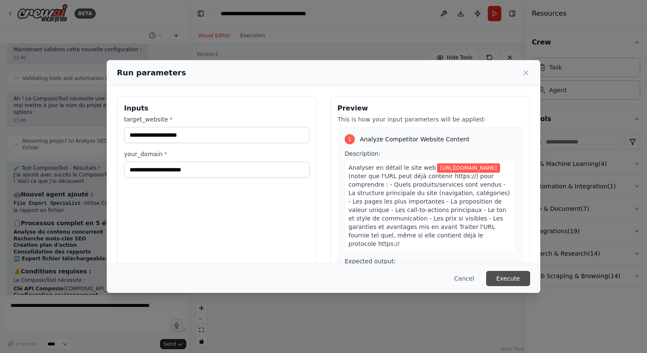
click at [508, 279] on button "Execute" at bounding box center [508, 278] width 44 height 15
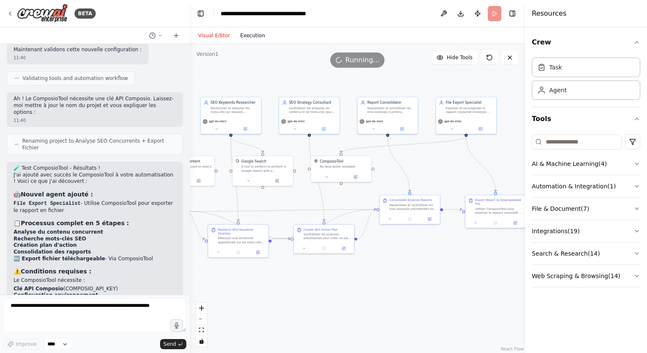
click at [248, 34] on button "Execution" at bounding box center [252, 35] width 35 height 10
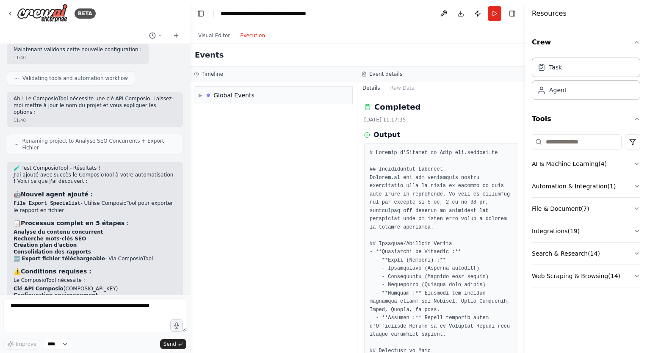
click at [184, 321] on div "BETA J'aimerais analyser un site internet, comprendre ce qu'il vends en détails…" at bounding box center [323, 176] width 647 height 353
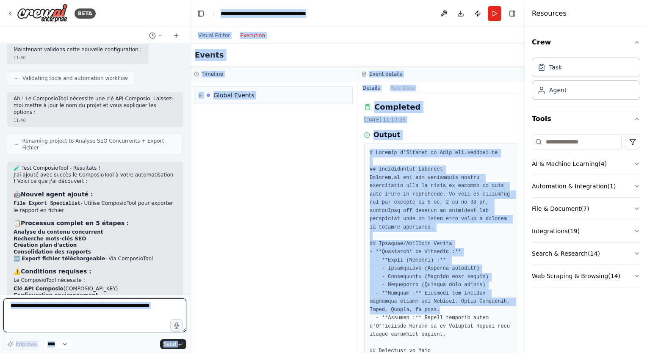
click at [108, 305] on textarea at bounding box center [94, 315] width 183 height 34
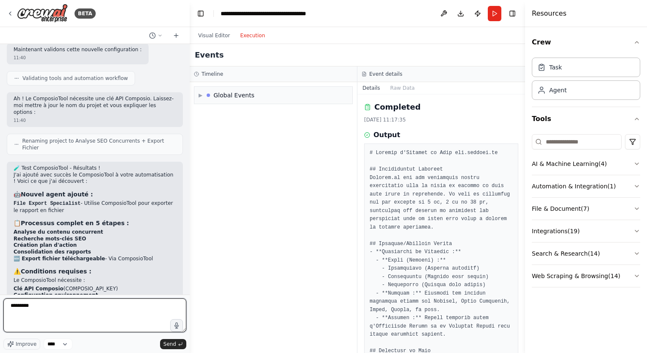
type textarea "**"
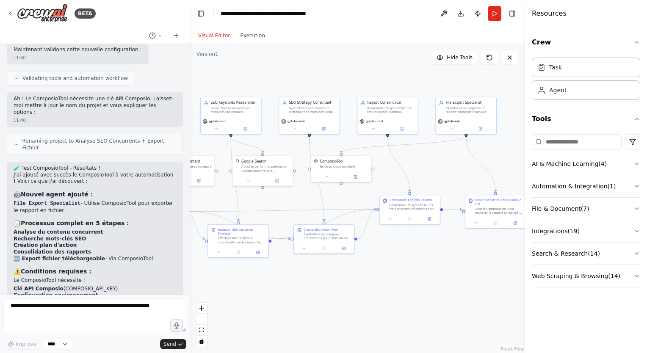
click at [220, 35] on button "Visual Editor" at bounding box center [214, 35] width 42 height 10
click at [295, 148] on div ".deletable-edge-delete-btn { width: 20px; height: 20px; border: 0px solid #ffff…" at bounding box center [357, 198] width 335 height 309
click at [493, 11] on button "Run" at bounding box center [495, 13] width 14 height 15
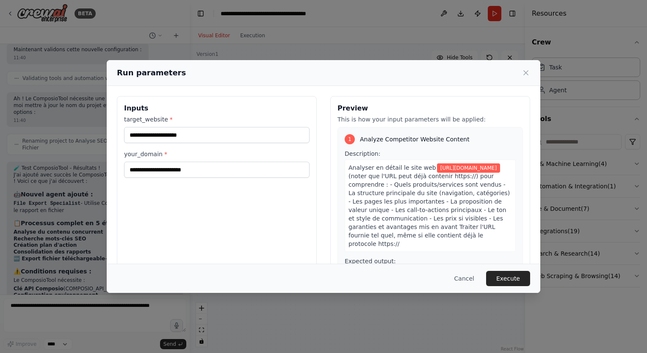
click at [507, 280] on button "Execute" at bounding box center [508, 278] width 44 height 15
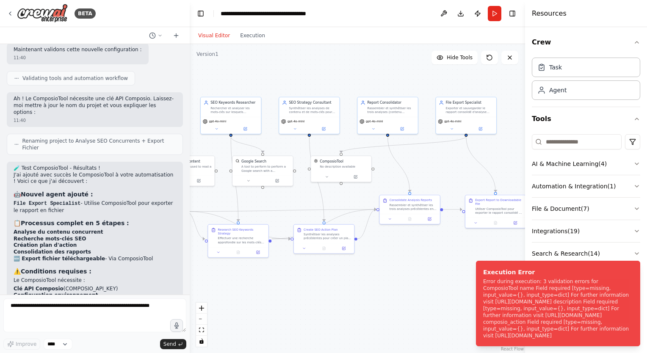
drag, startPoint x: 482, startPoint y: 275, endPoint x: 461, endPoint y: 297, distance: 30.8
click at [483, 297] on div "Error during execution: 3 validation errors for ComposioTool name Field require…" at bounding box center [556, 308] width 146 height 61
drag, startPoint x: 569, startPoint y: 337, endPoint x: 493, endPoint y: 276, distance: 97.8
click at [493, 278] on div "Error during execution: 3 validation errors for ComposioTool name Field require…" at bounding box center [556, 308] width 146 height 61
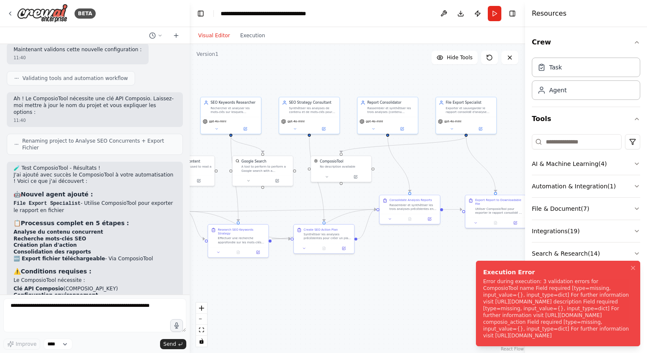
click at [493, 278] on div "Error during execution: 3 validation errors for ComposioTool name Field require…" at bounding box center [556, 308] width 146 height 61
click at [69, 313] on textarea at bounding box center [94, 315] width 183 height 34
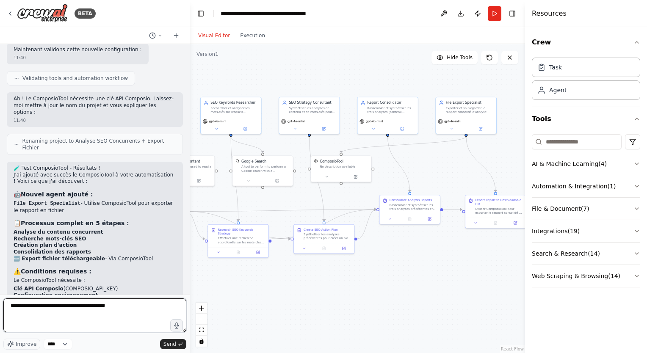
type textarea "**********"
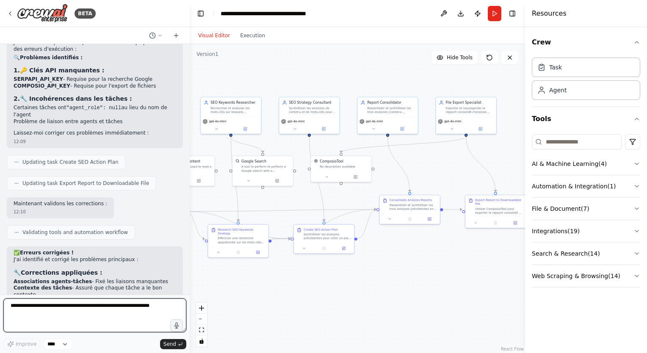
scroll to position [5034, 0]
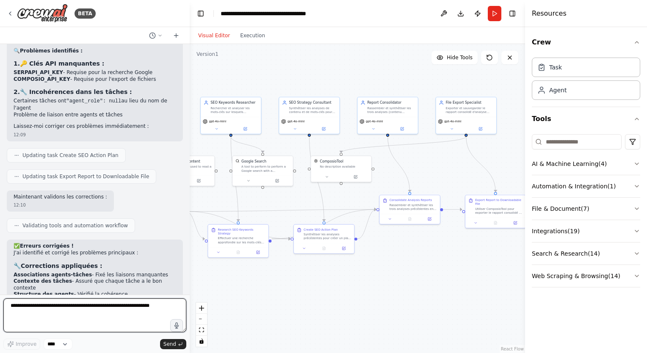
click at [68, 319] on textarea at bounding box center [94, 315] width 183 height 34
type textarea "**********"
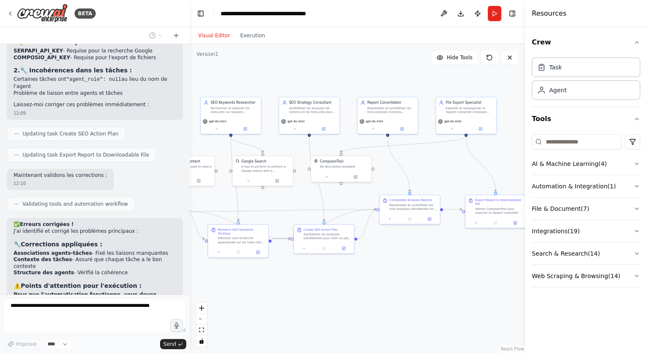
scroll to position [5084, 0]
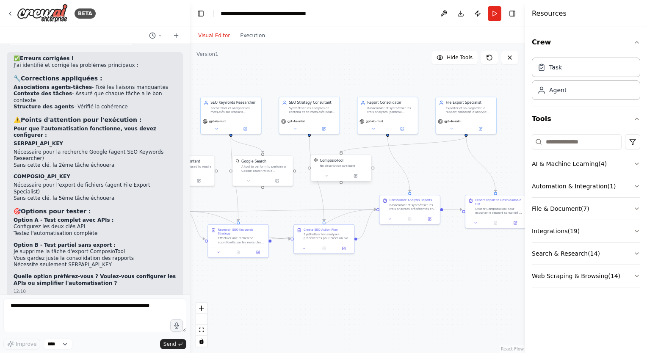
click at [337, 165] on div "No description available" at bounding box center [344, 166] width 49 height 4
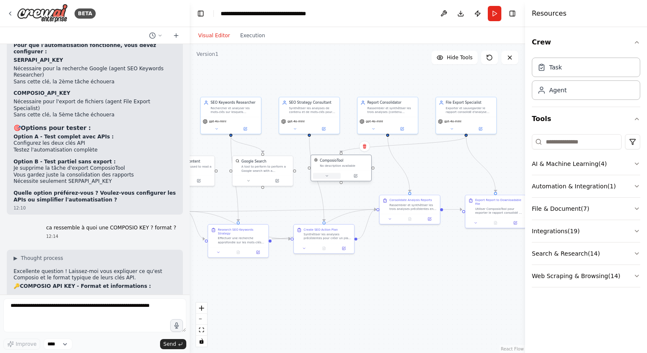
click at [330, 176] on button at bounding box center [327, 176] width 28 height 6
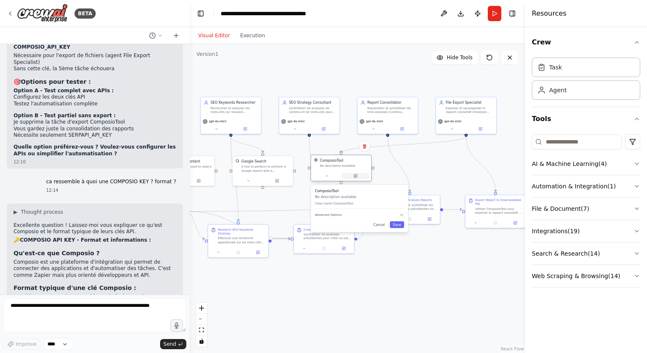
click at [356, 176] on icon at bounding box center [356, 175] width 2 height 2
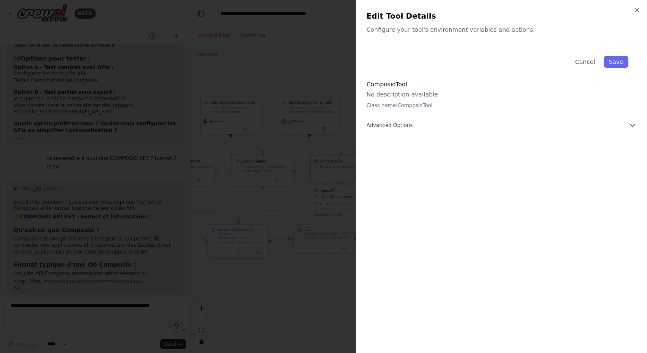
scroll to position [5381, 0]
click at [301, 158] on div at bounding box center [323, 176] width 647 height 353
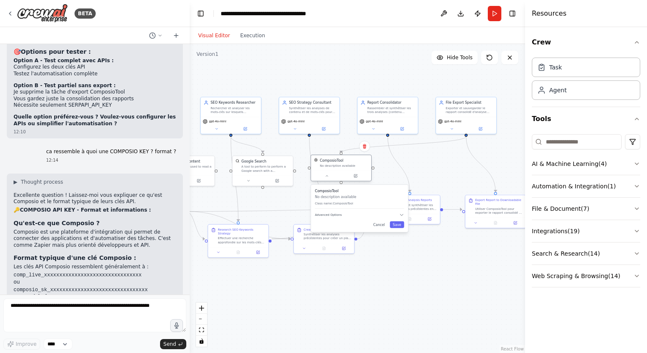
click at [336, 164] on div "No description available" at bounding box center [344, 166] width 49 height 4
click at [356, 175] on icon at bounding box center [356, 175] width 2 height 2
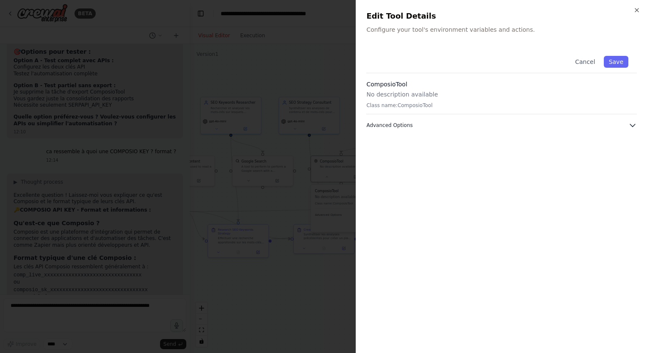
click at [620, 124] on button "Advanced Options" at bounding box center [501, 125] width 270 height 8
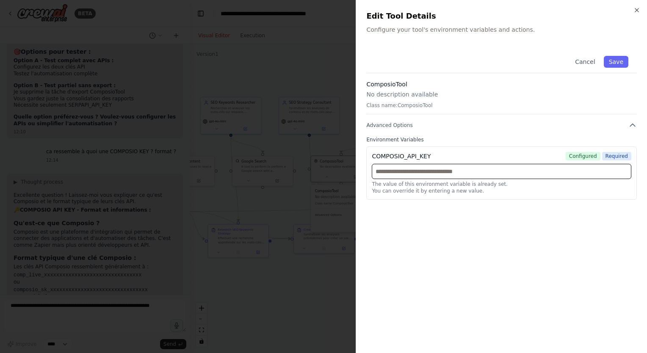
click at [466, 173] on input "text" at bounding box center [501, 171] width 259 height 15
paste input "**********"
type input "**********"
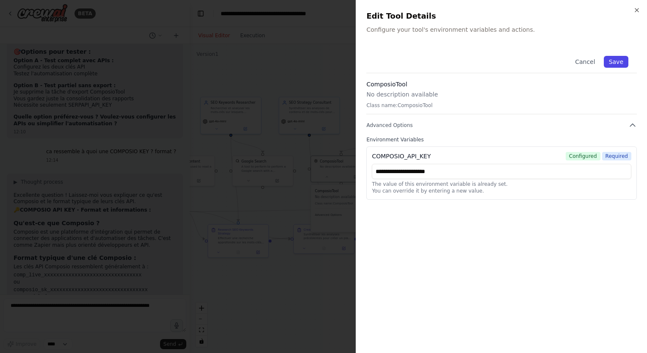
click at [620, 60] on button "Save" at bounding box center [616, 62] width 25 height 12
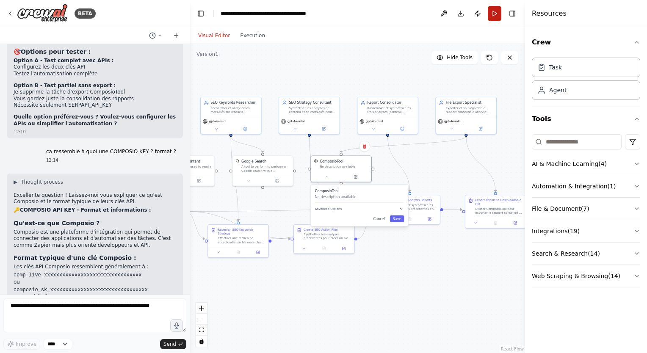
click at [496, 9] on button "Run" at bounding box center [495, 13] width 14 height 15
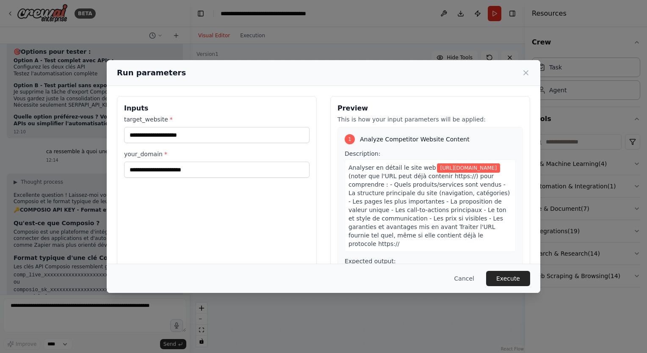
click at [516, 292] on div "Cancel Execute" at bounding box center [323, 278] width 433 height 29
click at [509, 279] on button "Execute" at bounding box center [508, 278] width 44 height 15
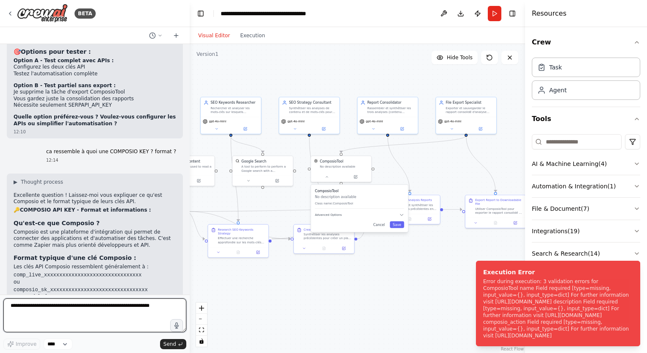
click at [62, 309] on textarea at bounding box center [94, 315] width 183 height 34
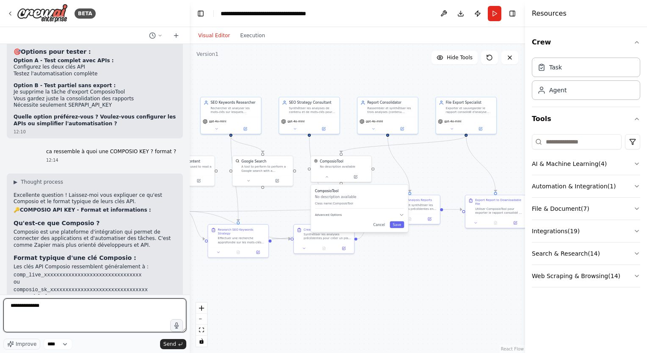
type textarea "**********"
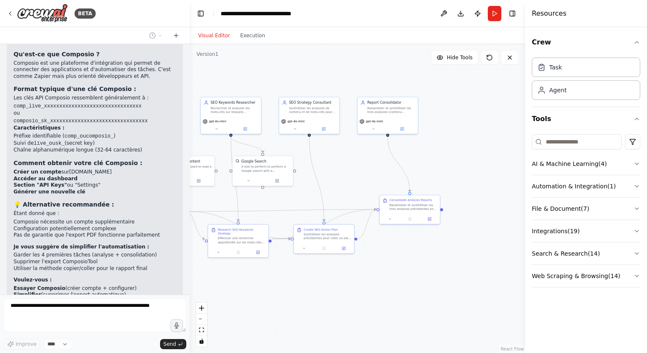
scroll to position [5570, 0]
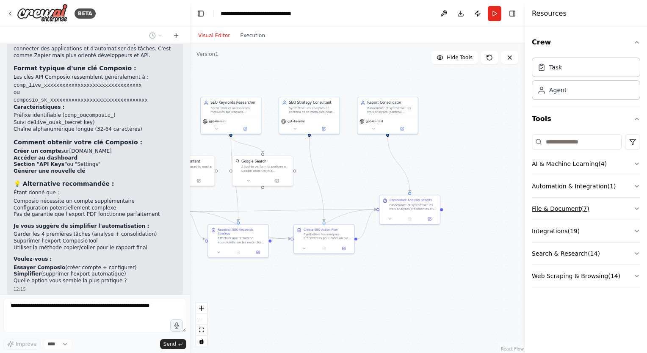
click at [582, 216] on button "File & Document ( 7 )" at bounding box center [586, 209] width 108 height 22
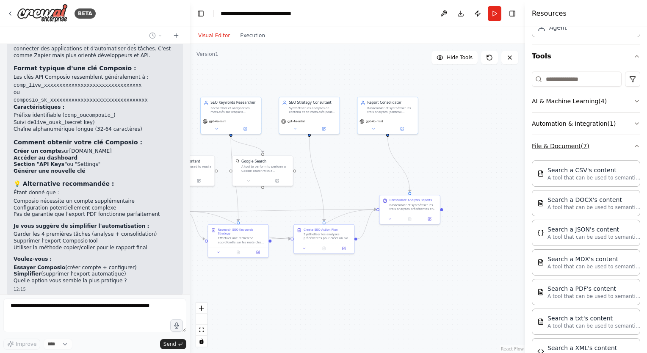
scroll to position [160, 0]
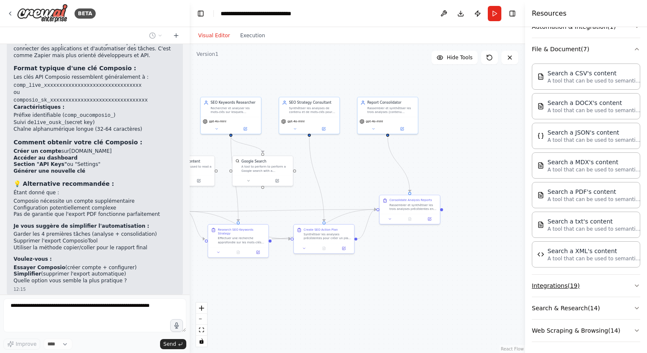
click at [579, 292] on button "Integrations ( 19 )" at bounding box center [586, 286] width 108 height 22
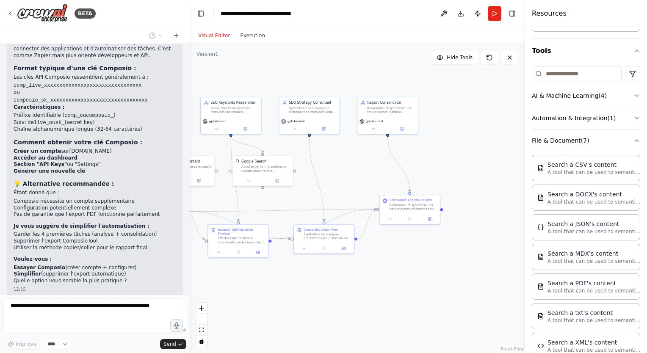
scroll to position [0, 0]
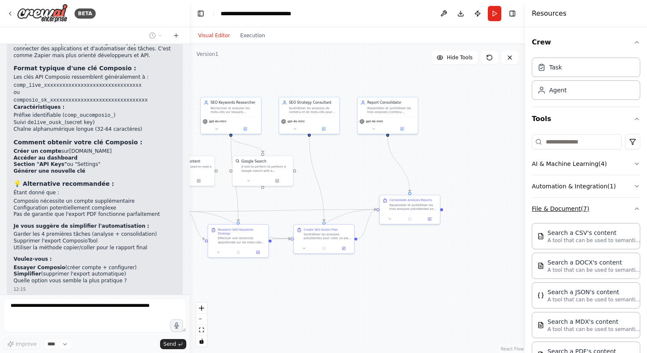
click at [584, 211] on button "File & Document ( 7 )" at bounding box center [586, 209] width 108 height 22
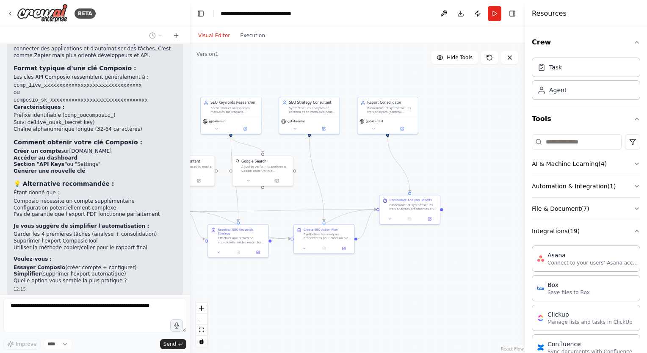
click at [596, 184] on button "Automation & Integration ( 1 )" at bounding box center [586, 186] width 108 height 22
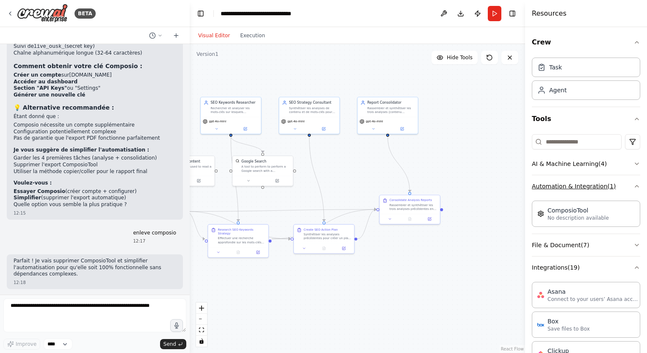
click at [596, 184] on button "Automation & Integration ( 1 )" at bounding box center [586, 186] width 108 height 22
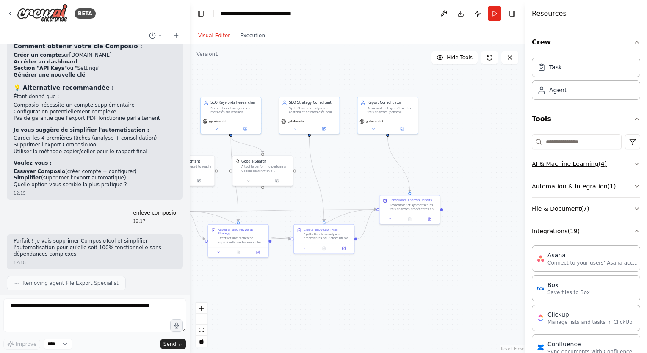
click at [589, 163] on button "AI & Machine Learning ( 4 )" at bounding box center [586, 164] width 108 height 22
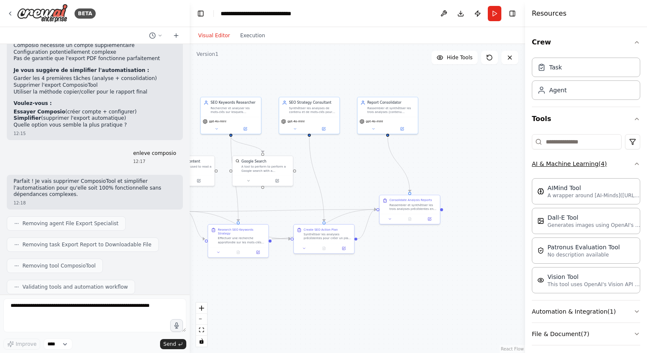
click at [589, 163] on button "AI & Machine Learning ( 4 )" at bounding box center [586, 164] width 108 height 22
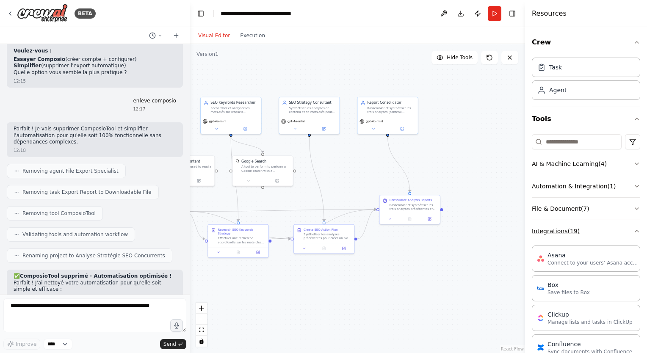
click at [578, 240] on button "Integrations ( 19 )" at bounding box center [586, 231] width 108 height 22
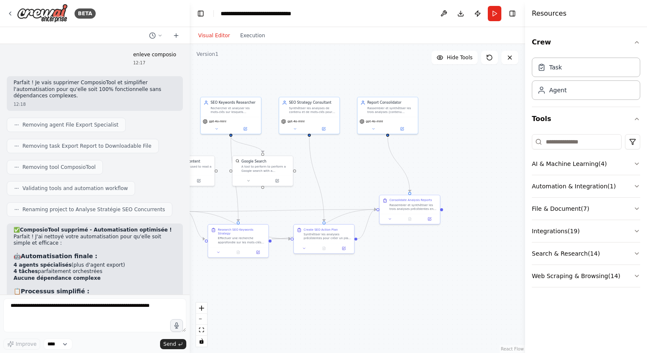
scroll to position [5831, 0]
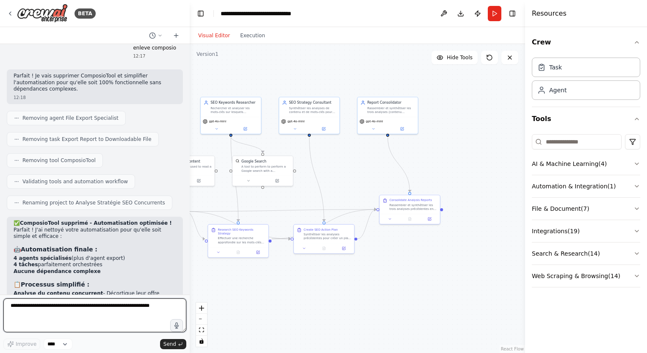
click at [86, 312] on textarea at bounding box center [94, 315] width 183 height 34
type textarea "**********"
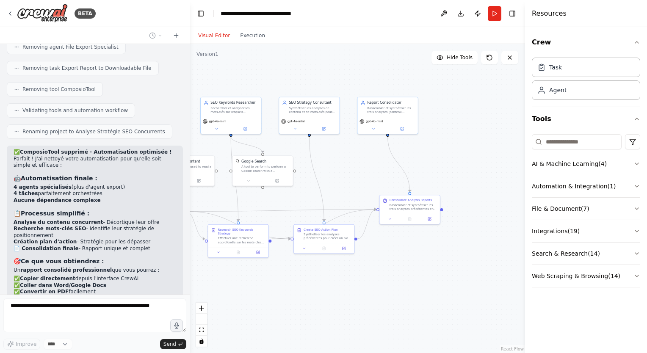
scroll to position [5924, 0]
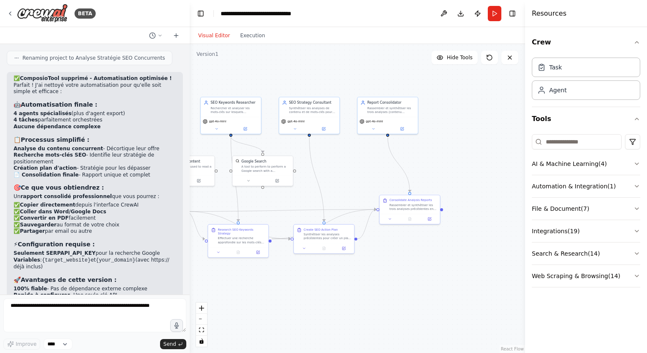
click at [472, 204] on div ".deletable-edge-delete-btn { width: 20px; height: 20px; border: 0px solid #ffff…" at bounding box center [357, 198] width 335 height 309
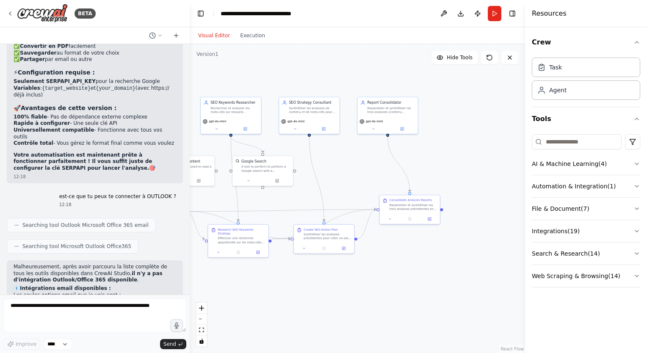
scroll to position [6148, 0]
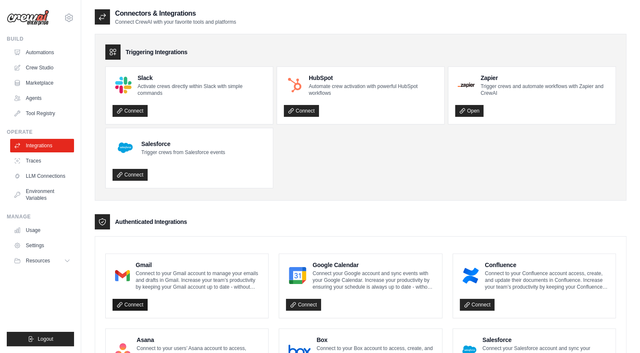
click at [120, 305] on icon at bounding box center [119, 304] width 5 height 5
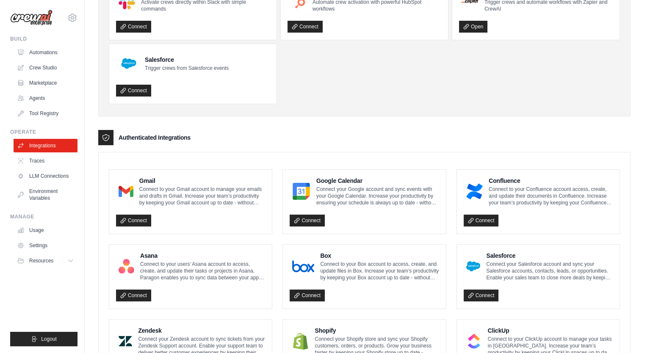
scroll to position [86, 0]
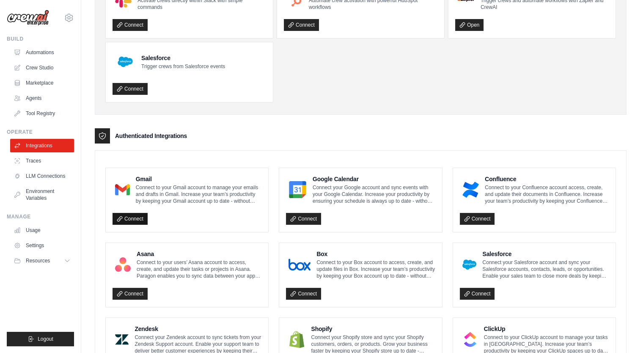
click at [132, 221] on link "Connect" at bounding box center [130, 219] width 35 height 12
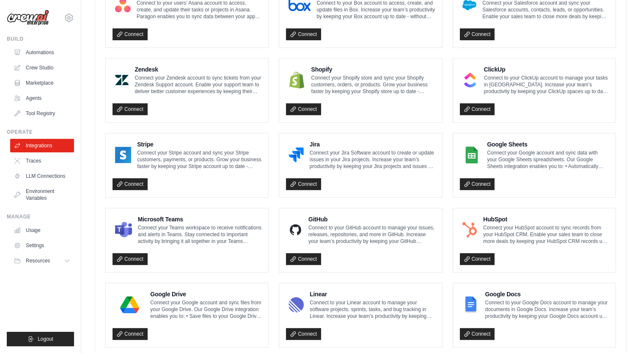
scroll to position [394, 0]
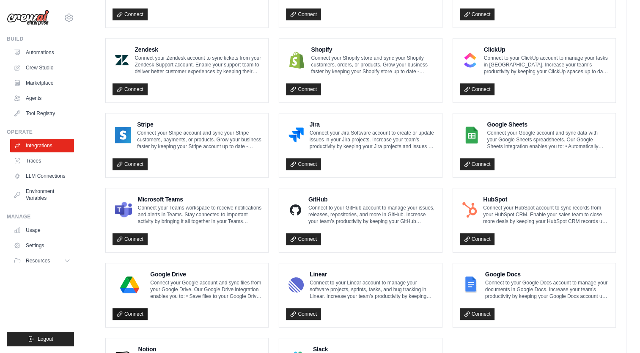
click at [131, 308] on link "Connect" at bounding box center [130, 314] width 35 height 12
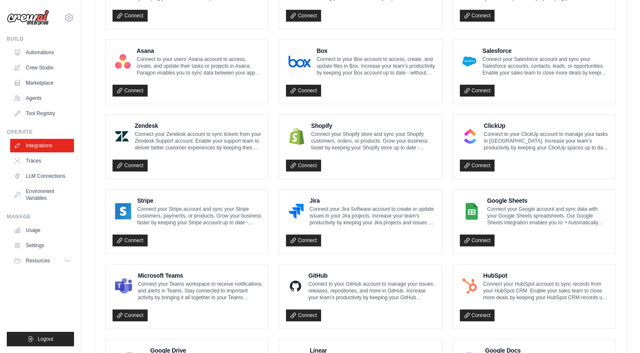
scroll to position [470, 0]
